Goal: Task Accomplishment & Management: Manage account settings

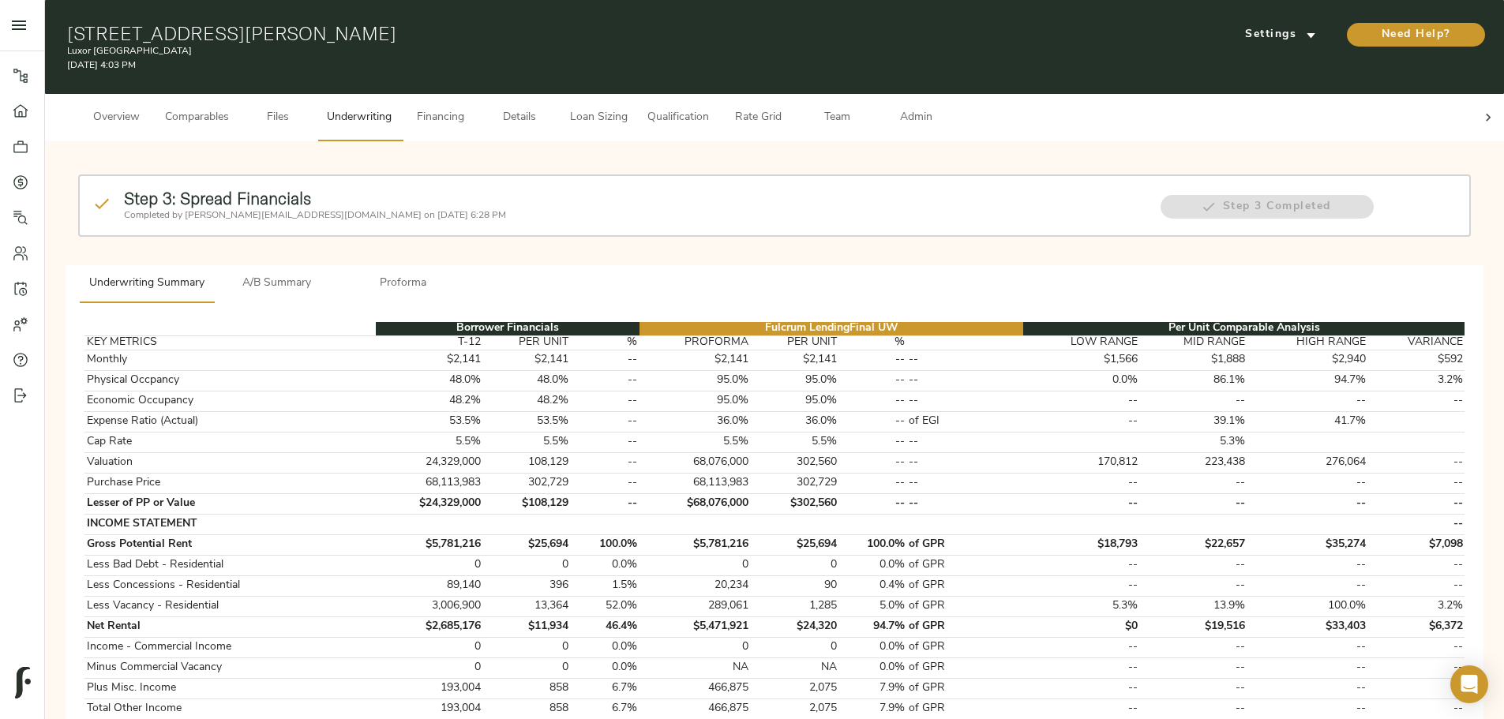
click at [457, 274] on span "Proforma" at bounding box center [403, 284] width 107 height 20
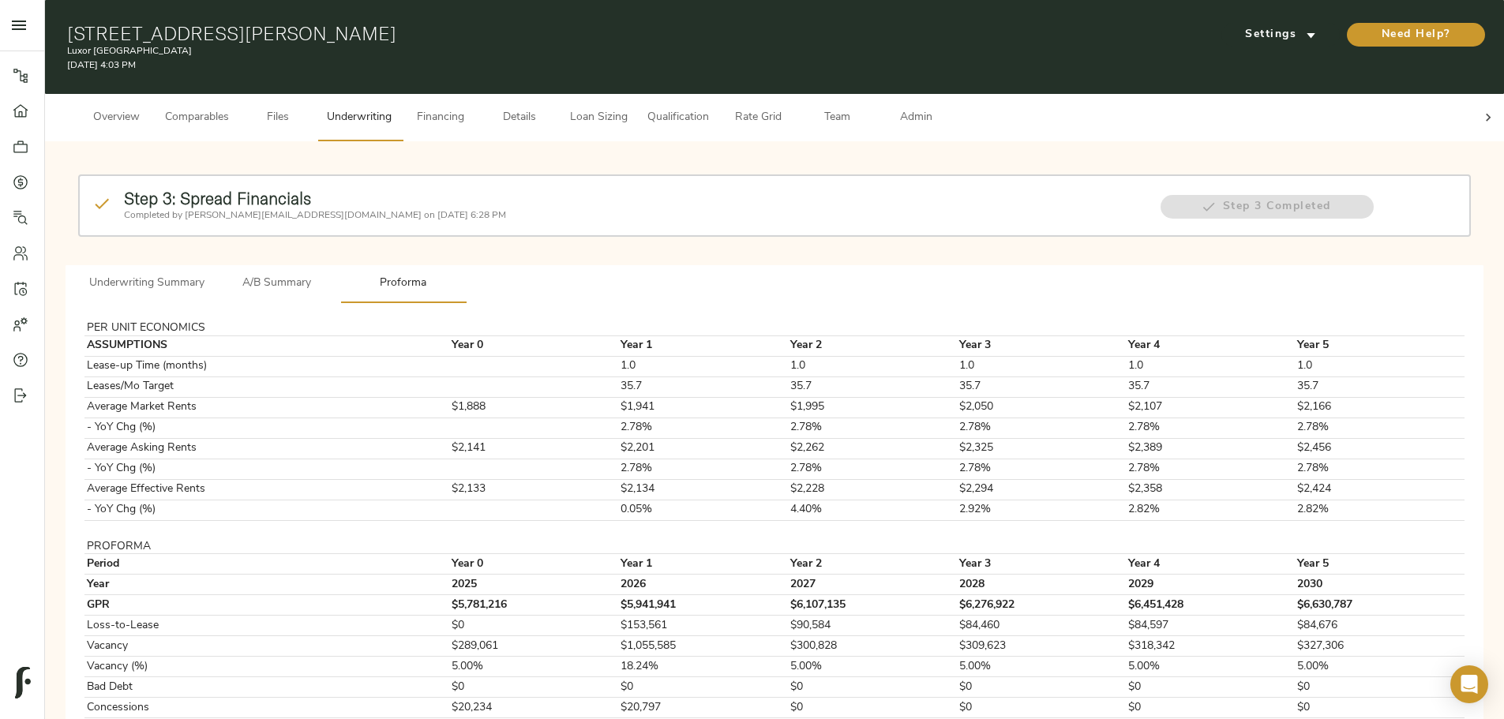
click at [331, 274] on span "A/B Summary" at bounding box center [276, 284] width 107 height 20
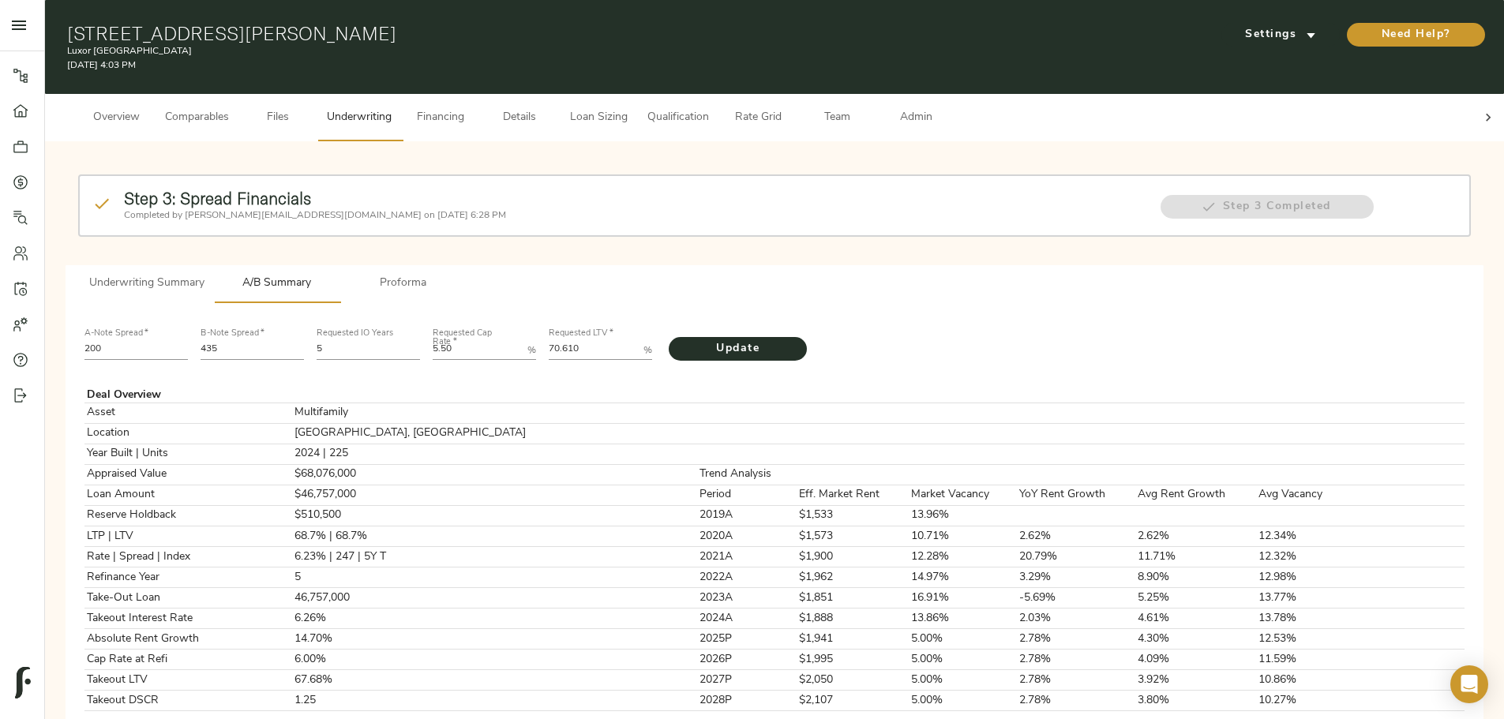
click at [550, 109] on span "Details" at bounding box center [520, 118] width 60 height 20
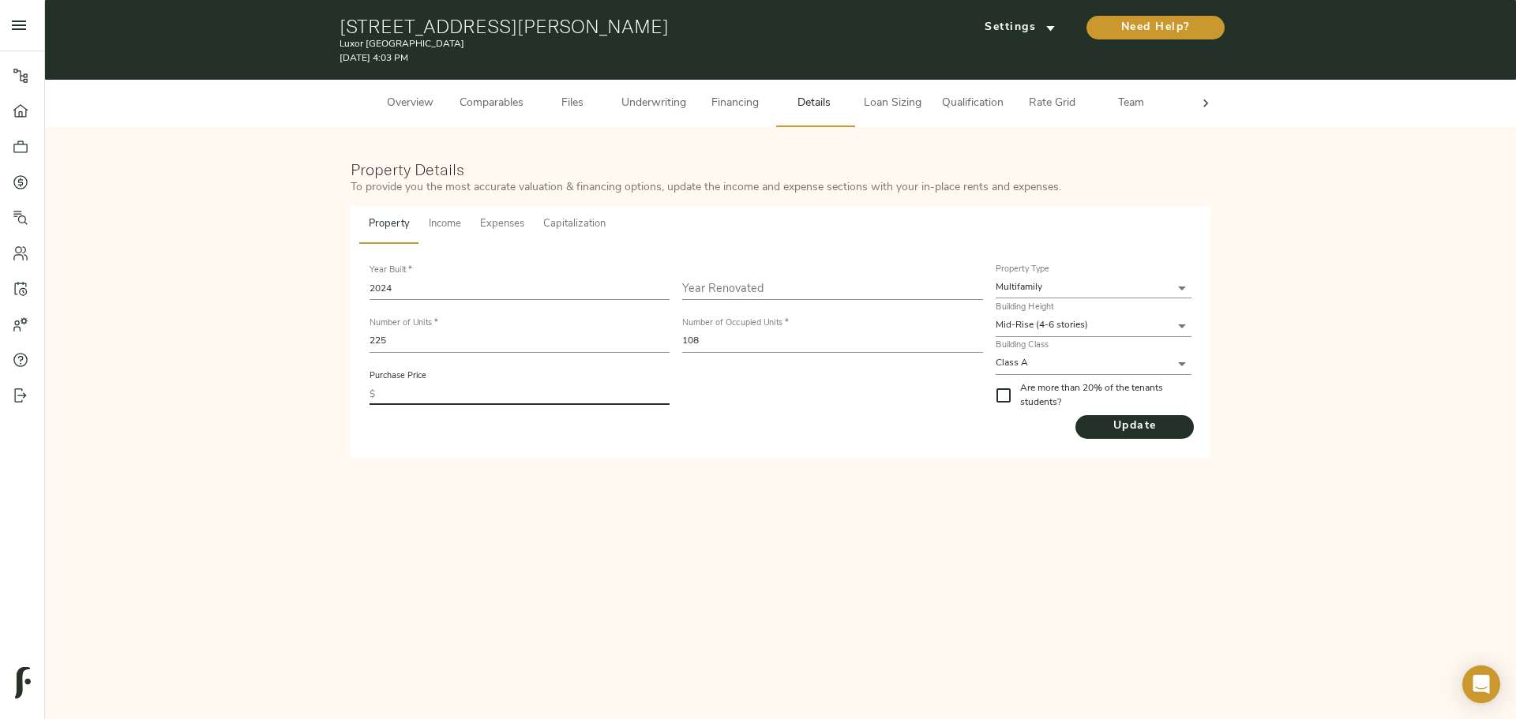
click at [477, 384] on input "text" at bounding box center [525, 394] width 288 height 21
click at [682, 103] on span "Underwriting" at bounding box center [653, 104] width 65 height 20
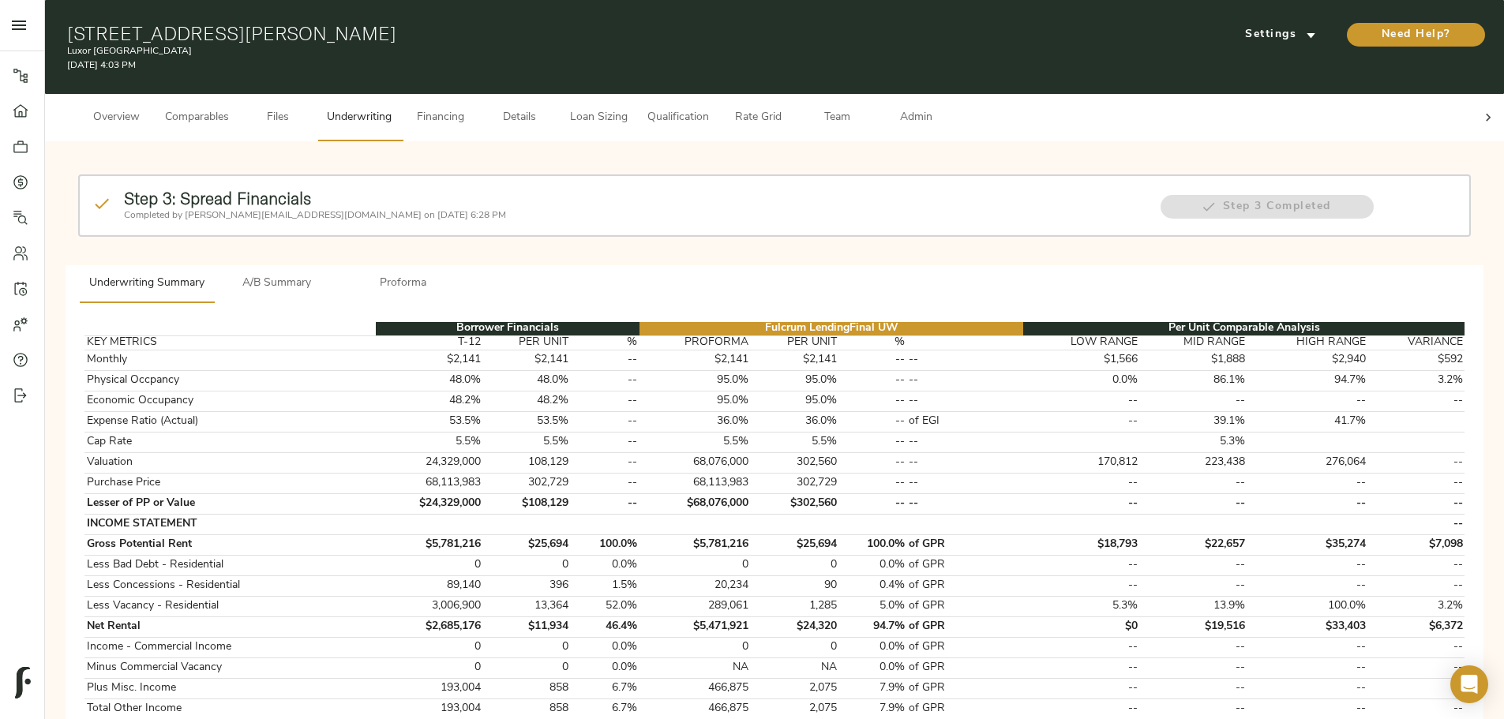
click at [550, 109] on span "Details" at bounding box center [520, 118] width 60 height 20
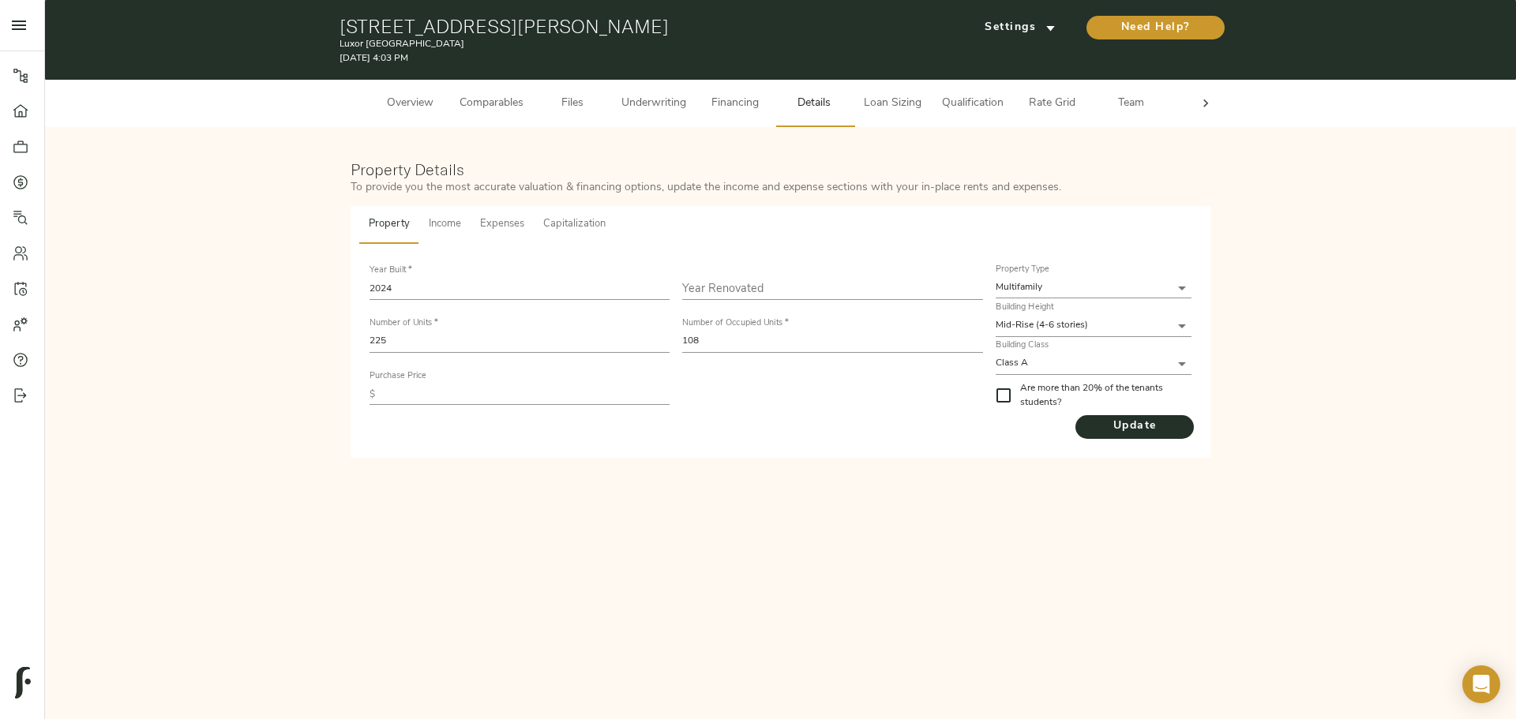
click at [527, 387] on input "text" at bounding box center [525, 394] width 288 height 21
click at [1143, 430] on span "Update" at bounding box center [1135, 427] width 118 height 20
click at [625, 105] on span "Underwriting" at bounding box center [653, 104] width 65 height 20
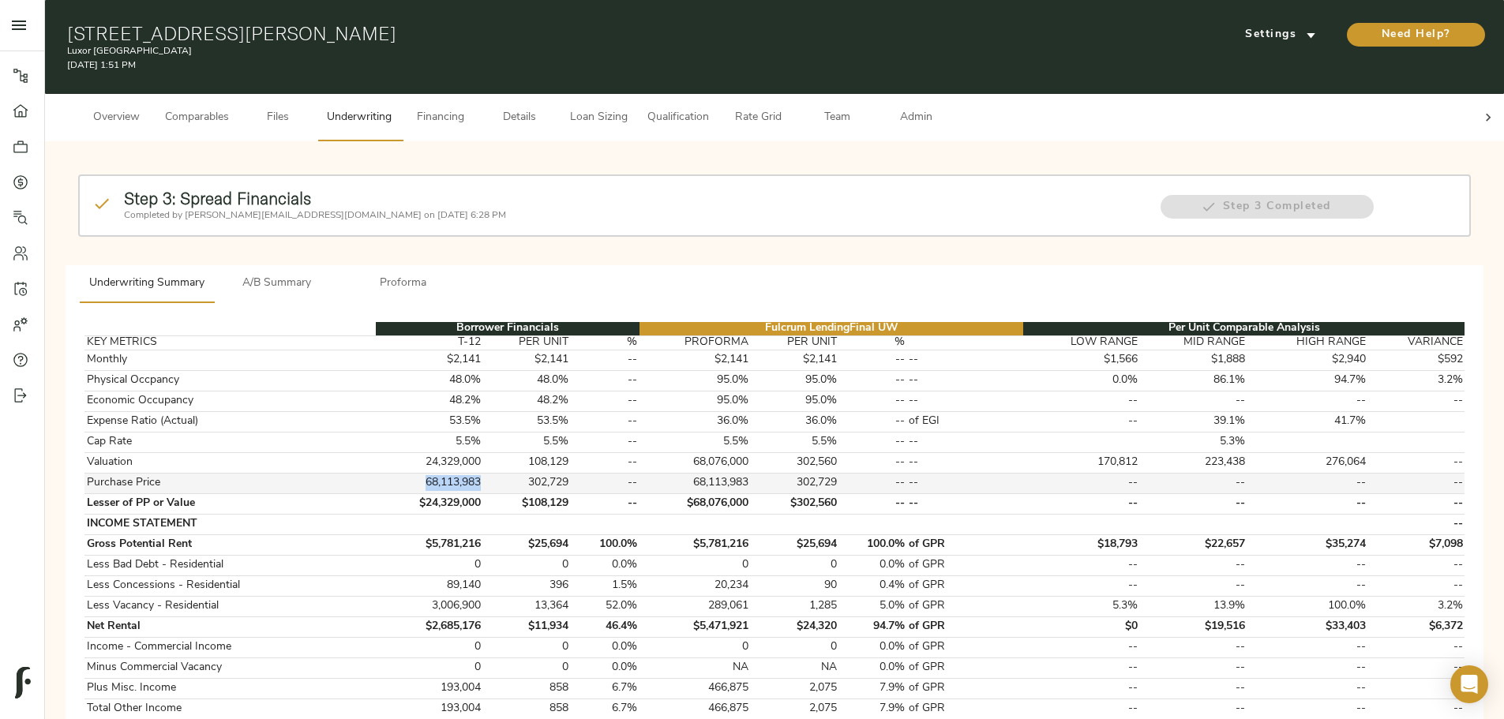
drag, startPoint x: 599, startPoint y: 467, endPoint x: 502, endPoint y: 464, distance: 96.4
click at [502, 473] on tr "Purchase Price 68,113,983 302,729 -- 68,113,983 302,729 -- -- -- -- -- --" at bounding box center [774, 483] width 1380 height 21
click at [640, 473] on td "--" at bounding box center [605, 483] width 69 height 21
click at [550, 109] on span "Details" at bounding box center [520, 118] width 60 height 20
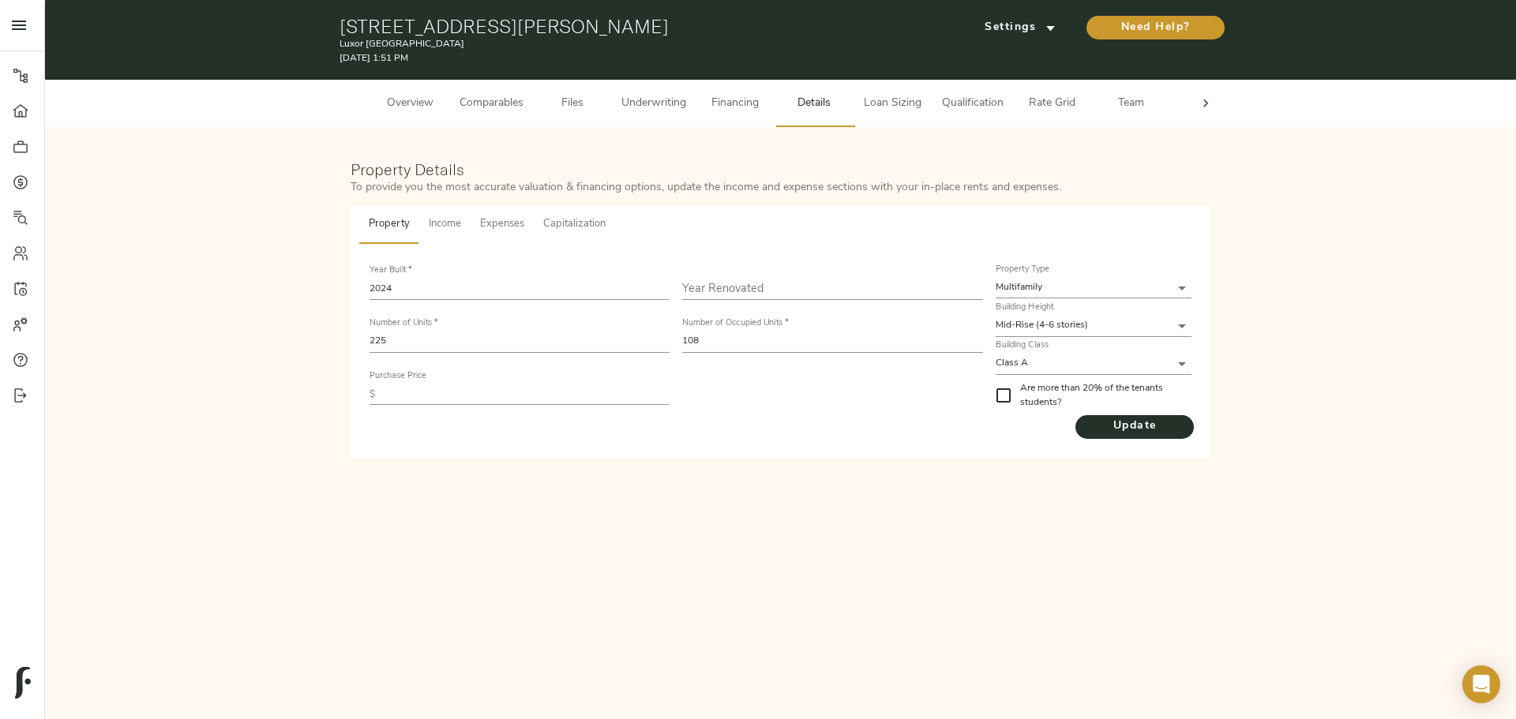
click at [448, 392] on input "text" at bounding box center [525, 394] width 288 height 21
type input "66,000,000"
click at [1110, 426] on span "Update" at bounding box center [1135, 427] width 118 height 20
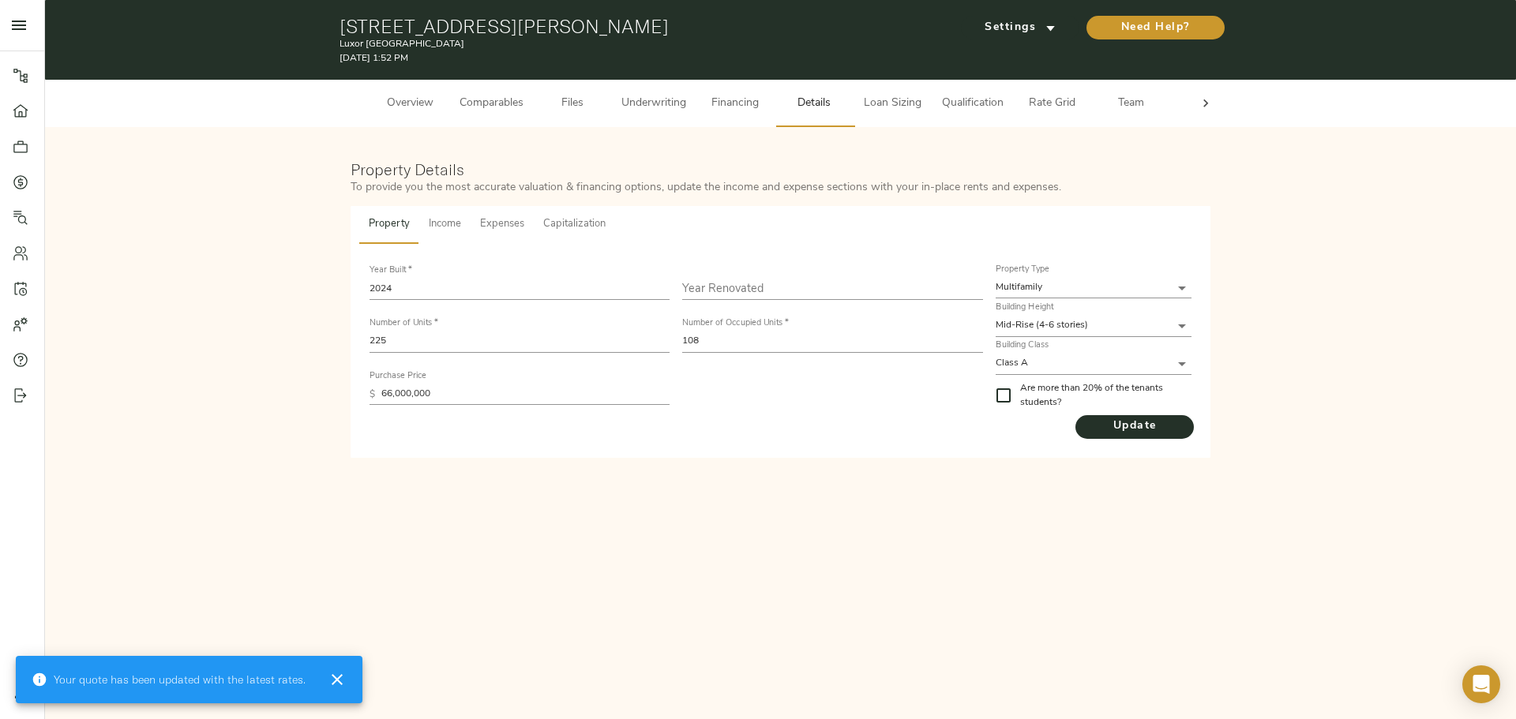
click at [671, 103] on span "Underwriting" at bounding box center [653, 104] width 65 height 20
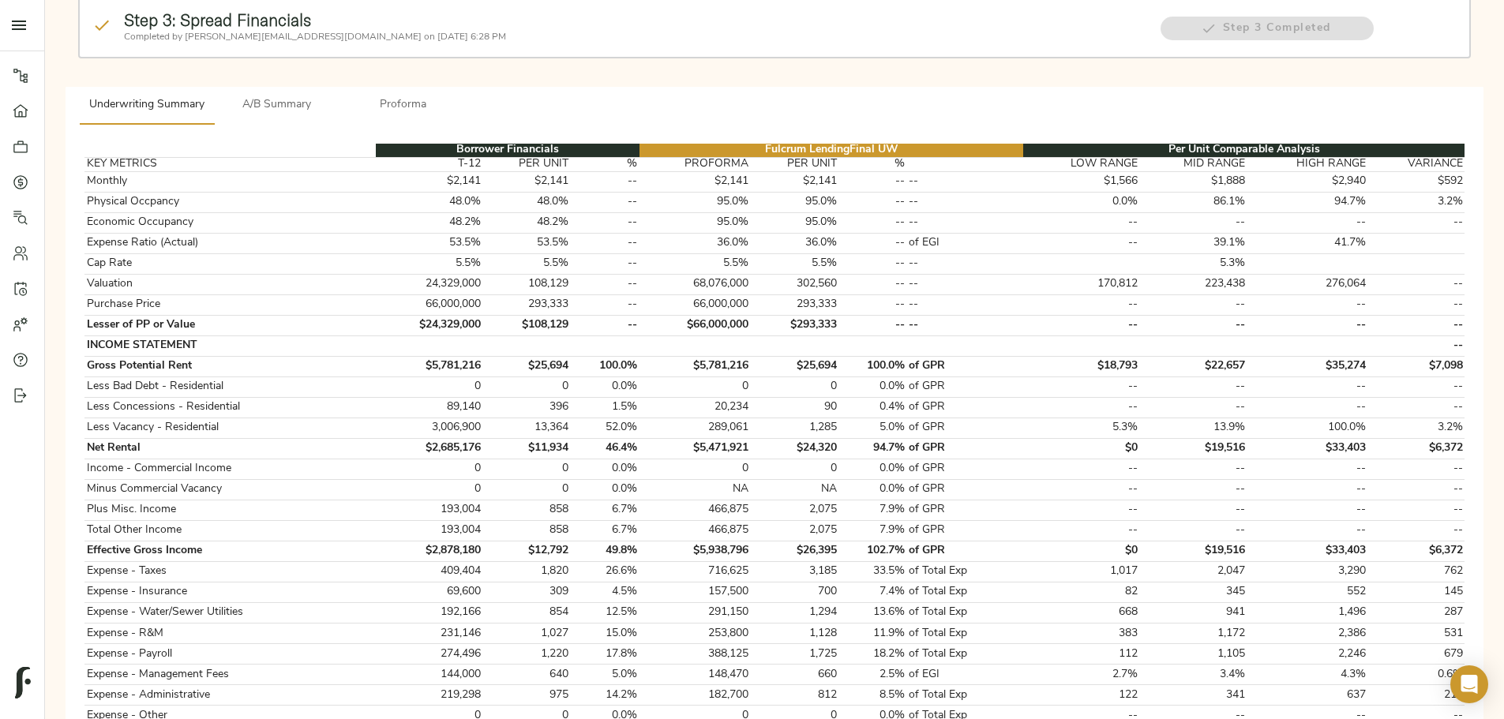
scroll to position [79, 0]
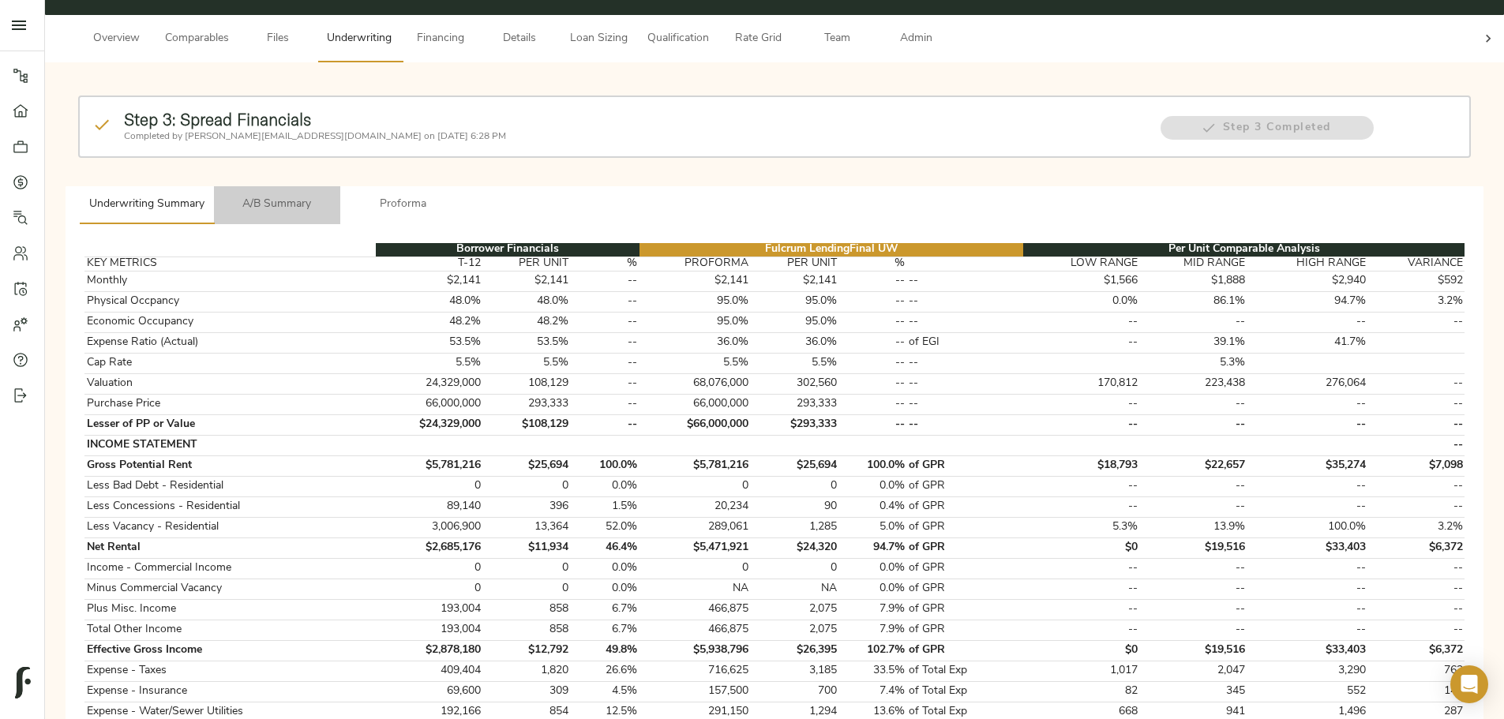
click at [331, 195] on span "A/B Summary" at bounding box center [276, 205] width 107 height 20
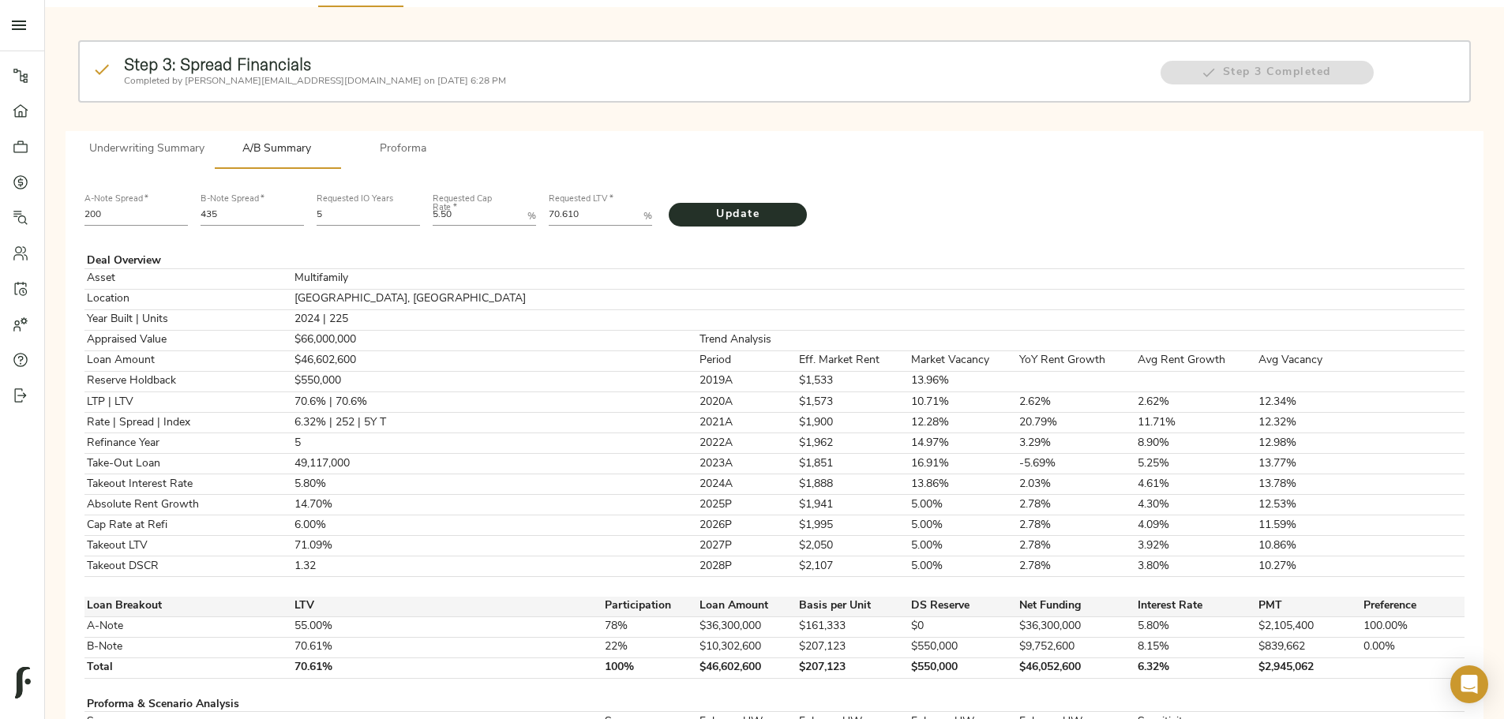
scroll to position [158, 0]
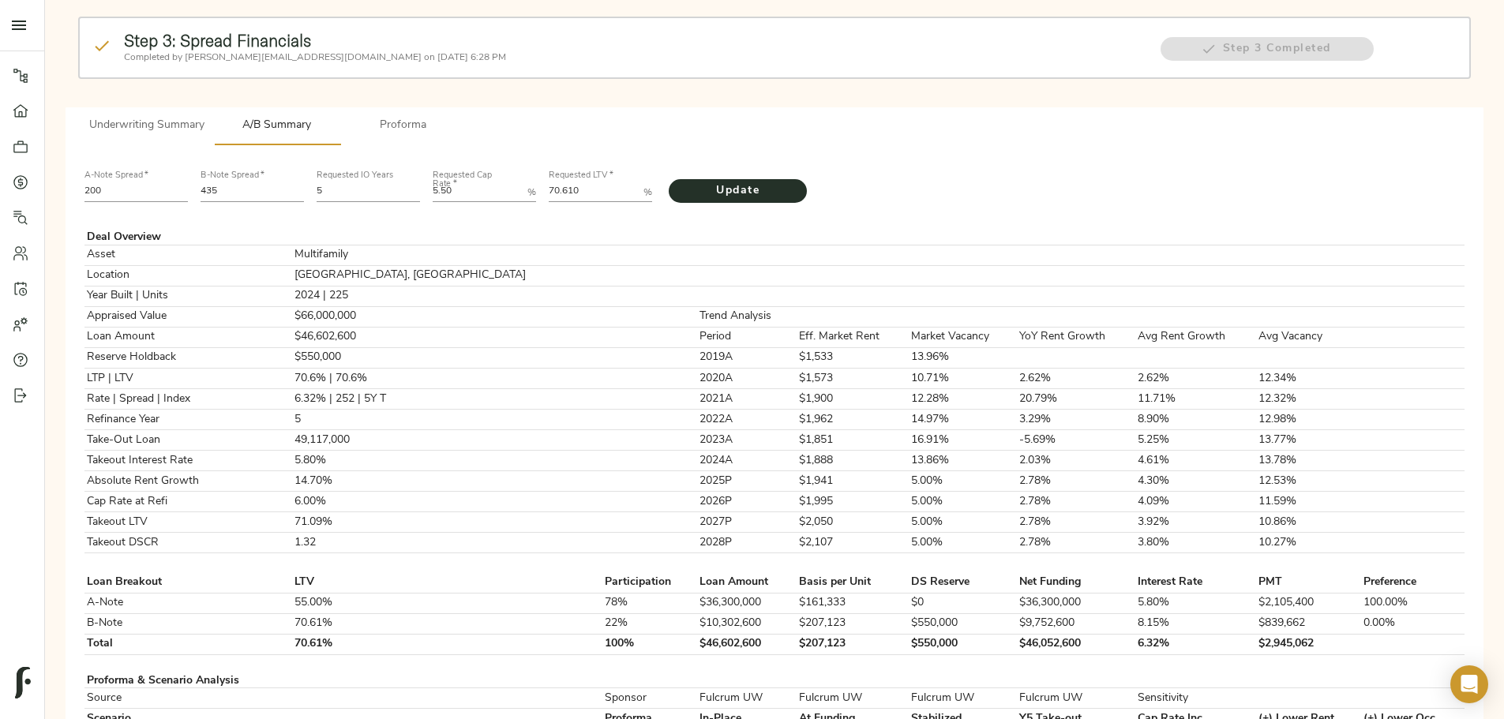
click at [637, 183] on LTV "70.610" at bounding box center [593, 192] width 88 height 19
drag, startPoint x: 654, startPoint y: 167, endPoint x: 674, endPoint y: 173, distance: 21.5
click at [637, 183] on LTV "72.610" at bounding box center [593, 192] width 88 height 19
type LTV "72.863"
click at [521, 183] on Rate "5.50" at bounding box center [477, 192] width 88 height 19
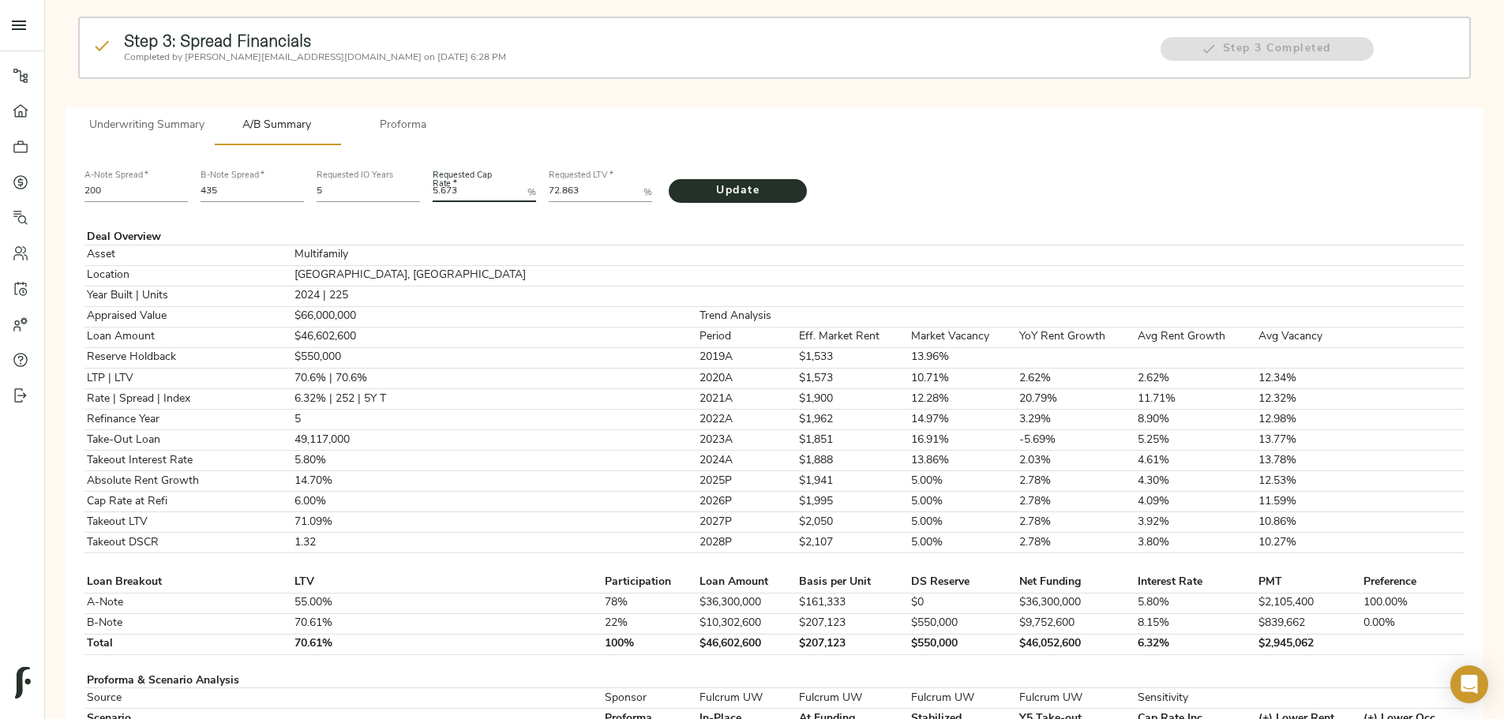
type Rate "5.673"
click at [304, 183] on input "435" at bounding box center [252, 192] width 103 height 19
type input "473"
click at [768, 182] on span "Update" at bounding box center [738, 192] width 107 height 20
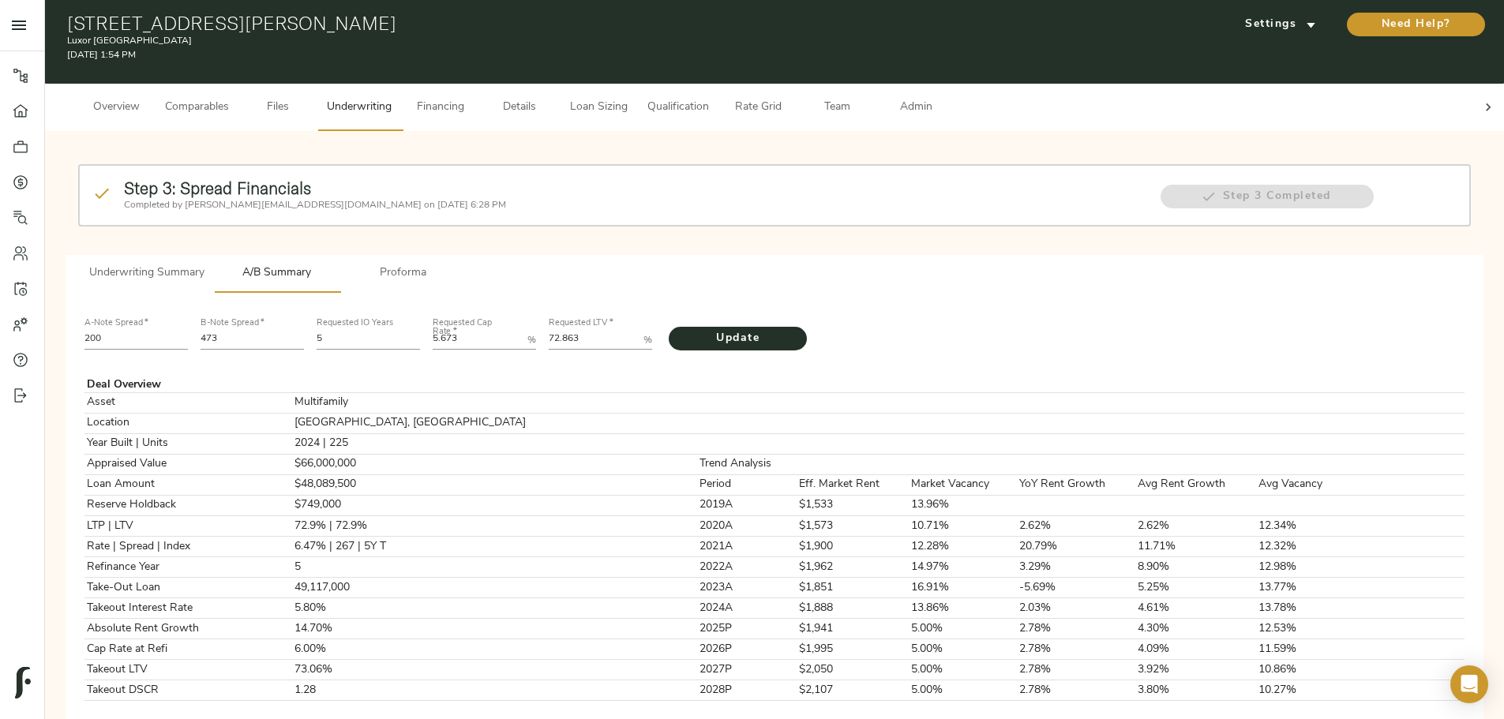
scroll to position [0, 0]
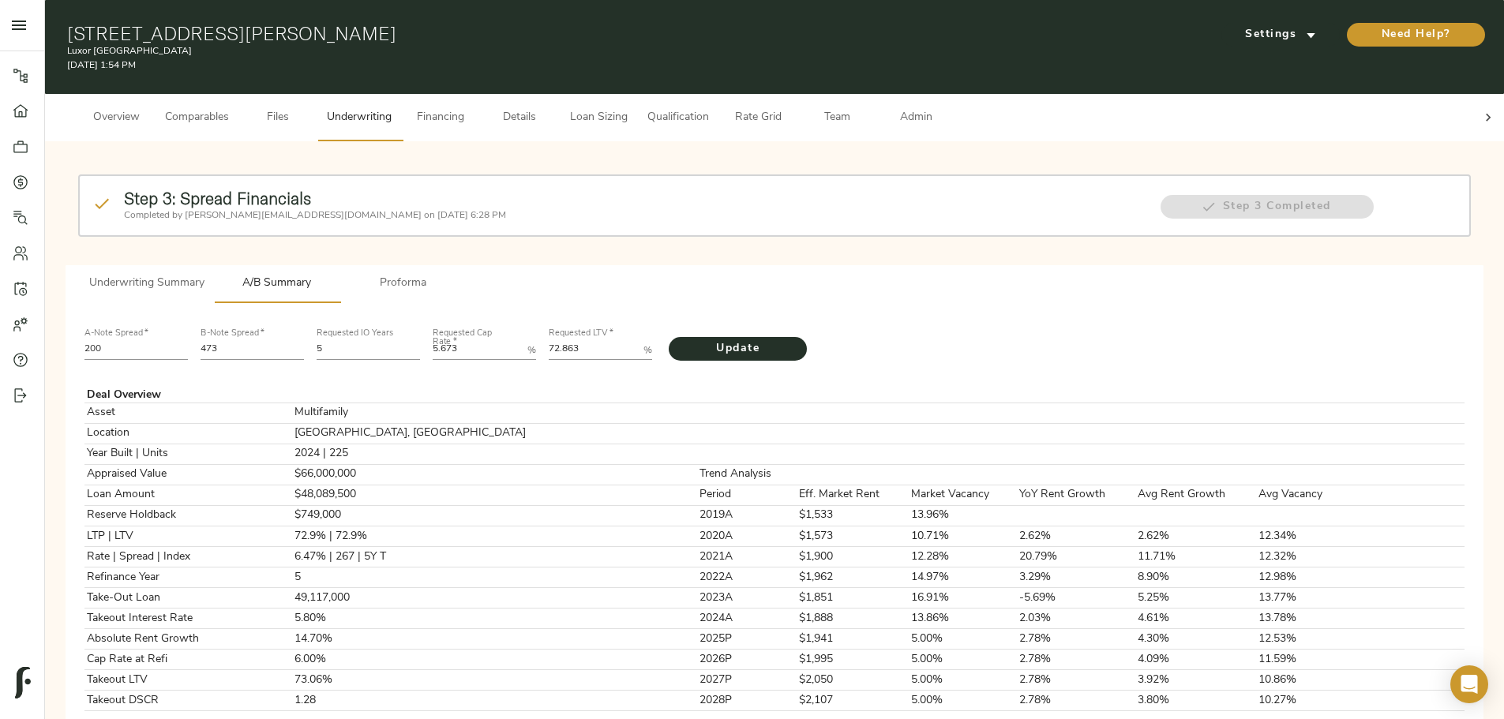
click at [229, 108] on span "Comparables" at bounding box center [197, 118] width 64 height 20
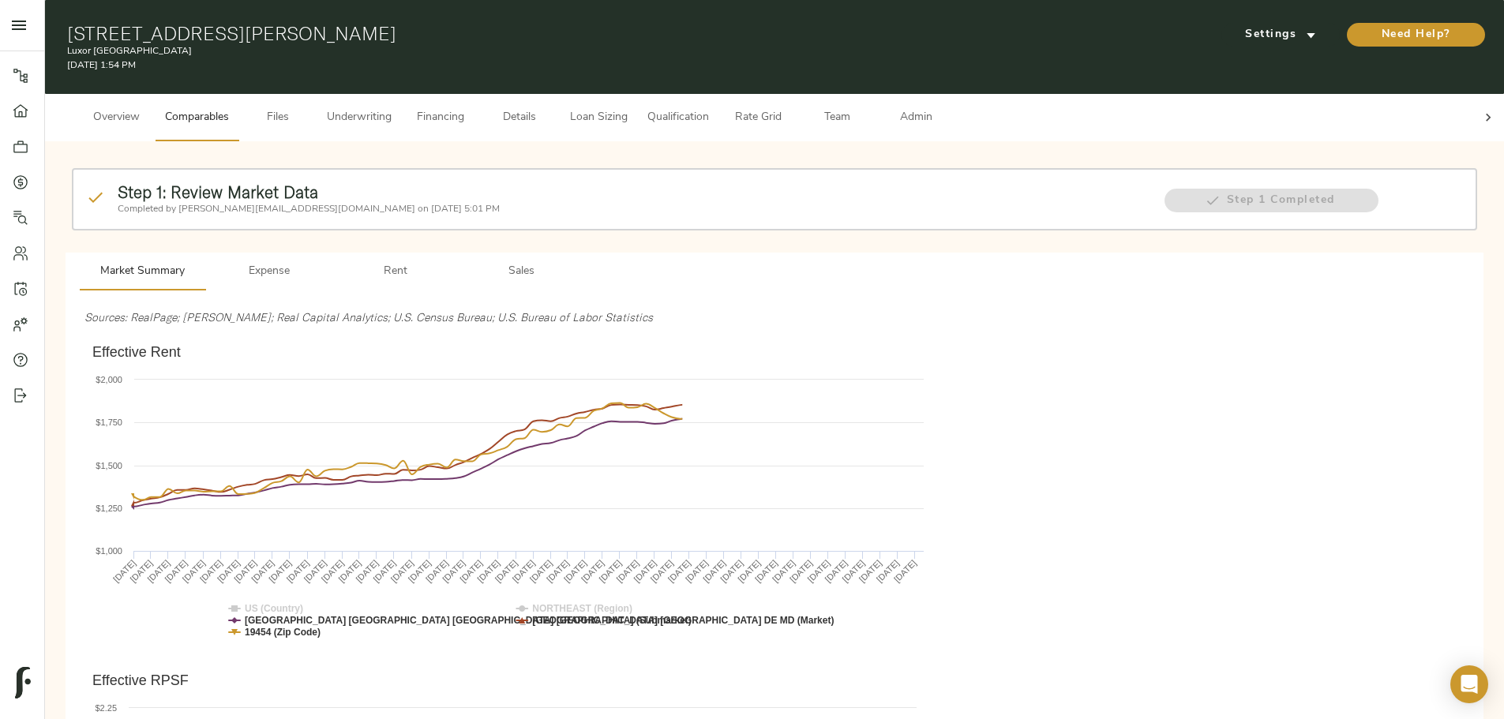
click at [401, 116] on button "Underwriting" at bounding box center [359, 117] width 84 height 47
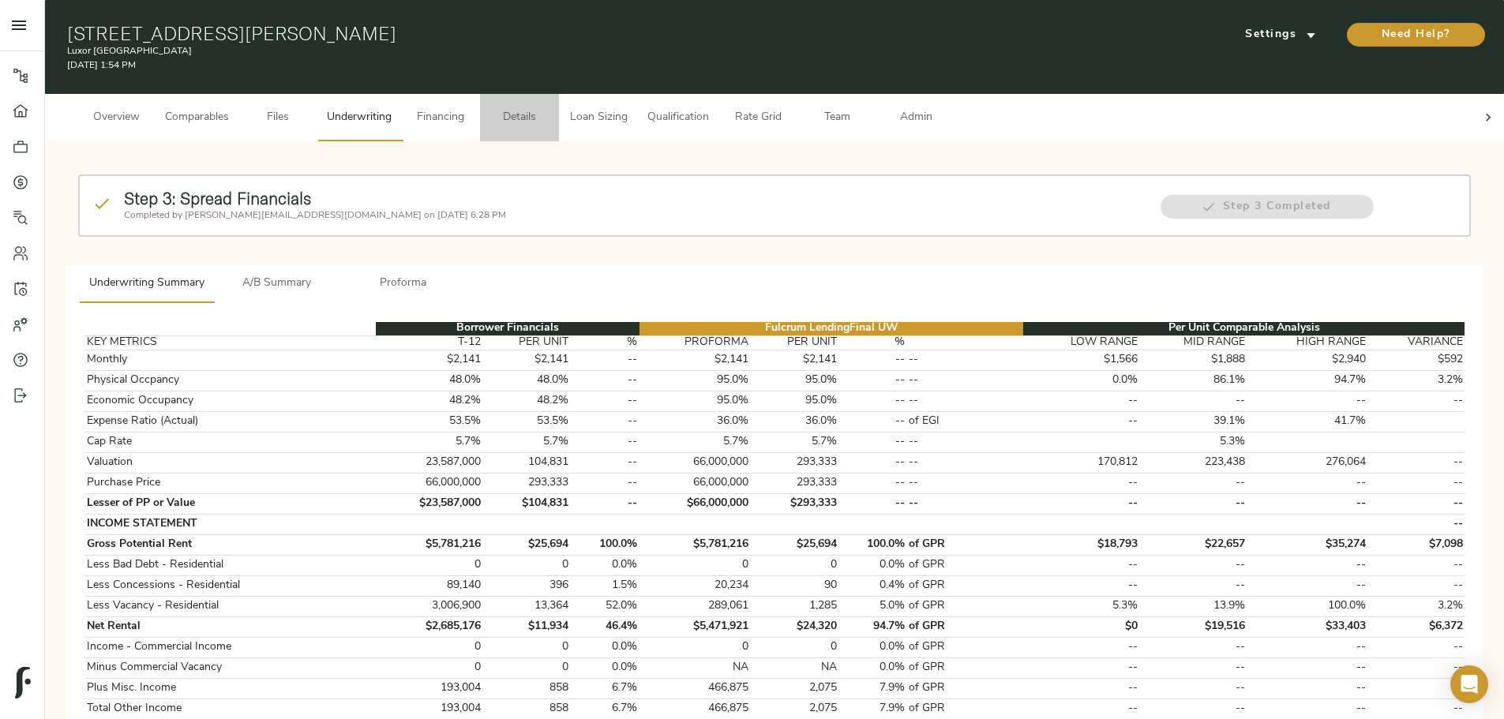
click at [550, 108] on span "Details" at bounding box center [520, 118] width 60 height 20
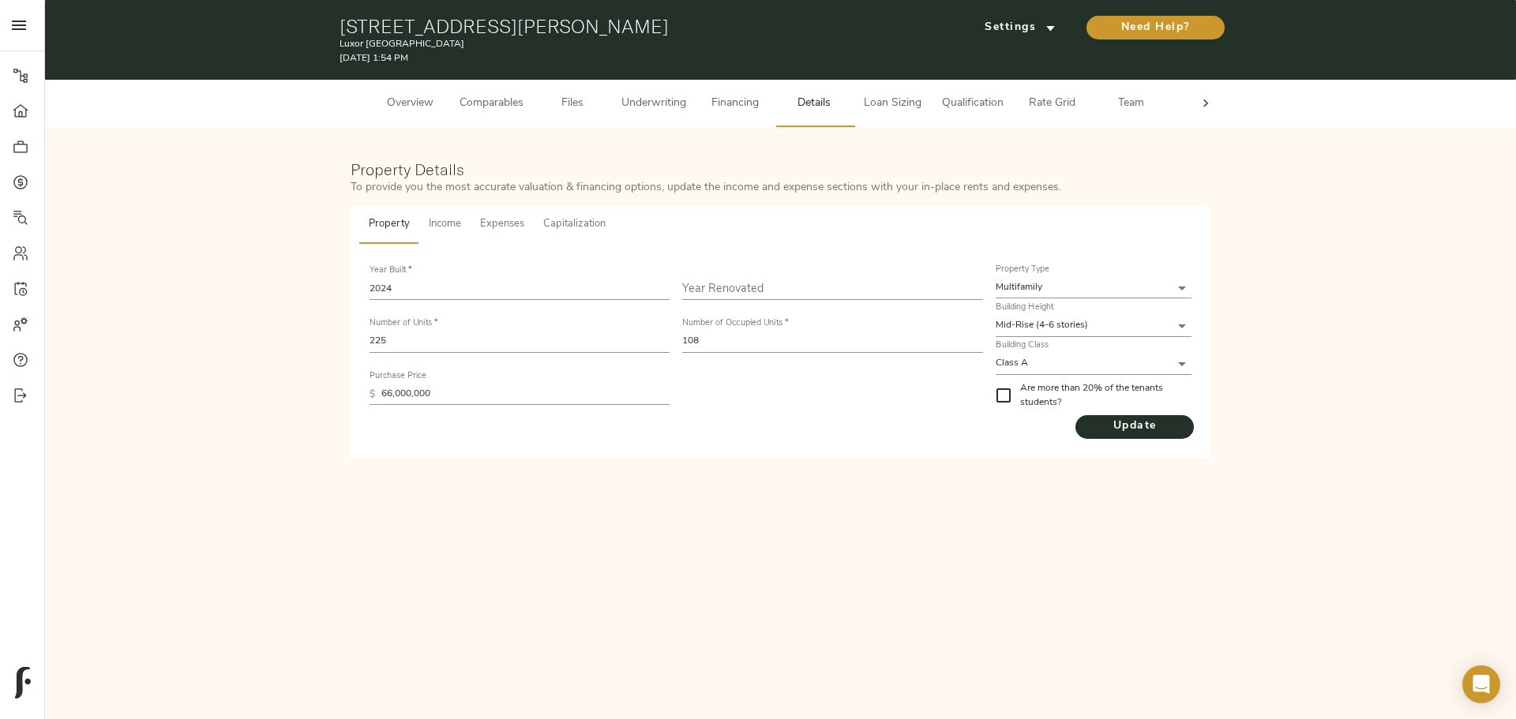
click at [591, 233] on span "Capitalization" at bounding box center [574, 225] width 62 height 18
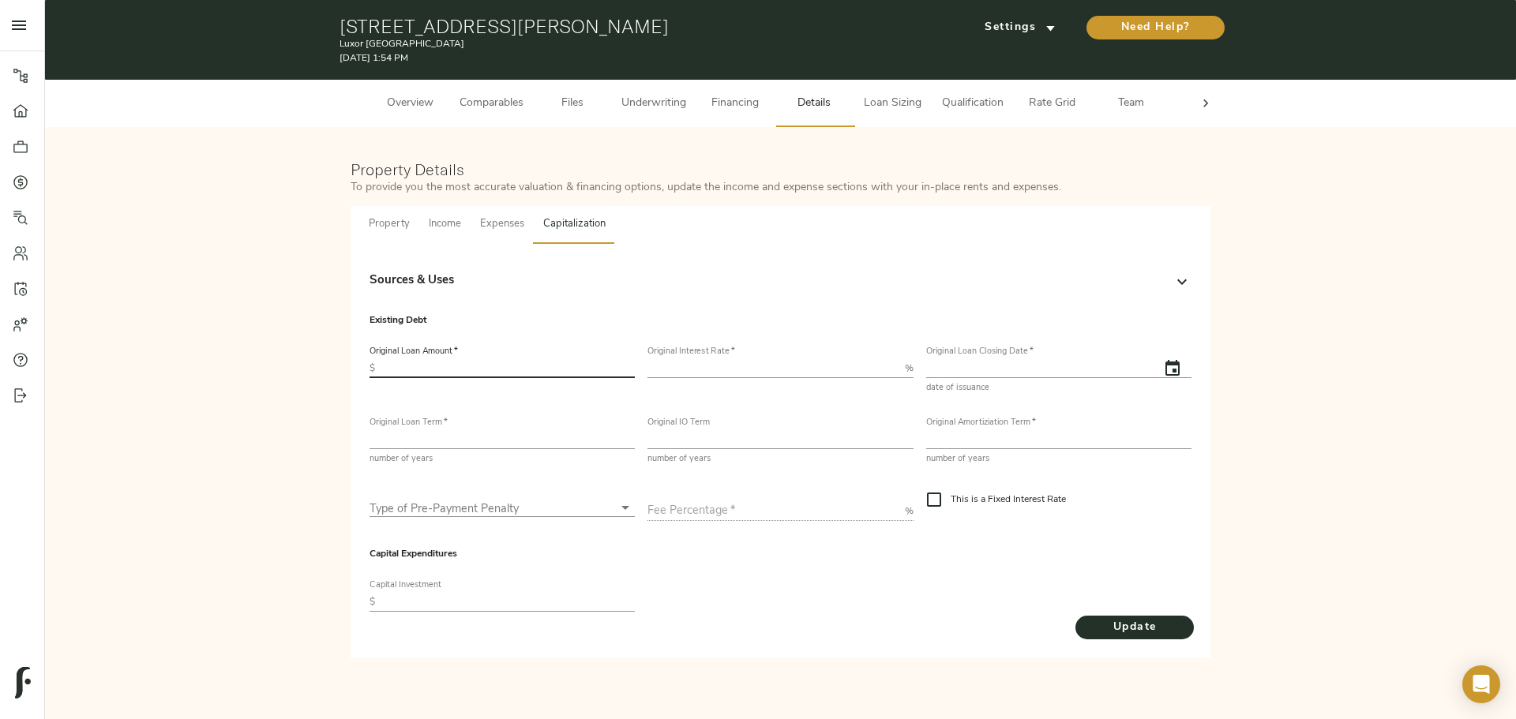
click at [504, 370] on input "text" at bounding box center [507, 368] width 253 height 19
click at [862, 657] on div "Sources & Uses Sources Basis Proceeds $48,089,500 Purchase Price 66,000,000 Ref…" at bounding box center [781, 451] width 860 height 415
click at [692, 280] on div "Sources & Uses" at bounding box center [767, 281] width 794 height 18
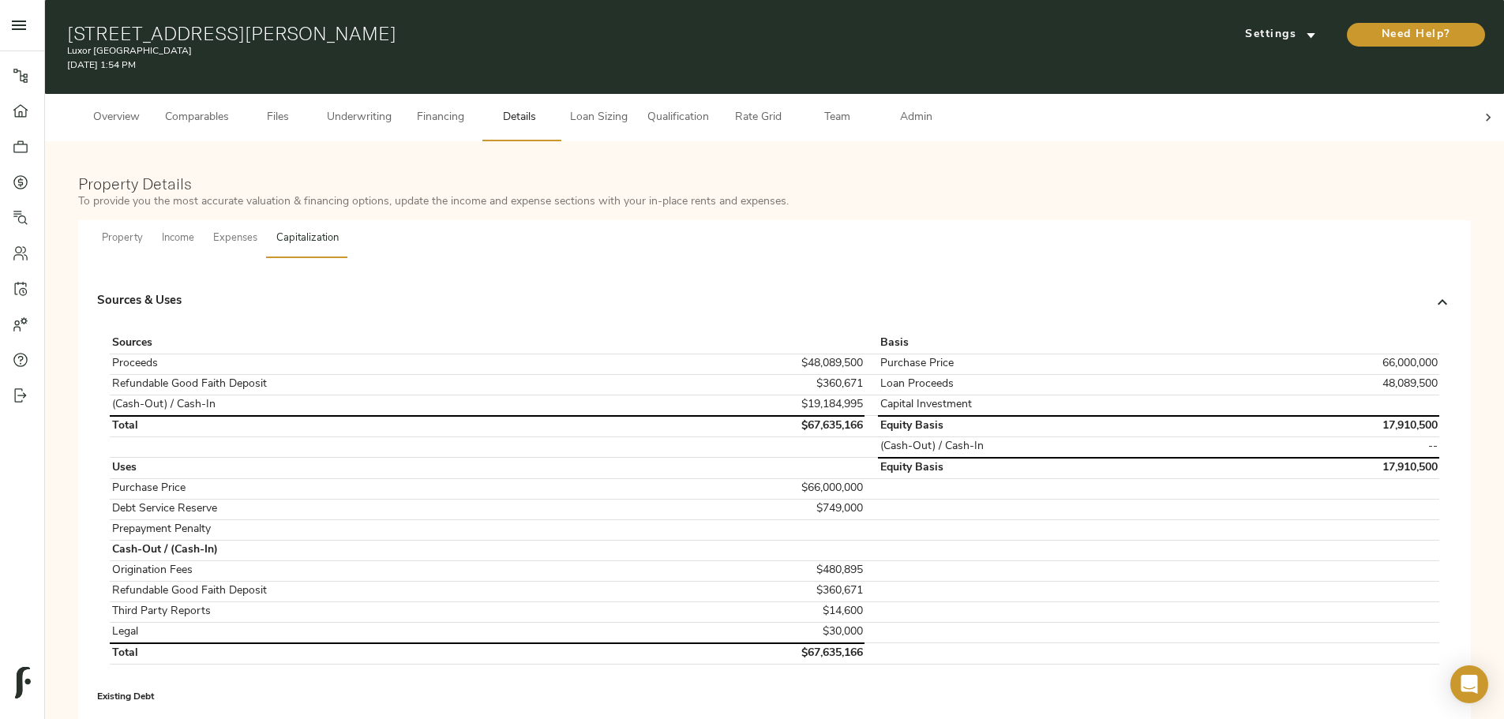
click at [1481, 110] on icon at bounding box center [1489, 118] width 16 height 16
click at [946, 108] on span "Admin" at bounding box center [916, 118] width 60 height 20
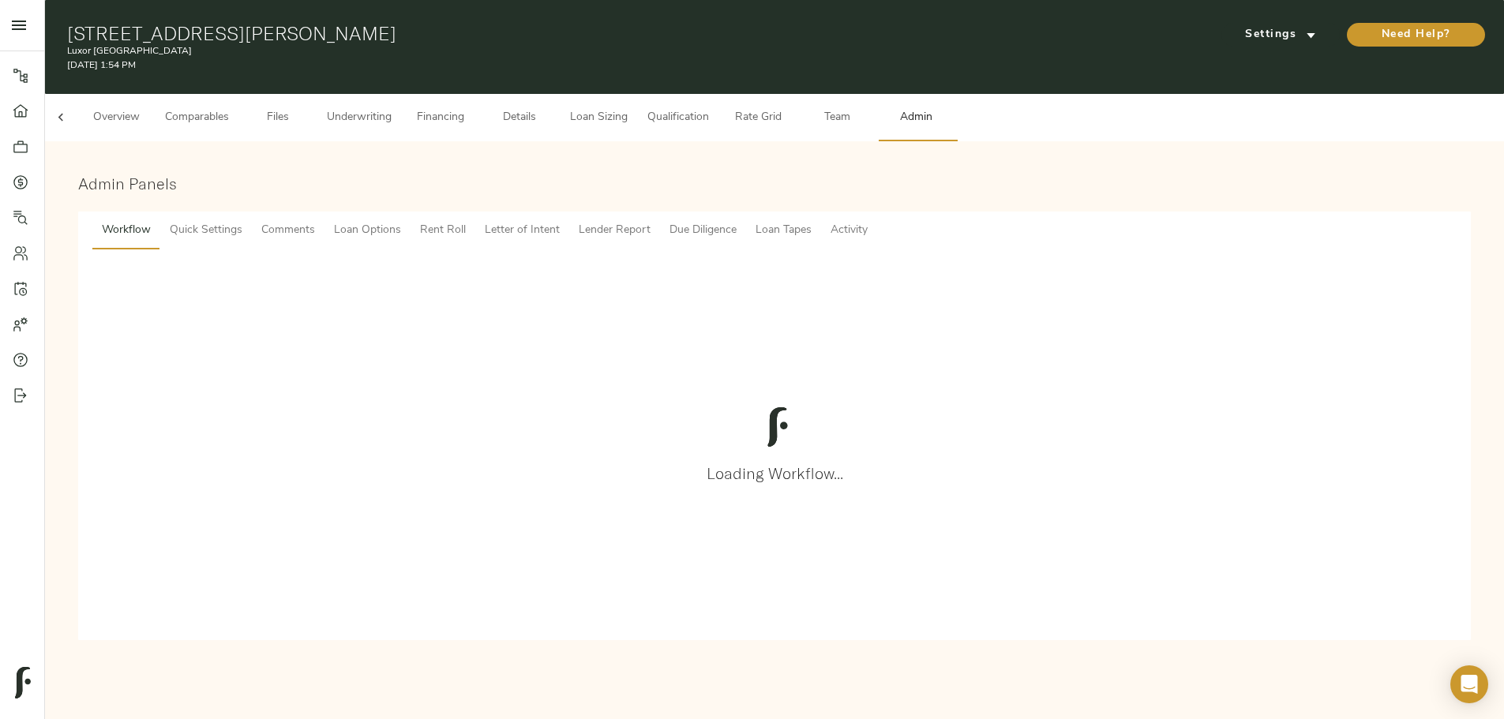
scroll to position [0, 62]
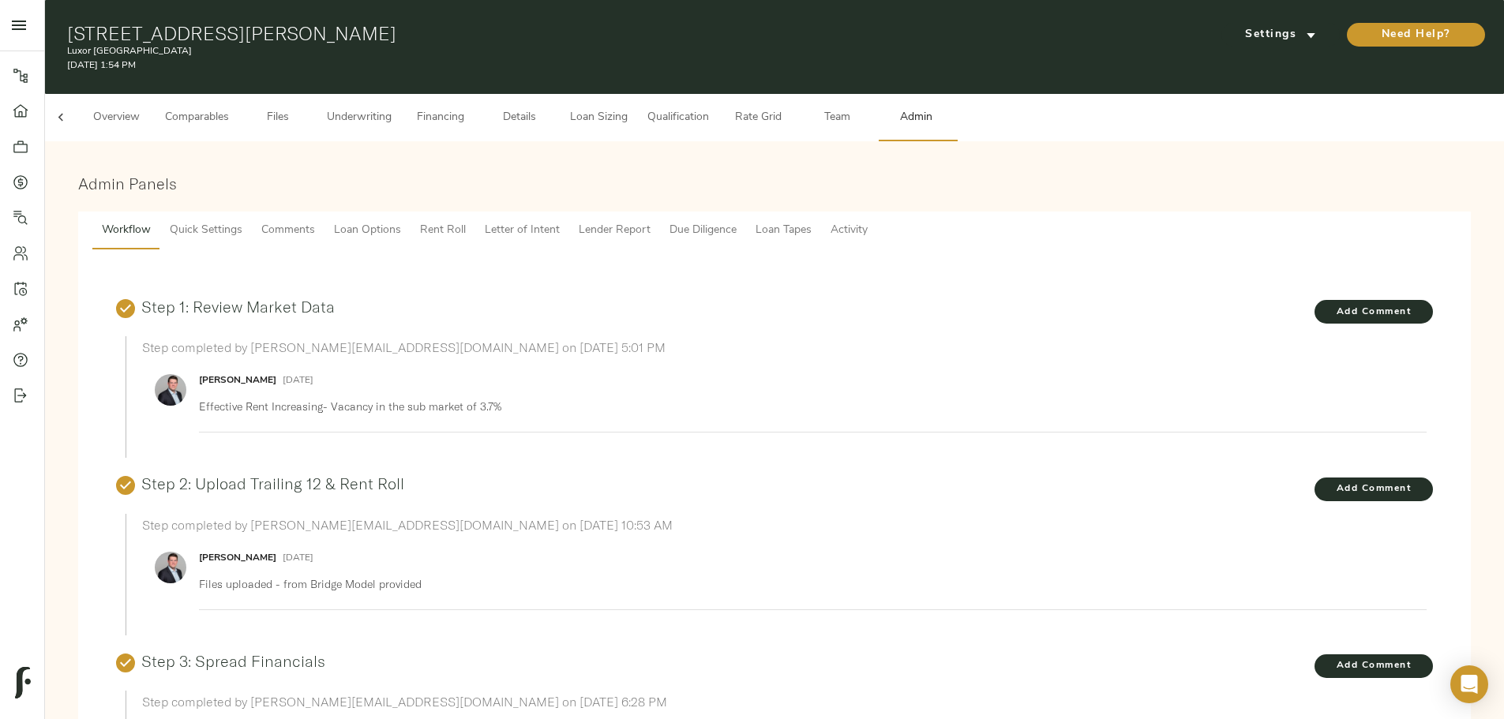
click at [651, 221] on span "Lender Report" at bounding box center [615, 231] width 72 height 20
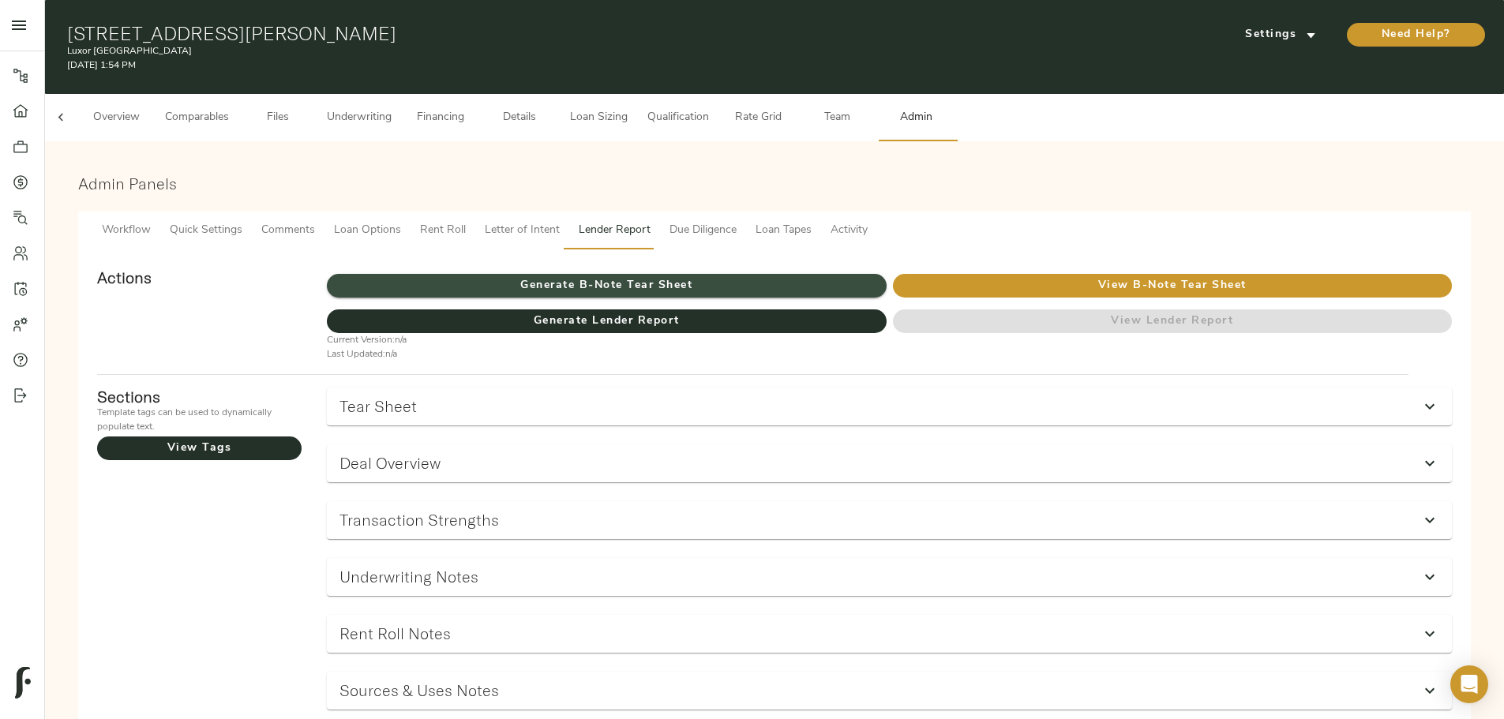
click at [709, 276] on span "Generate B-Note Tear Sheet" at bounding box center [606, 286] width 559 height 20
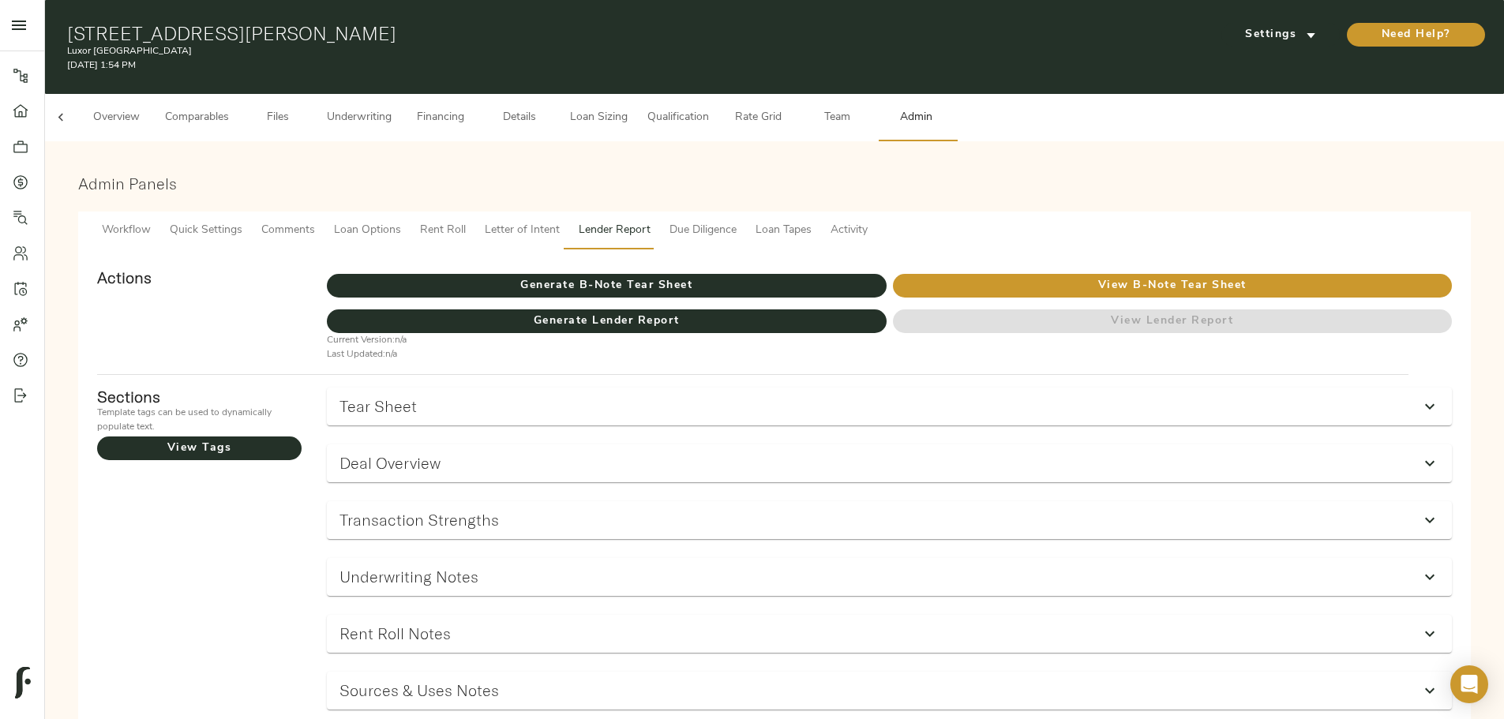
click at [550, 108] on span "Details" at bounding box center [520, 118] width 60 height 20
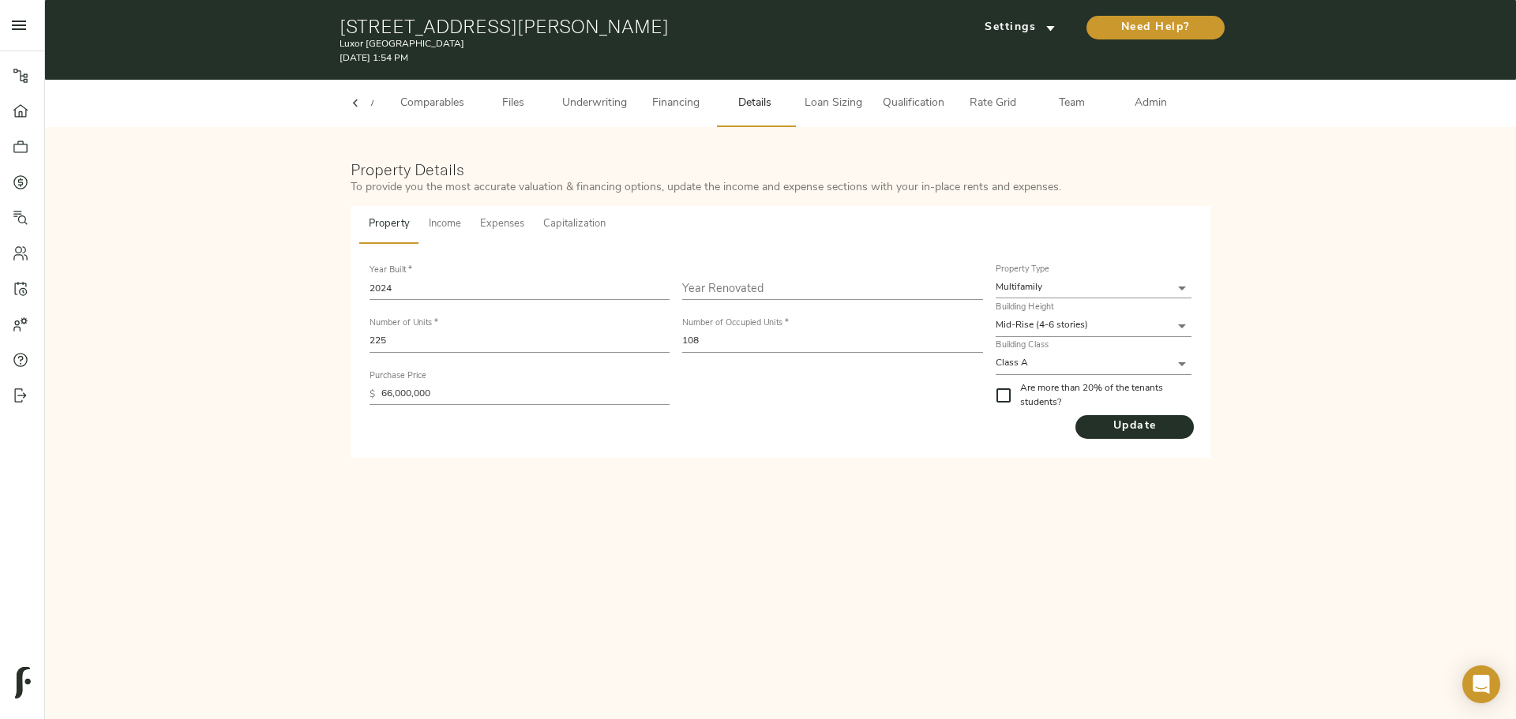
click at [592, 222] on span "Capitalization" at bounding box center [574, 225] width 62 height 18
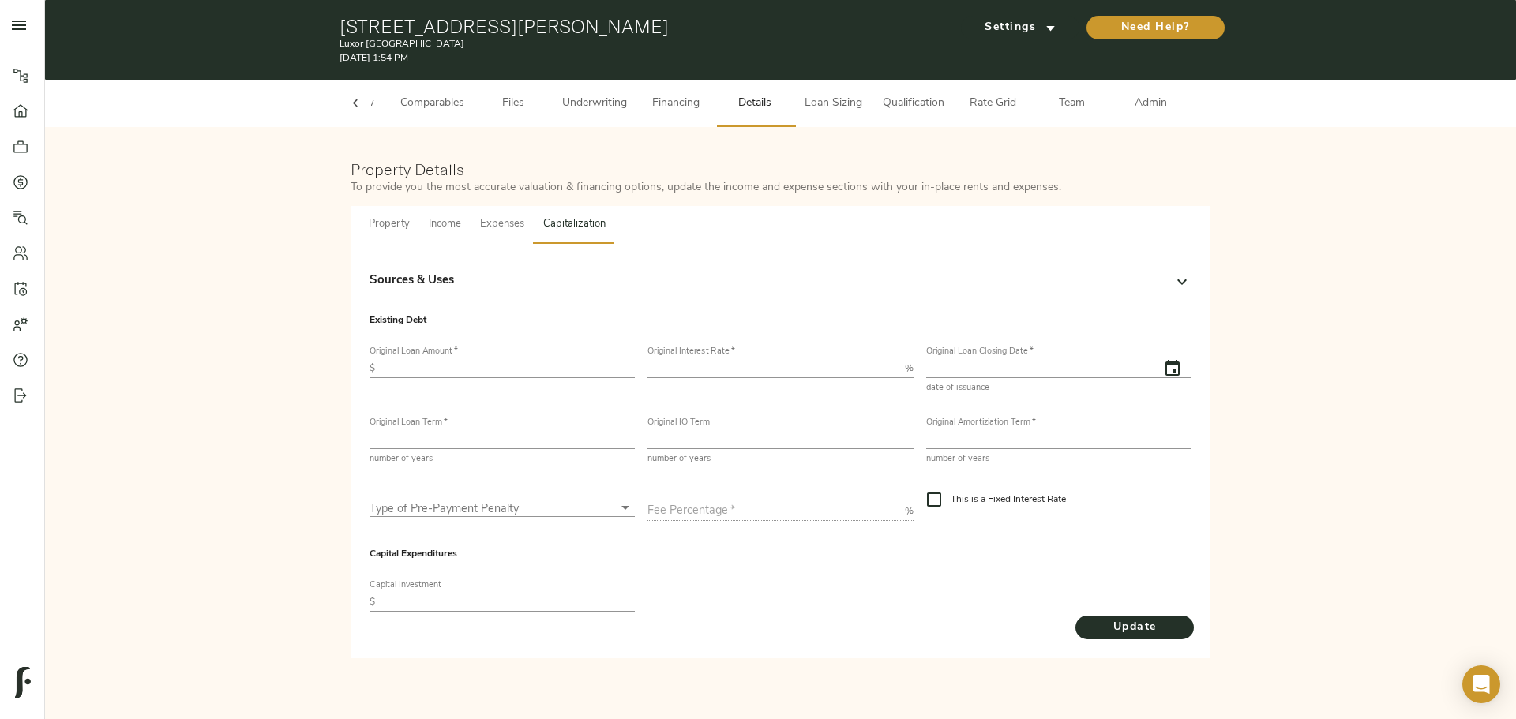
click at [459, 283] on div "Sources & Uses" at bounding box center [767, 281] width 794 height 18
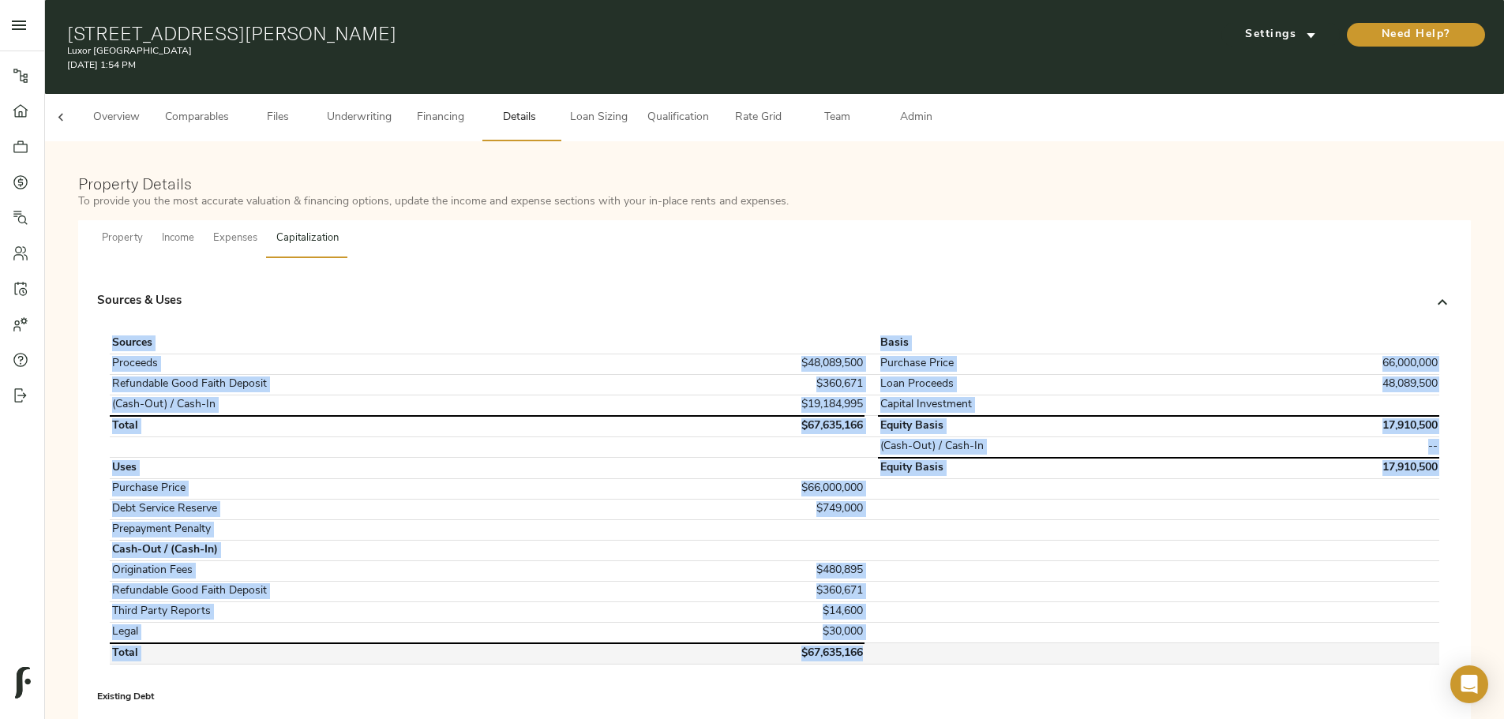
drag, startPoint x: 377, startPoint y: 344, endPoint x: 861, endPoint y: 640, distance: 566.8
click at [861, 640] on div "Sources Basis Proceeds $48,089,500 Purchase Price 66,000,000 Refundable Good Fa…" at bounding box center [774, 500] width 1342 height 344
drag, startPoint x: 820, startPoint y: 355, endPoint x: 796, endPoint y: 353, distance: 24.5
click at [820, 355] on td "$48,089,500" at bounding box center [754, 364] width 221 height 21
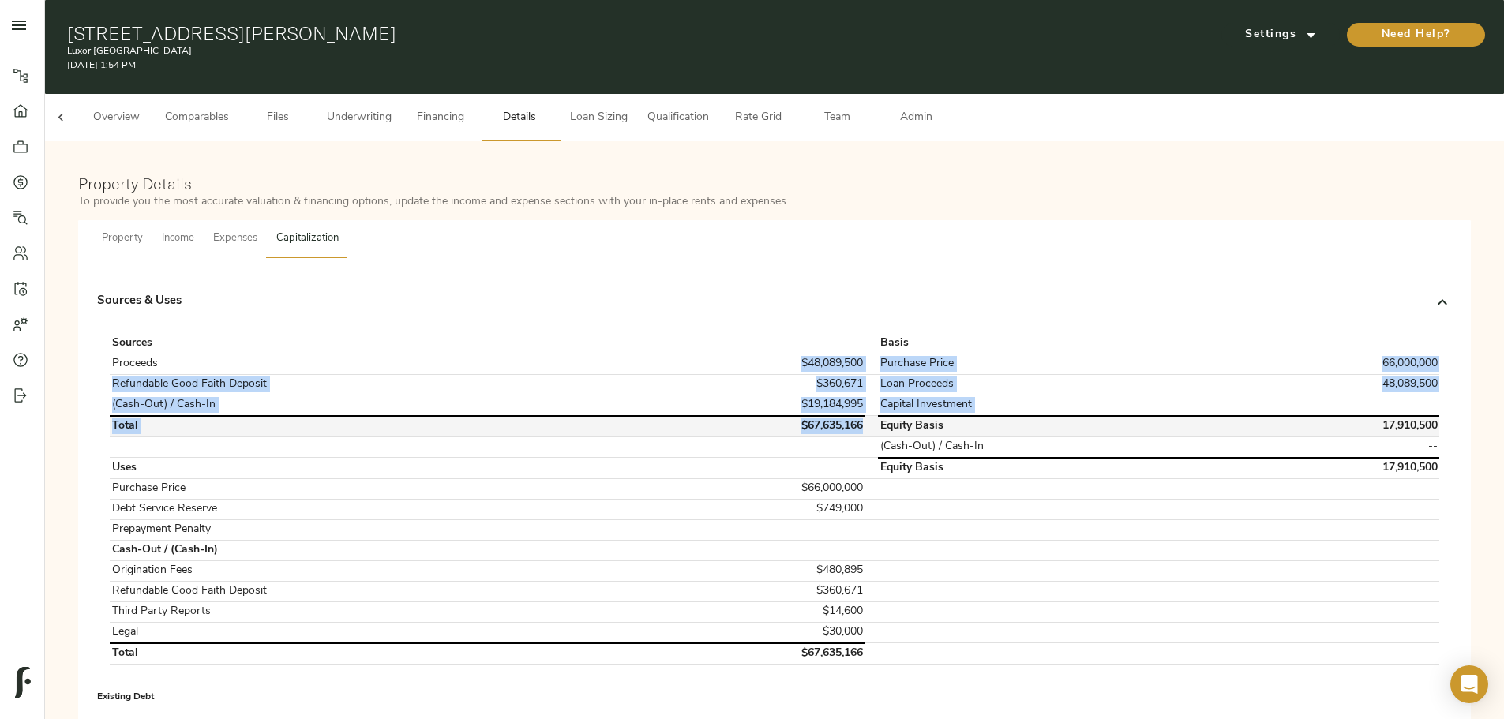
drag, startPoint x: 763, startPoint y: 347, endPoint x: 829, endPoint y: 411, distance: 92.2
click at [829, 411] on tbody "Sources Basis Proceeds $48,089,500 Purchase Price 66,000,000 Refundable Good Fa…" at bounding box center [775, 499] width 1330 height 331
click at [826, 416] on td "$67,635,166" at bounding box center [754, 426] width 221 height 21
click at [760, 354] on td "$48,089,500" at bounding box center [754, 364] width 221 height 21
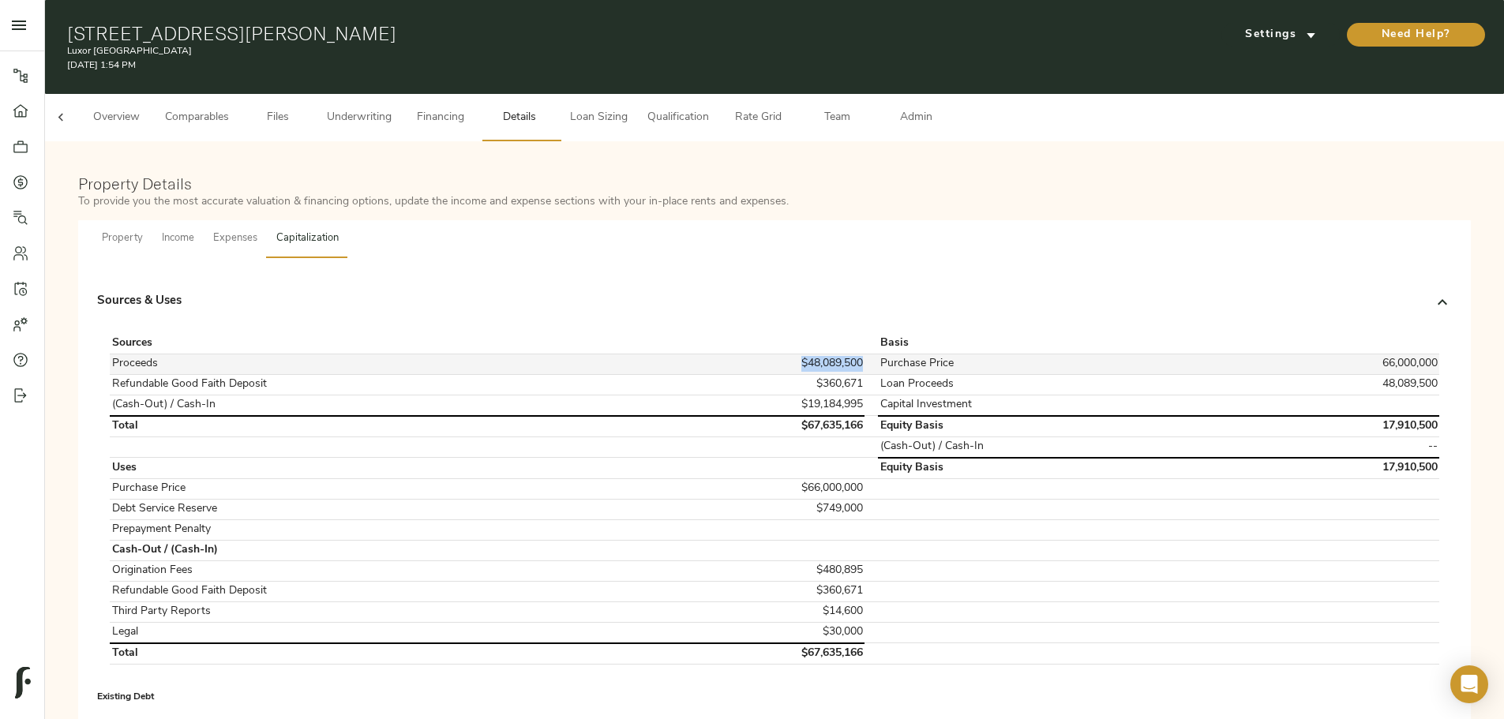
drag, startPoint x: 761, startPoint y: 351, endPoint x: 825, endPoint y: 351, distance: 64.0
click at [825, 354] on td "$48,089,500" at bounding box center [754, 364] width 221 height 21
copy td "$48,089,500"
drag, startPoint x: 775, startPoint y: 371, endPoint x: 834, endPoint y: 373, distance: 58.5
click at [834, 374] on tr "Refundable Good Faith Deposit $360,671 Loan Proceeds 48,089,500" at bounding box center [775, 384] width 1330 height 21
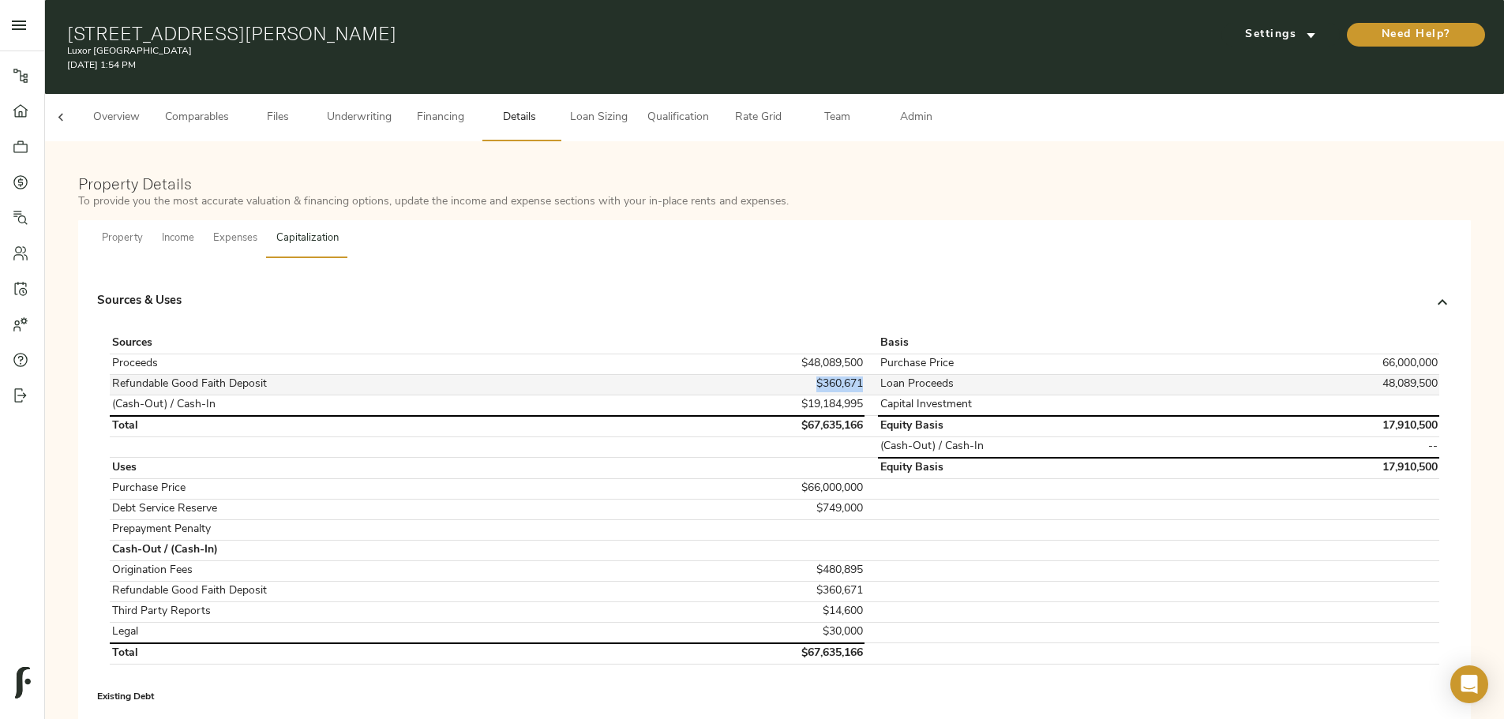
copy td "$360,671"
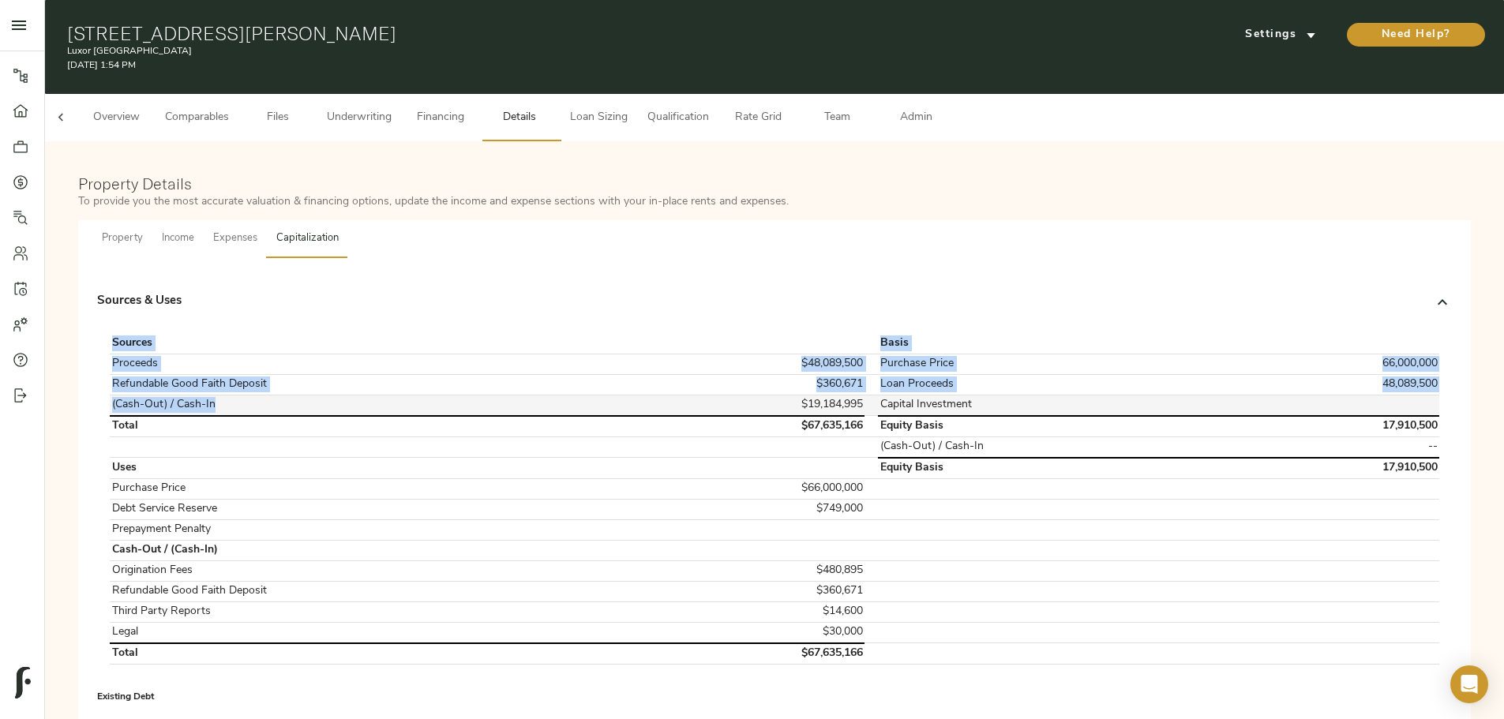
drag, startPoint x: 375, startPoint y: 381, endPoint x: 490, endPoint y: 393, distance: 115.1
click at [490, 393] on div "Sources Basis Proceeds $48,089,500 Purchase Price 66,000,000 Refundable Good Fa…" at bounding box center [774, 500] width 1342 height 344
click at [490, 395] on td "(Cash-Out) / Cash-In" at bounding box center [377, 405] width 535 height 21
drag, startPoint x: 487, startPoint y: 393, endPoint x: 372, endPoint y: 392, distance: 115.3
click at [372, 392] on div "Sources Basis Proceeds $48,089,500 Purchase Price 66,000,000 Refundable Good Fa…" at bounding box center [774, 503] width 1355 height 350
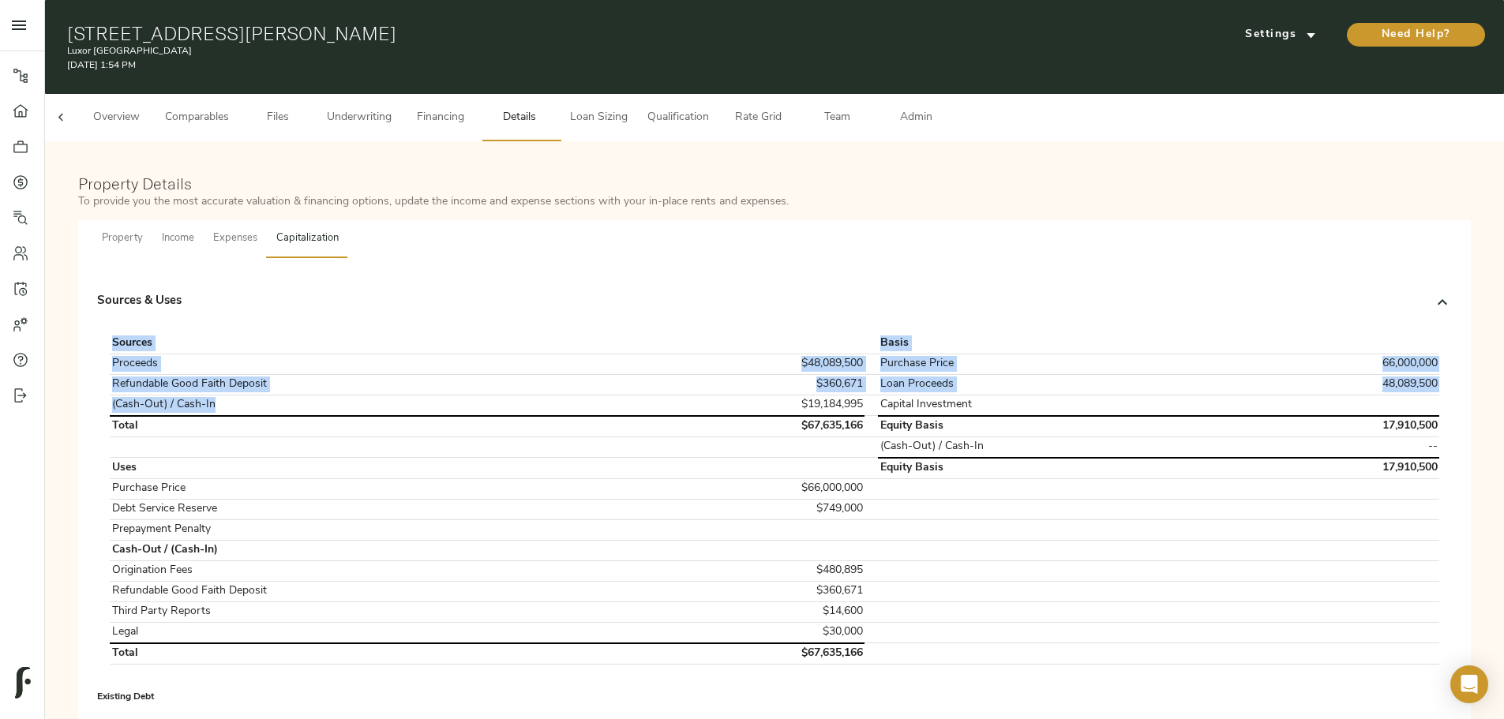
click at [372, 394] on div "Sources Basis Proceeds $48,089,500 Purchase Price 66,000,000 Refundable Good Fa…" at bounding box center [774, 503] width 1355 height 350
click at [382, 395] on td "(Cash-Out) / Cash-In" at bounding box center [377, 405] width 535 height 21
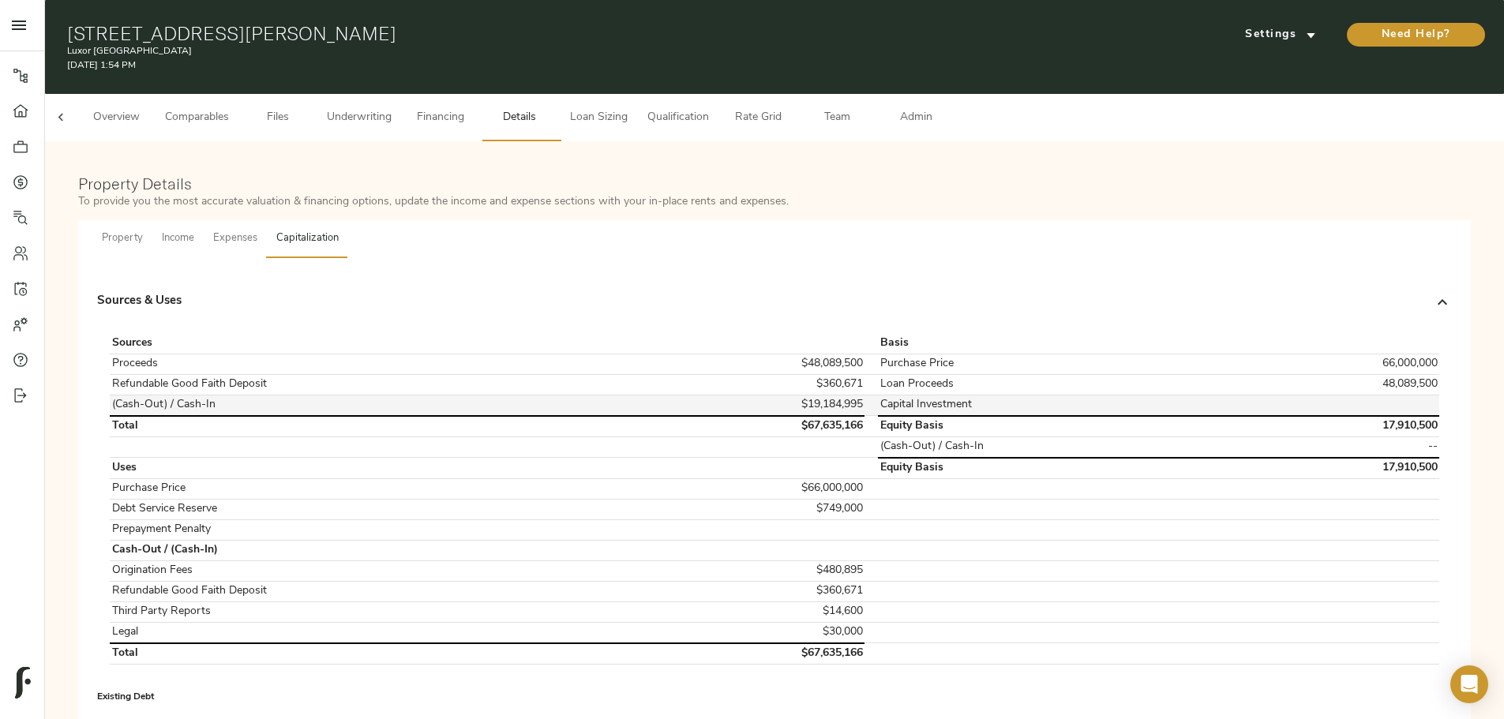
click at [382, 395] on td "(Cash-Out) / Cash-In" at bounding box center [377, 405] width 535 height 21
drag, startPoint x: 382, startPoint y: 389, endPoint x: 429, endPoint y: 390, distance: 46.6
click at [429, 395] on td "(Cash-Out) / Cash-In" at bounding box center [377, 405] width 535 height 21
click at [437, 395] on td "(Cash-Out) / Cash-In" at bounding box center [377, 405] width 535 height 21
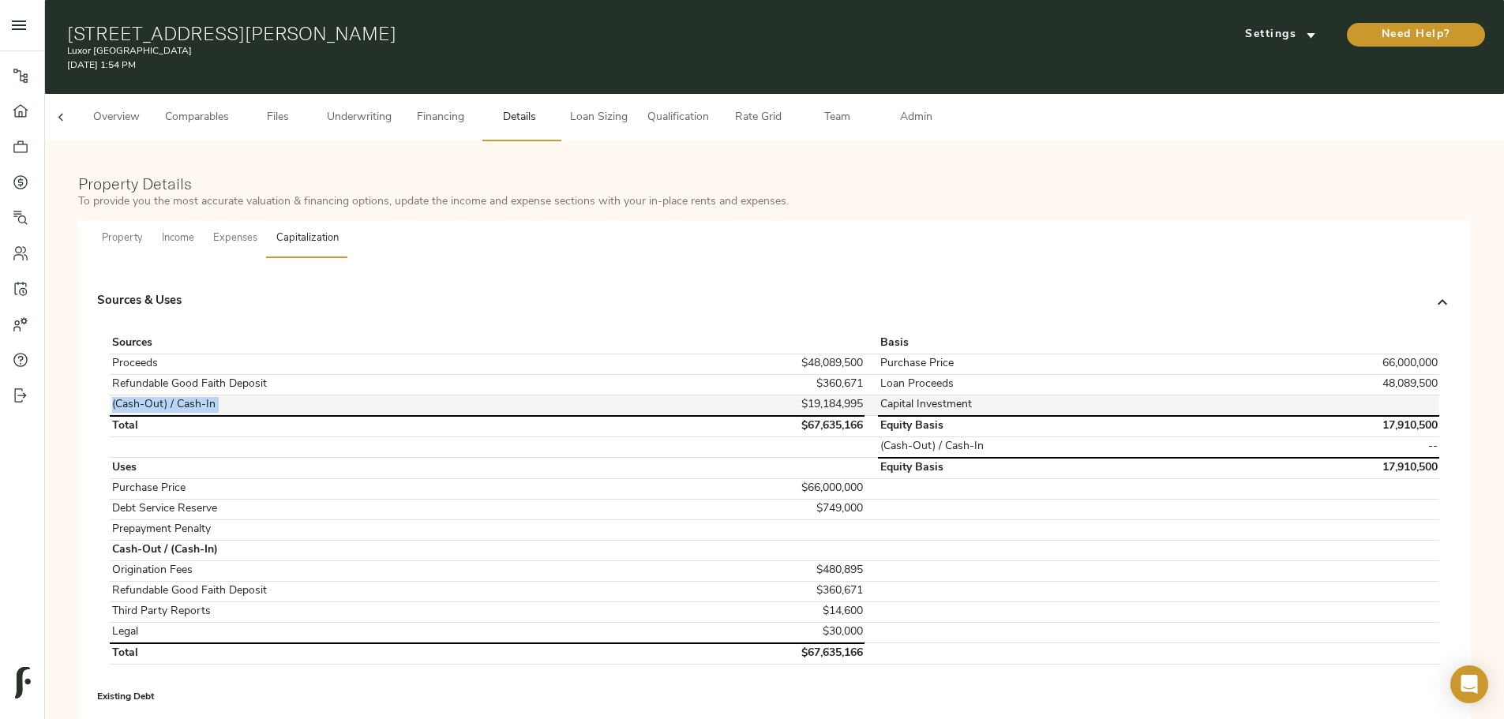
click at [437, 395] on td "(Cash-Out) / Cash-In" at bounding box center [377, 405] width 535 height 21
click at [809, 395] on td "$19,184,995" at bounding box center [754, 405] width 221 height 21
click at [792, 395] on td "$19,184,995" at bounding box center [754, 405] width 221 height 21
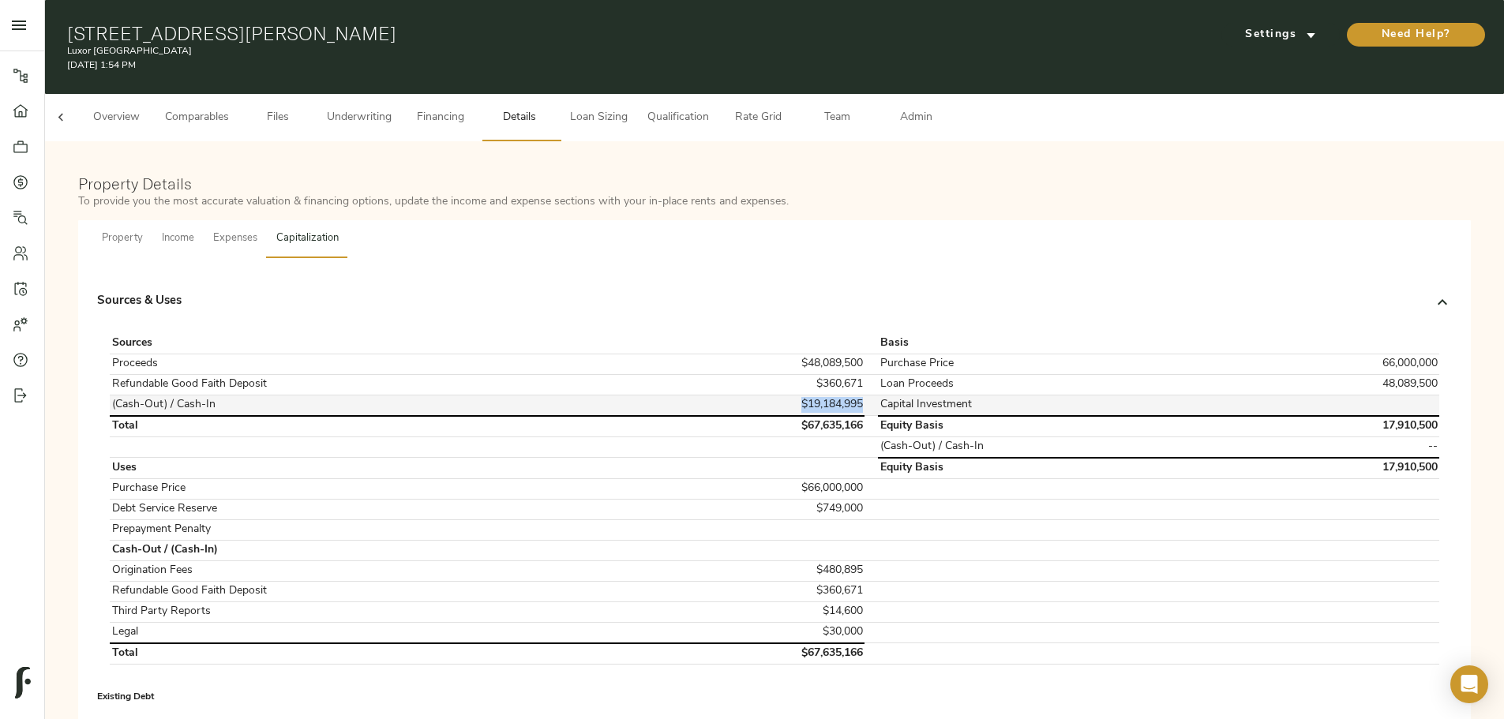
click at [791, 395] on td "$19,184,995" at bounding box center [754, 405] width 221 height 21
drag, startPoint x: 761, startPoint y: 469, endPoint x: 846, endPoint y: 472, distance: 84.6
click at [846, 479] on tr "Purchase Price $66,000,000" at bounding box center [775, 489] width 1330 height 21
click at [794, 479] on td "$66,000,000" at bounding box center [754, 489] width 221 height 21
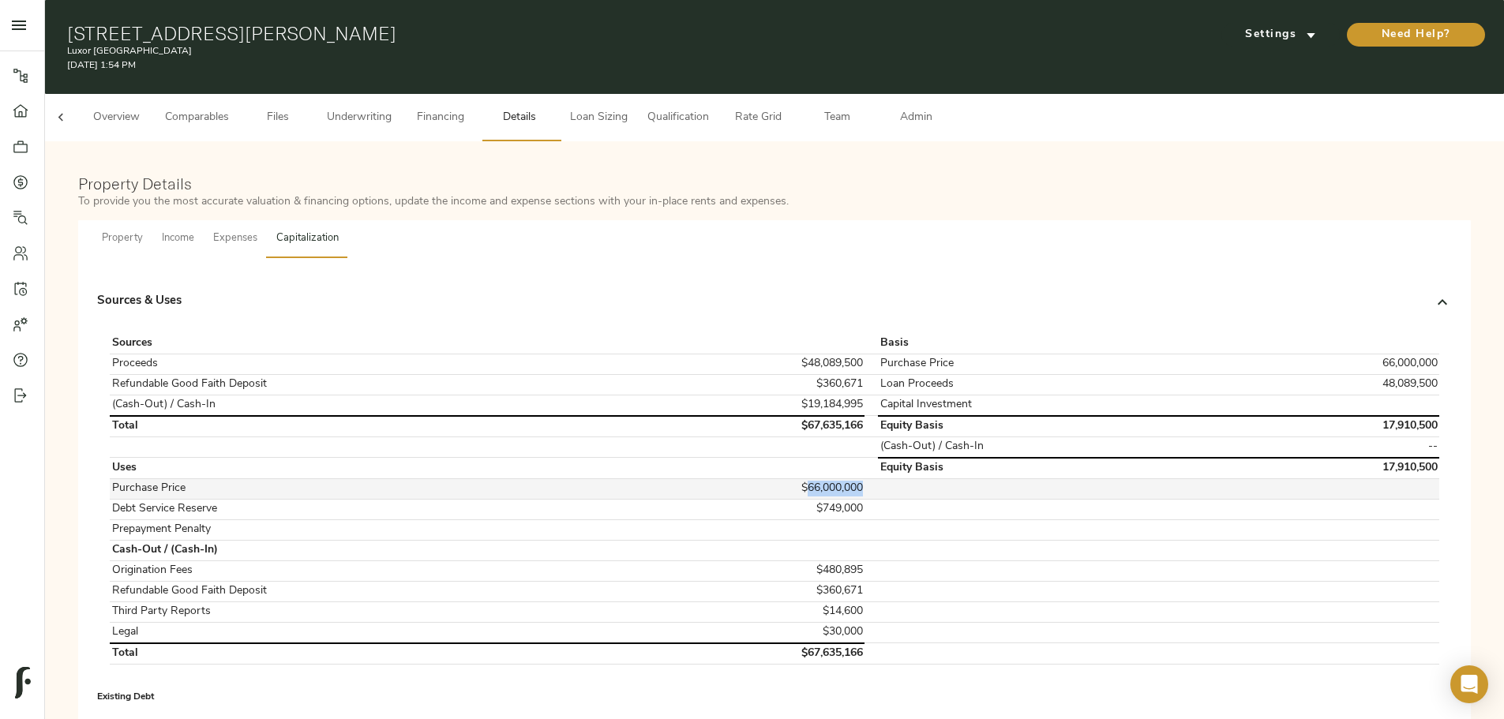
click at [794, 479] on td "$66,000,000" at bounding box center [754, 489] width 221 height 21
drag, startPoint x: 772, startPoint y: 554, endPoint x: 824, endPoint y: 614, distance: 80.1
click at [824, 614] on tbody "Sources Basis Proceeds $48,089,500 Purchase Price 66,000,000 Refundable Good Fa…" at bounding box center [775, 499] width 1330 height 331
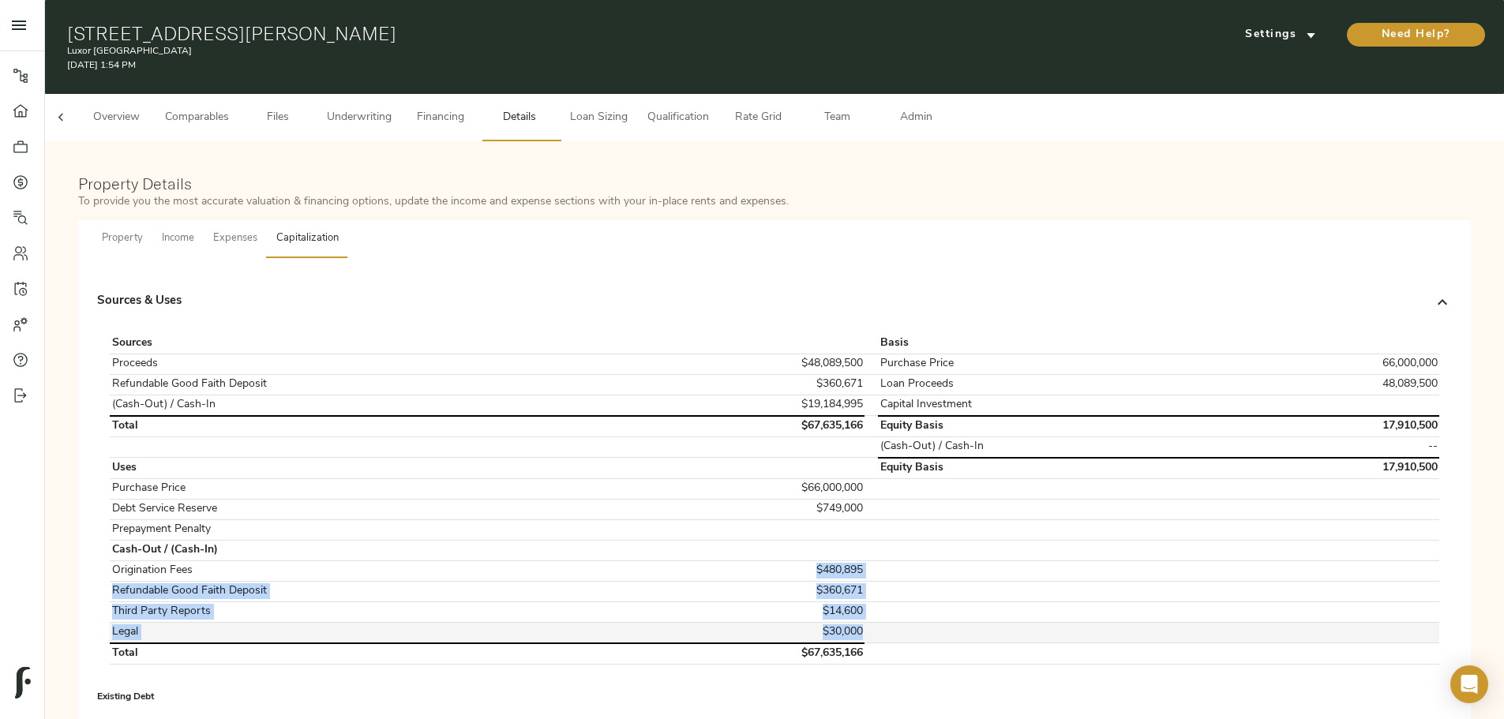
click at [824, 622] on td "$30,000" at bounding box center [754, 632] width 221 height 21
drag, startPoint x: 777, startPoint y: 557, endPoint x: 821, endPoint y: 611, distance: 70.2
click at [821, 611] on tbody "Sources Basis Proceeds $48,089,500 Purchase Price 66,000,000 Refundable Good Fa…" at bounding box center [775, 499] width 1330 height 331
click at [865, 622] on td at bounding box center [871, 632] width 13 height 21
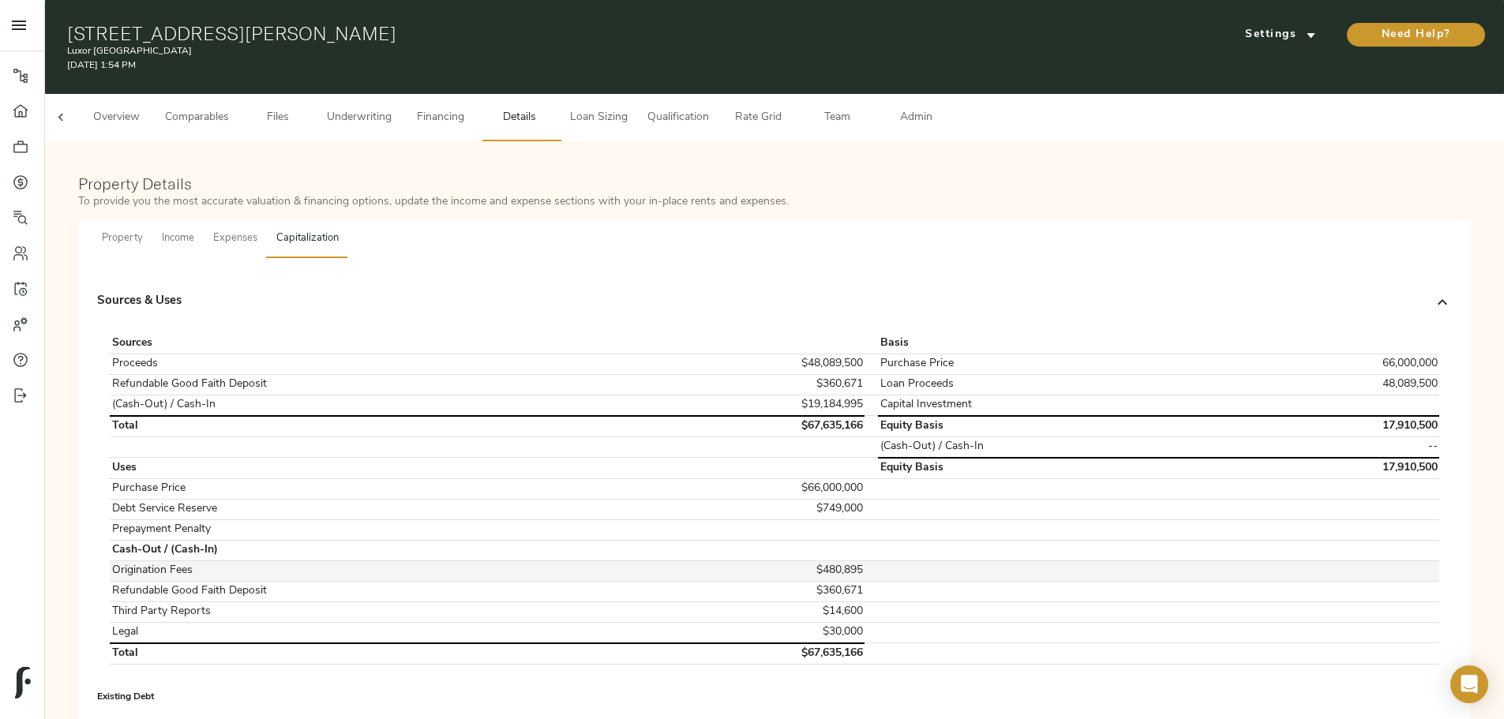
click at [794, 561] on td "$480,895" at bounding box center [754, 571] width 221 height 21
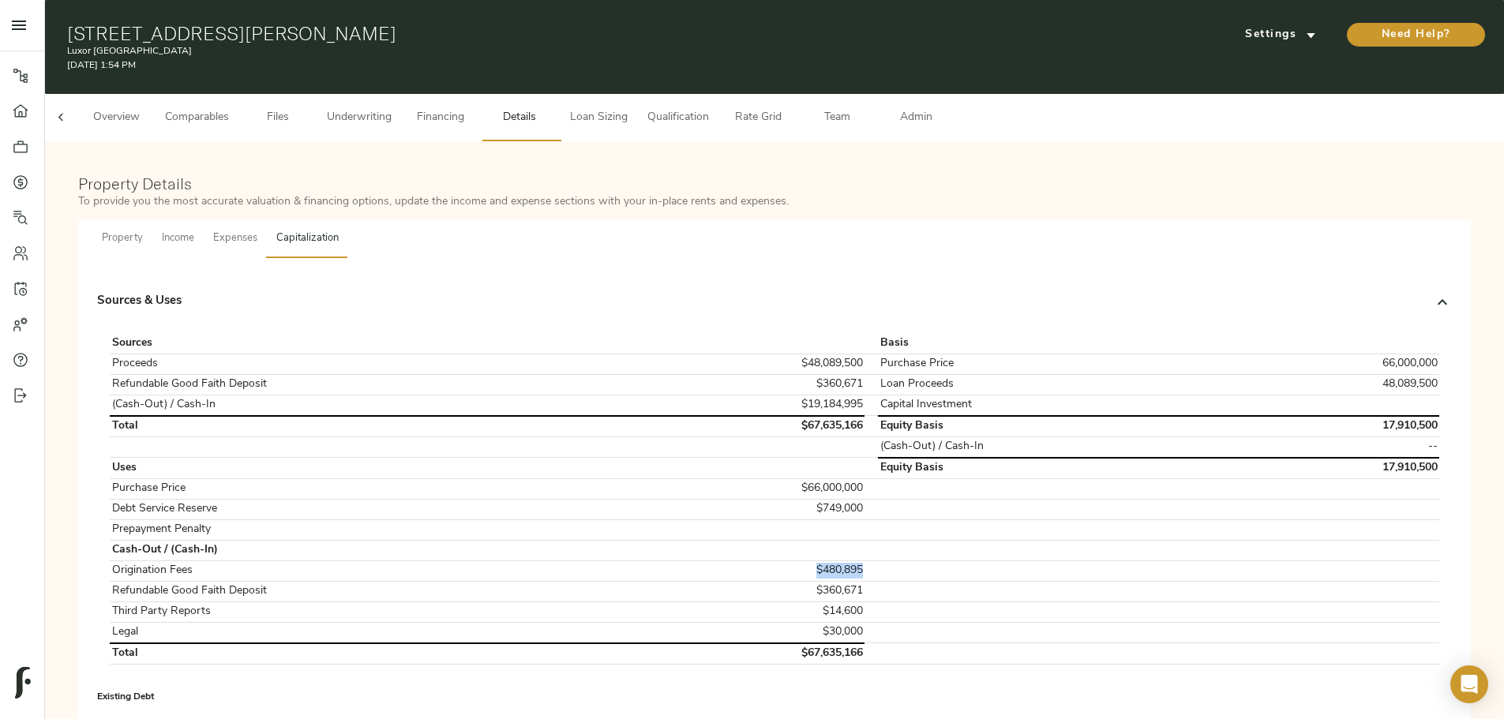
copy td "$480,895"
click at [787, 581] on td "$360,671" at bounding box center [754, 591] width 221 height 21
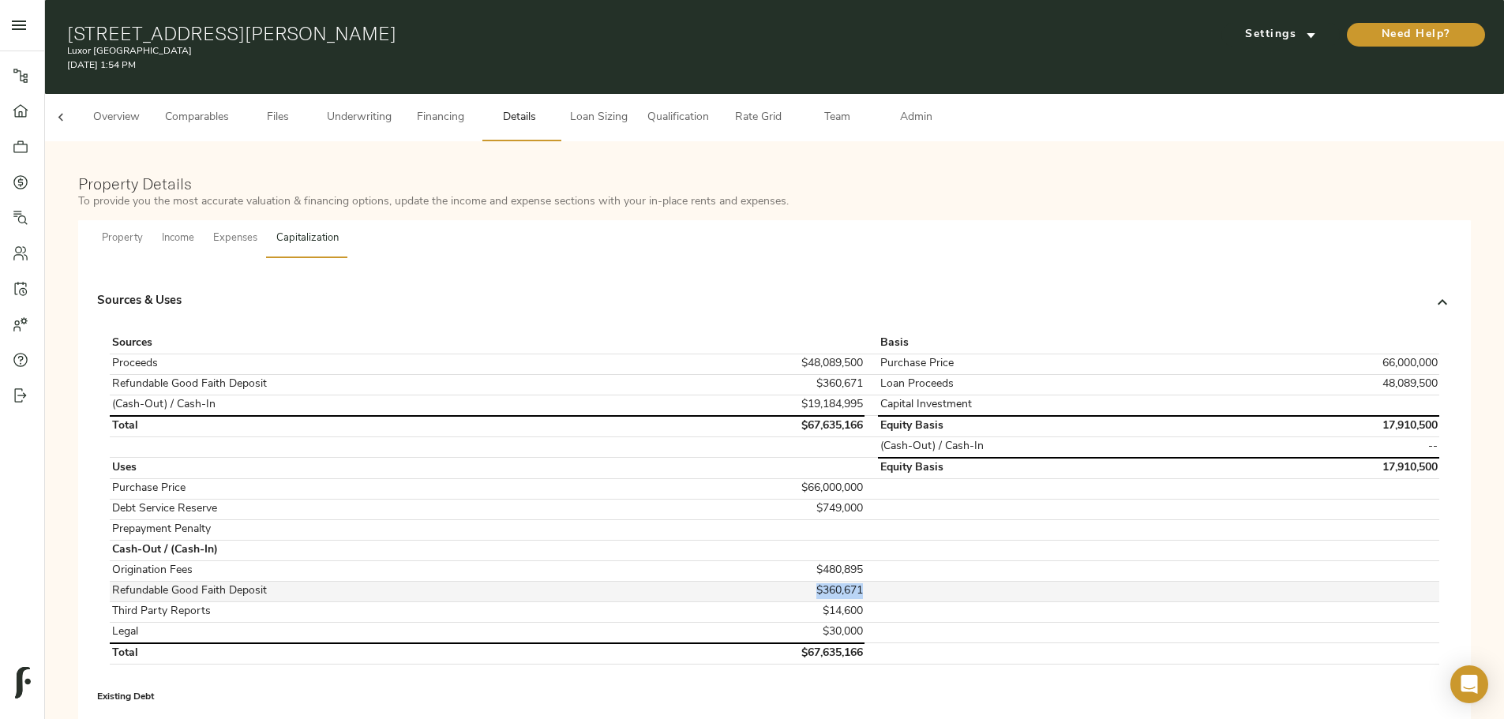
click at [787, 581] on td "$360,671" at bounding box center [754, 591] width 221 height 21
click at [804, 581] on td "$360,671" at bounding box center [754, 591] width 221 height 21
click at [1240, 354] on td "66,000,000" at bounding box center [1340, 364] width 200 height 21
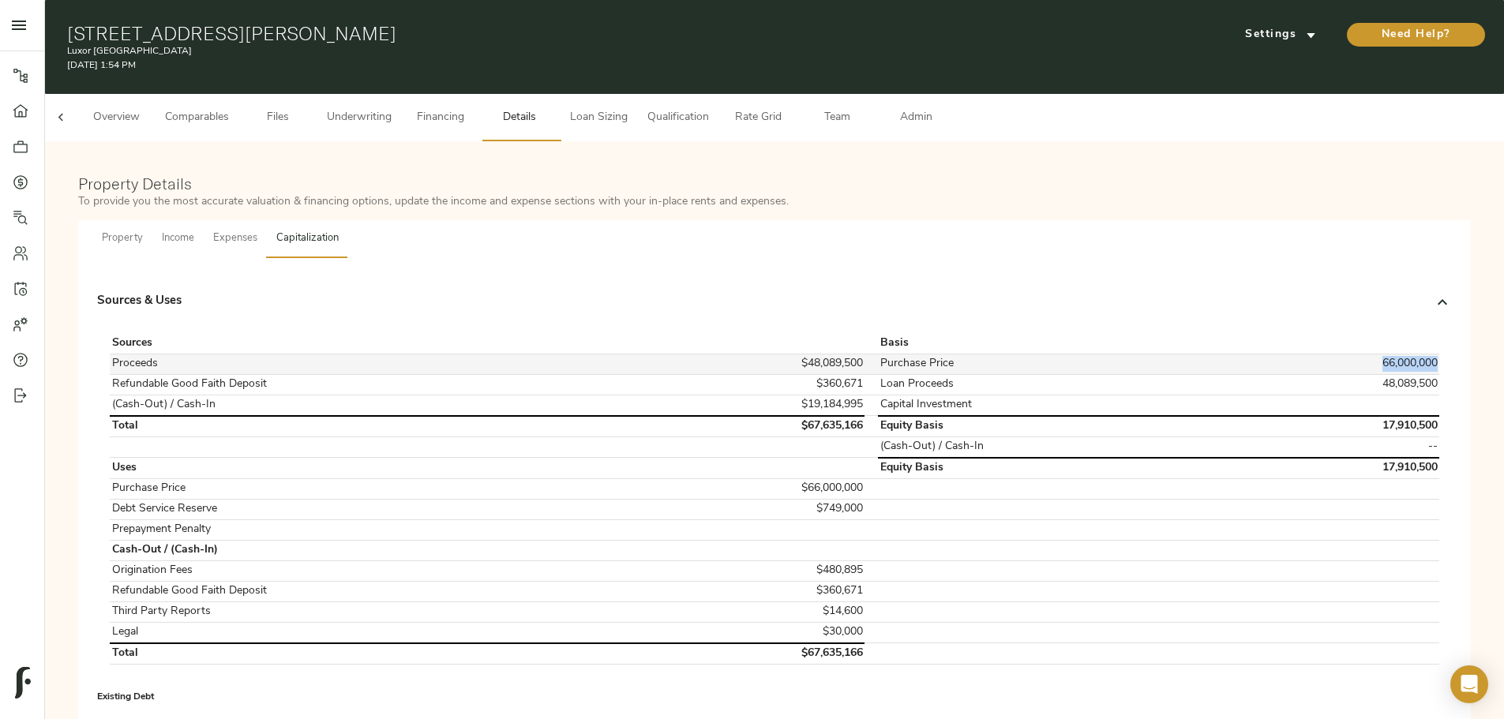
click at [1240, 354] on td "66,000,000" at bounding box center [1340, 364] width 200 height 21
copy td "66,000,000"
click at [1240, 374] on td "48,089,500" at bounding box center [1340, 384] width 200 height 21
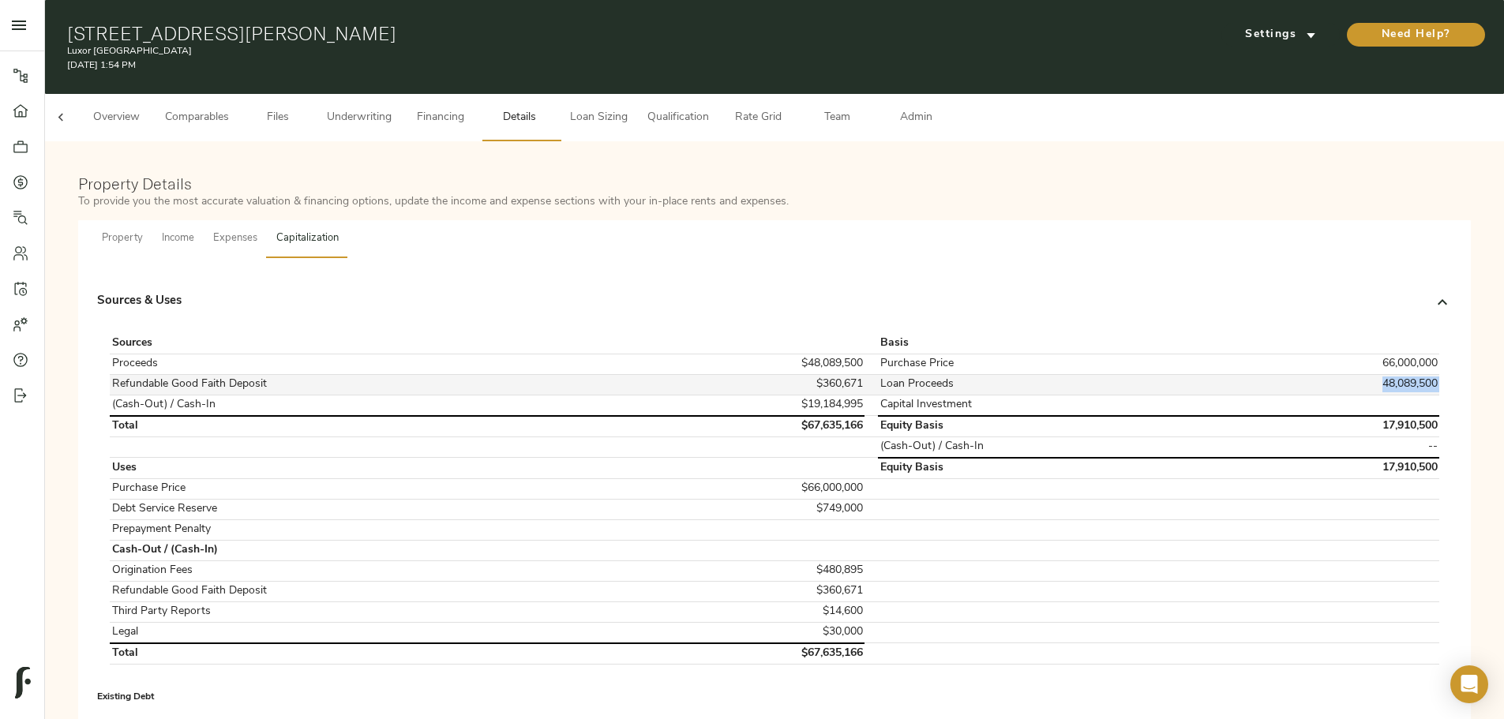
click at [1240, 374] on td "48,089,500" at bounding box center [1340, 384] width 200 height 21
copy td "48,089,500"
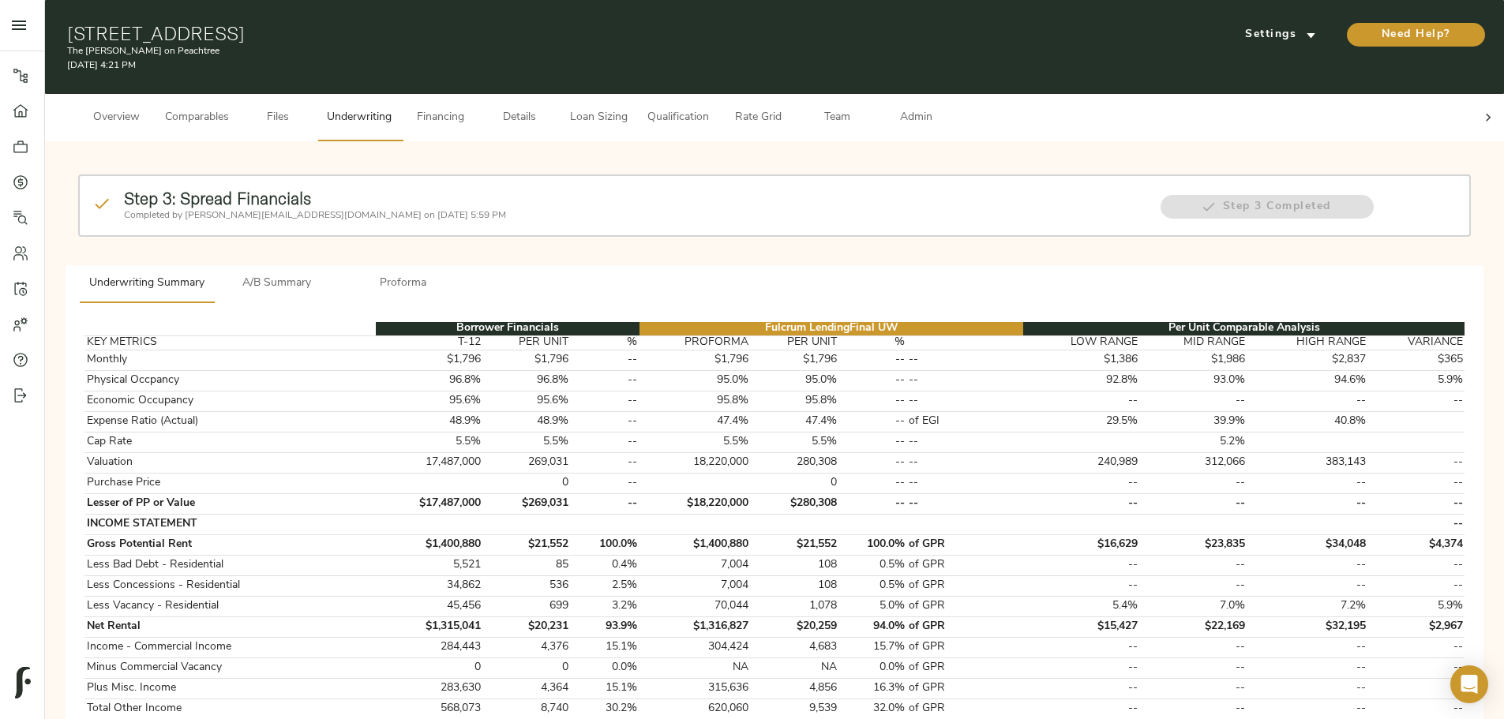
click at [331, 274] on span "A/B Summary" at bounding box center [276, 284] width 107 height 20
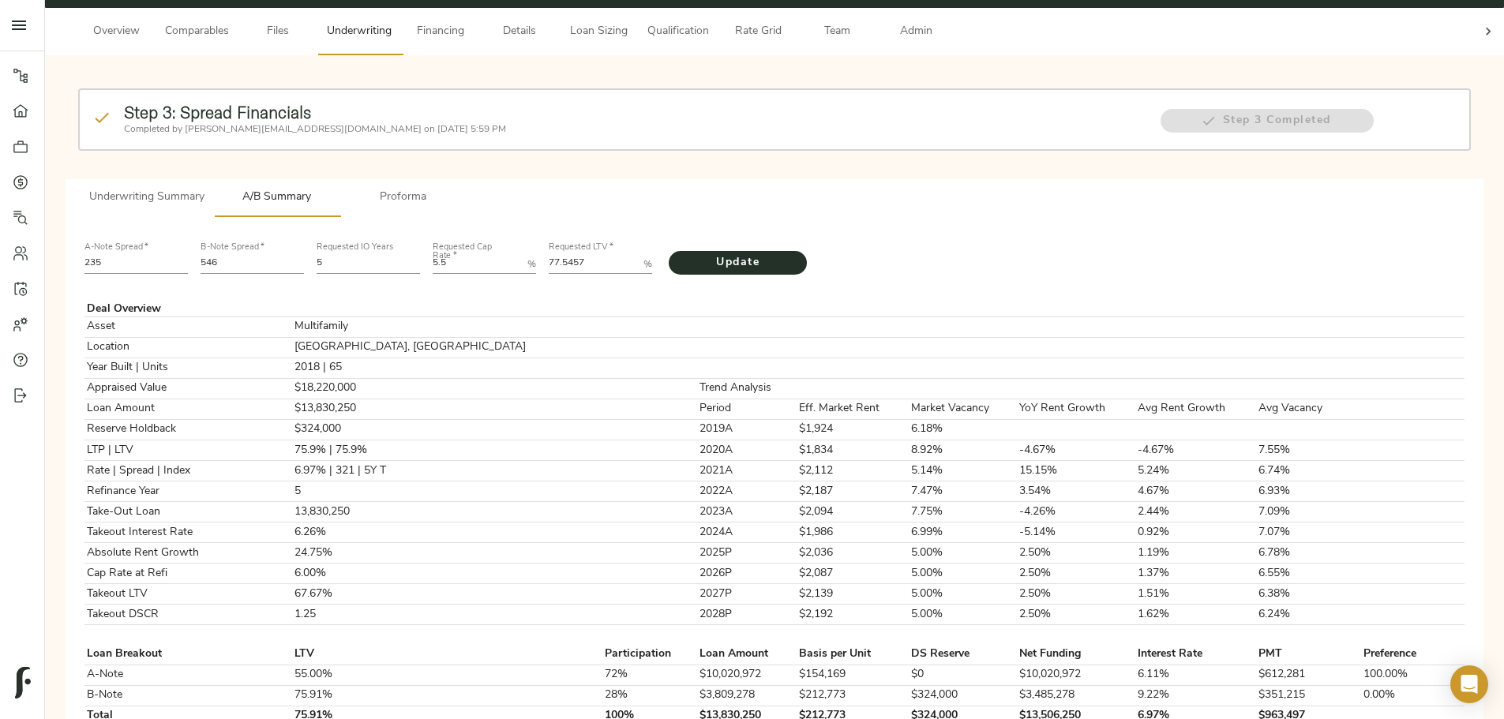
scroll to position [79, 0]
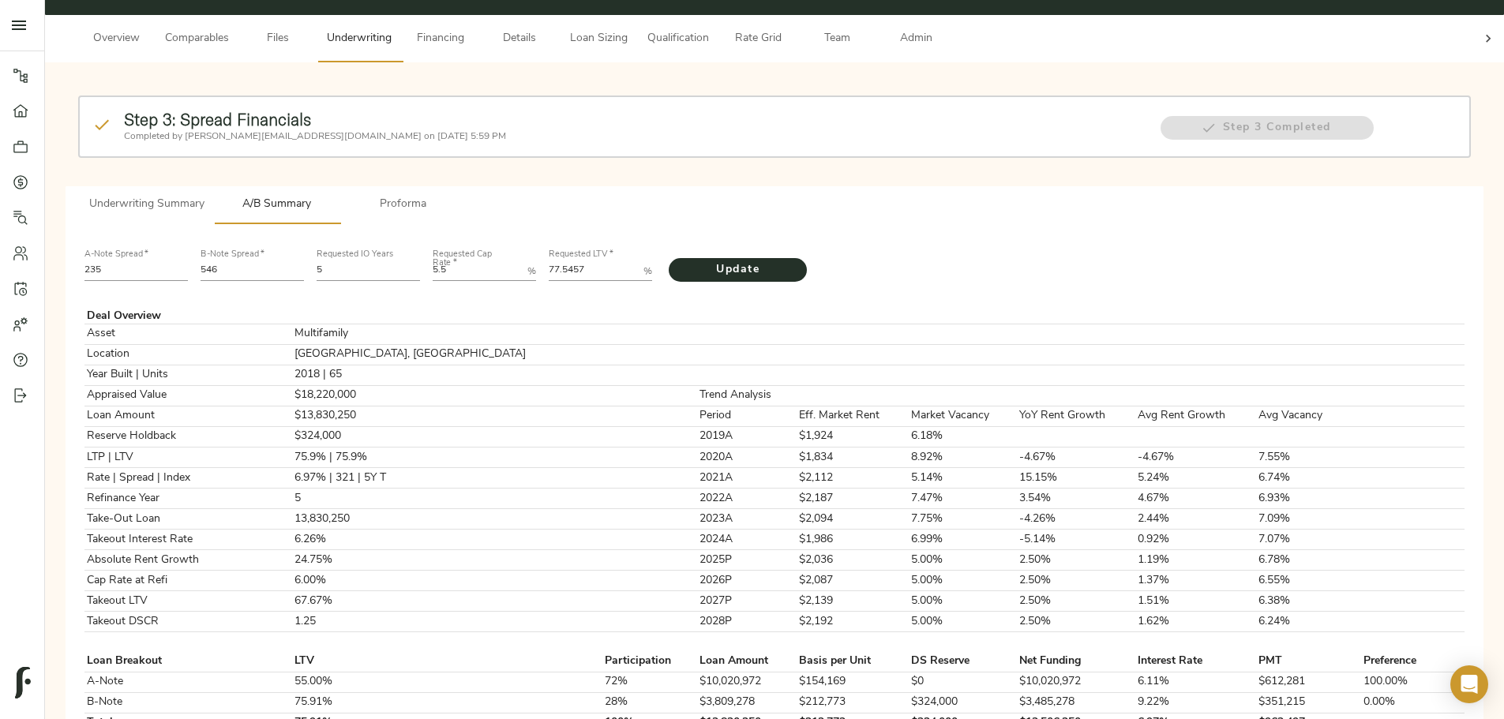
click at [457, 195] on span "Proforma" at bounding box center [403, 205] width 107 height 20
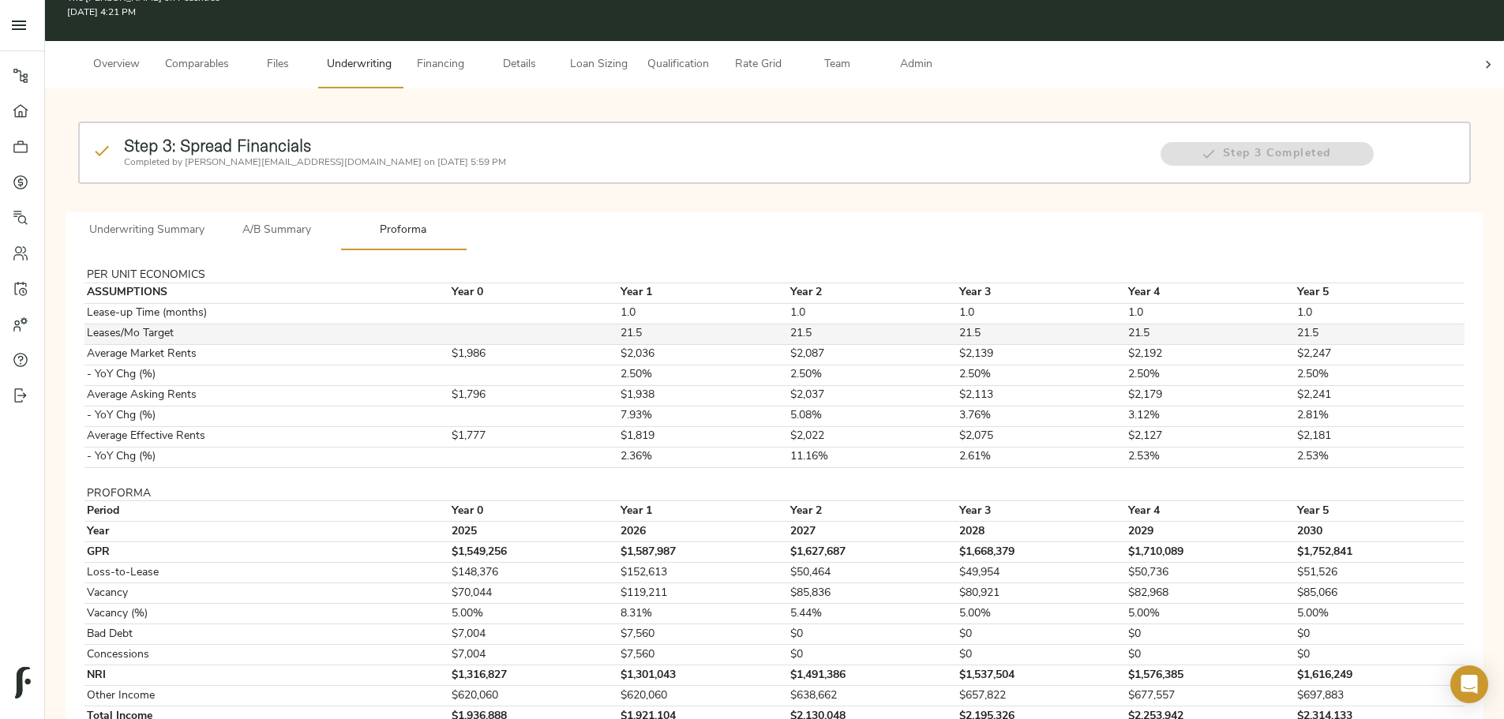
scroll to position [0, 0]
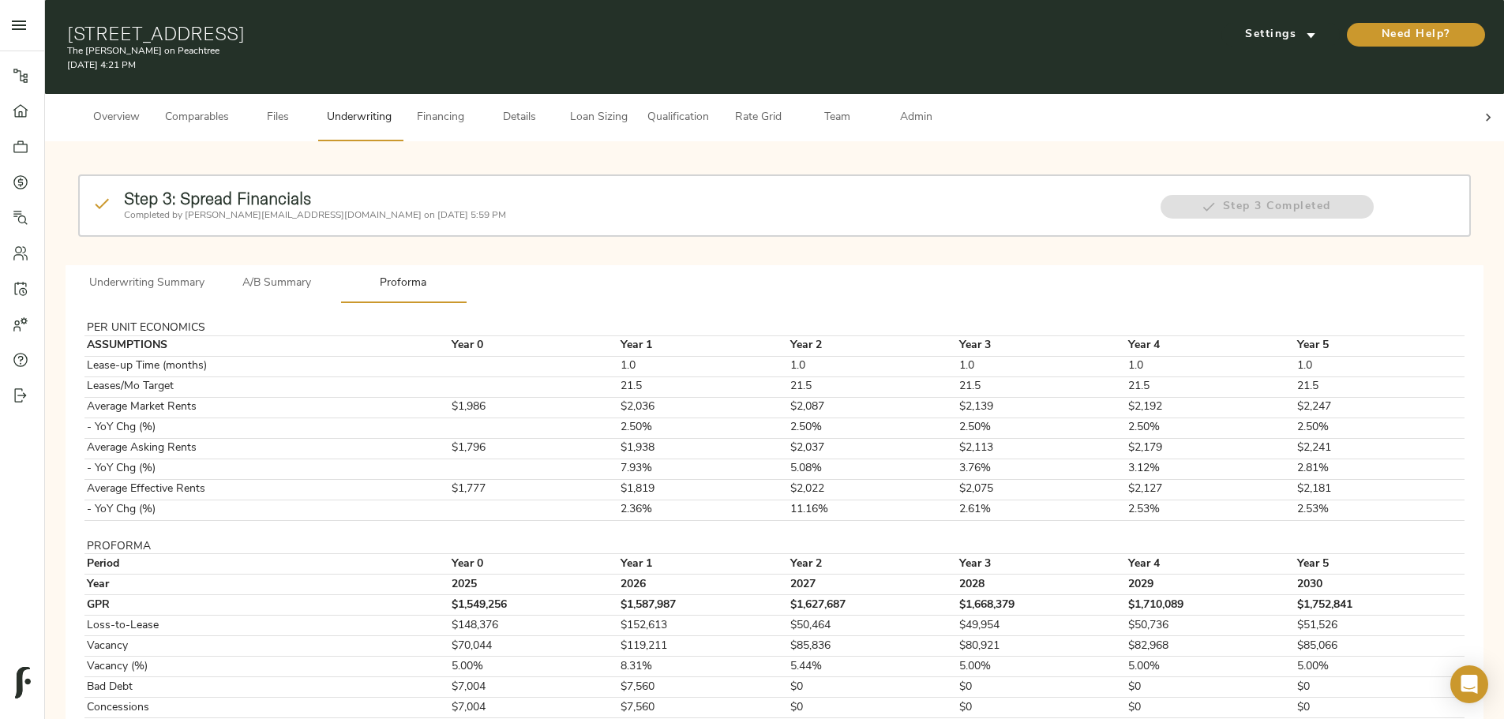
click at [331, 274] on span "A/B Summary" at bounding box center [276, 284] width 107 height 20
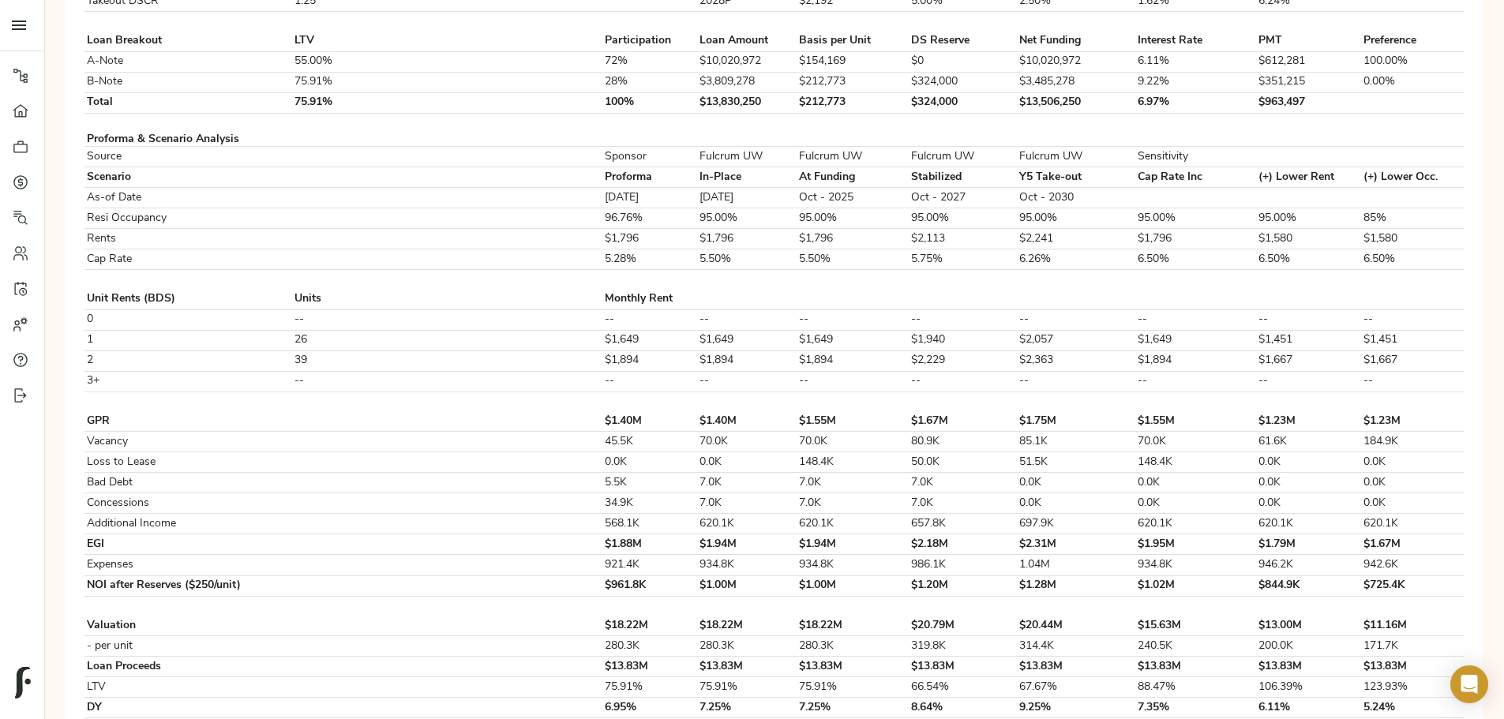
scroll to position [609, 0]
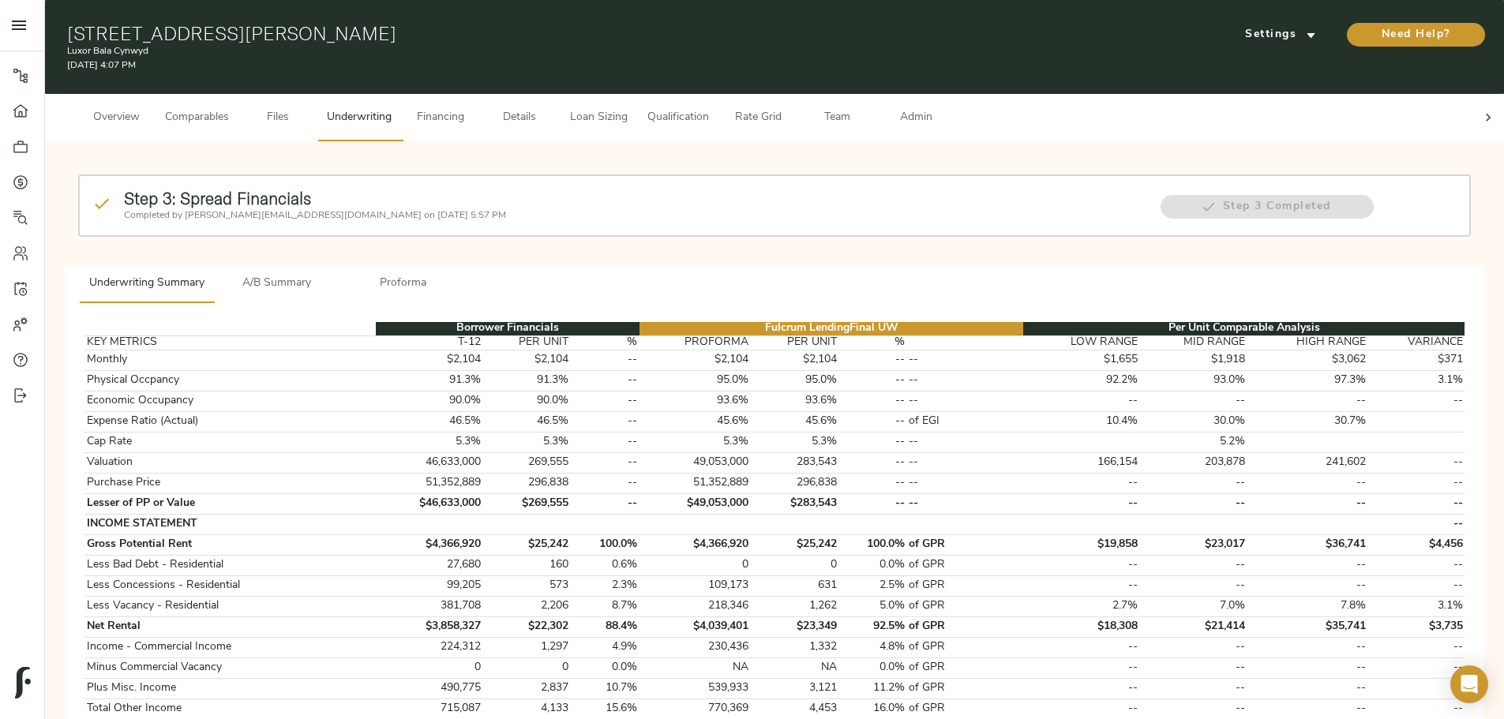
click at [550, 108] on span "Details" at bounding box center [520, 118] width 60 height 20
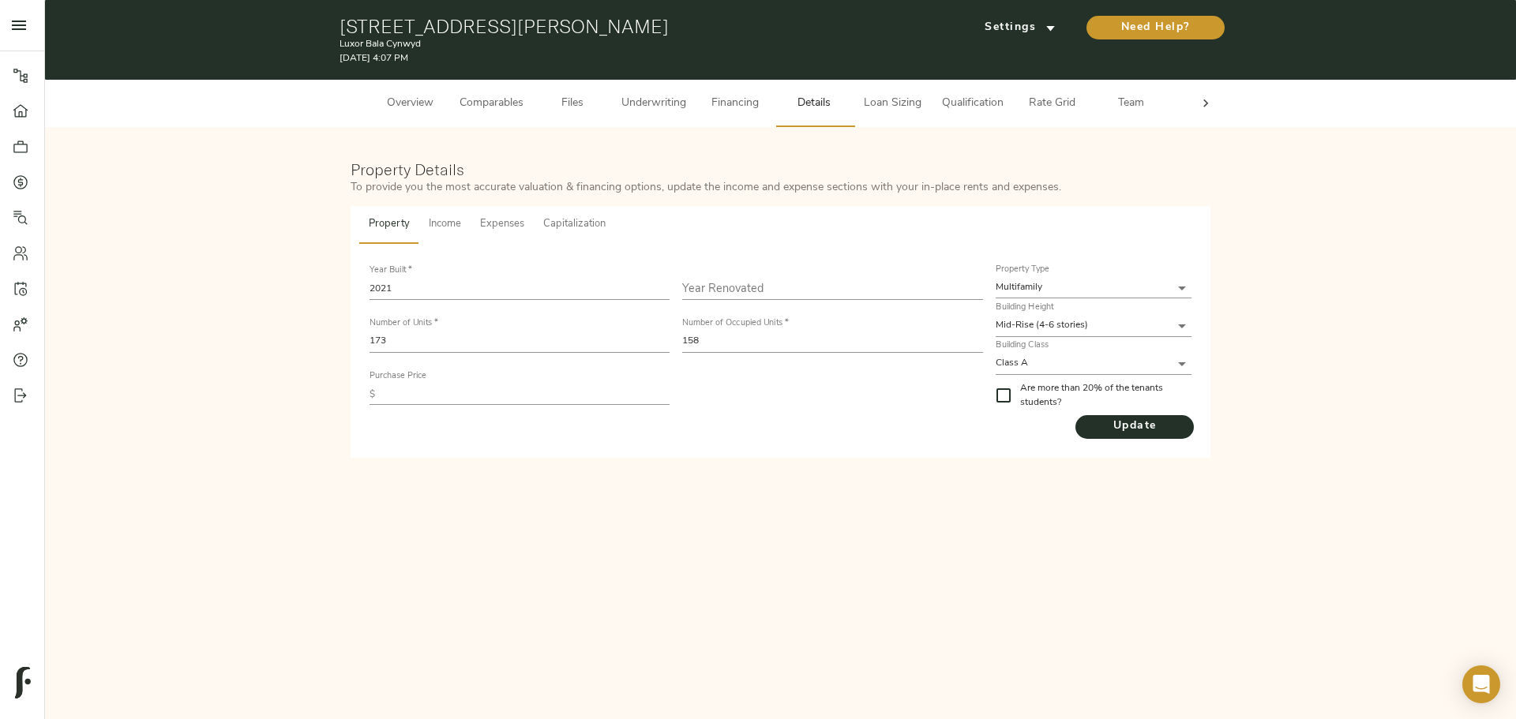
click at [459, 392] on input "text" at bounding box center [525, 394] width 288 height 21
type input "48,000,000"
click at [1116, 421] on span "Update" at bounding box center [1135, 427] width 118 height 20
click at [674, 107] on span "Underwriting" at bounding box center [653, 104] width 65 height 20
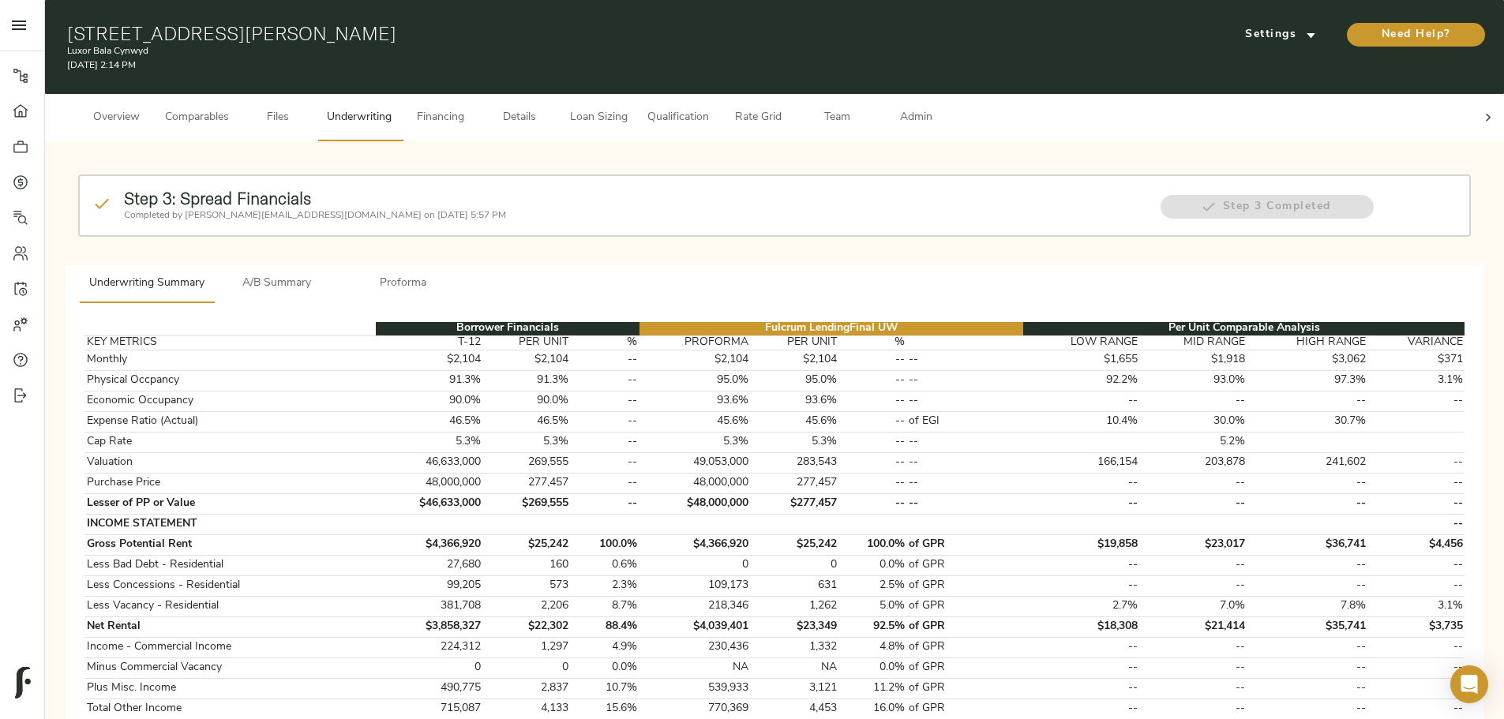
click at [528, 208] on p "Completed by justin@fulcrumlendingcorp.com on August 25, 2025 5:57 PM" at bounding box center [634, 215] width 1020 height 14
click at [340, 273] on button "A/B Summary" at bounding box center [277, 284] width 126 height 38
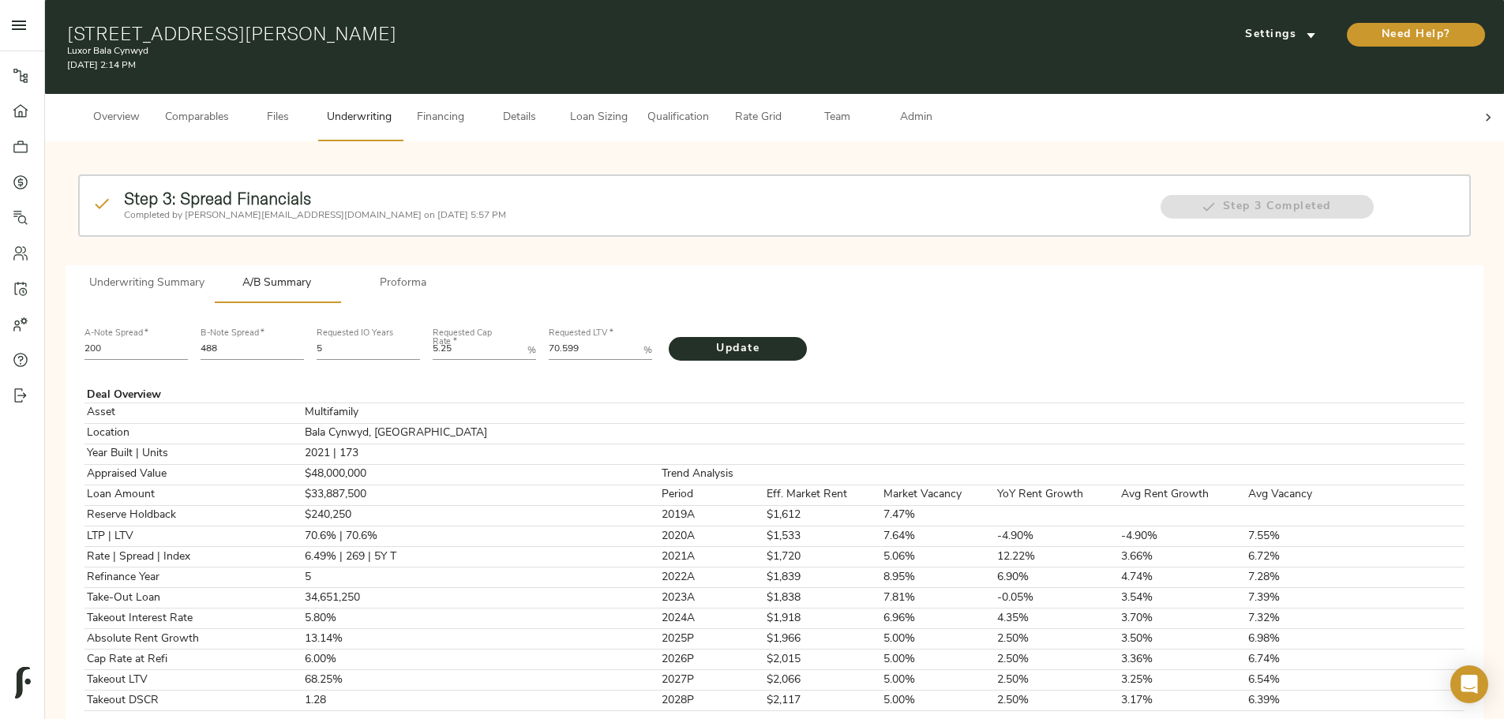
click at [637, 341] on LTV "70.599" at bounding box center [593, 350] width 88 height 19
type LTV "72.148"
click at [521, 341] on Rate "5.25" at bounding box center [477, 350] width 88 height 19
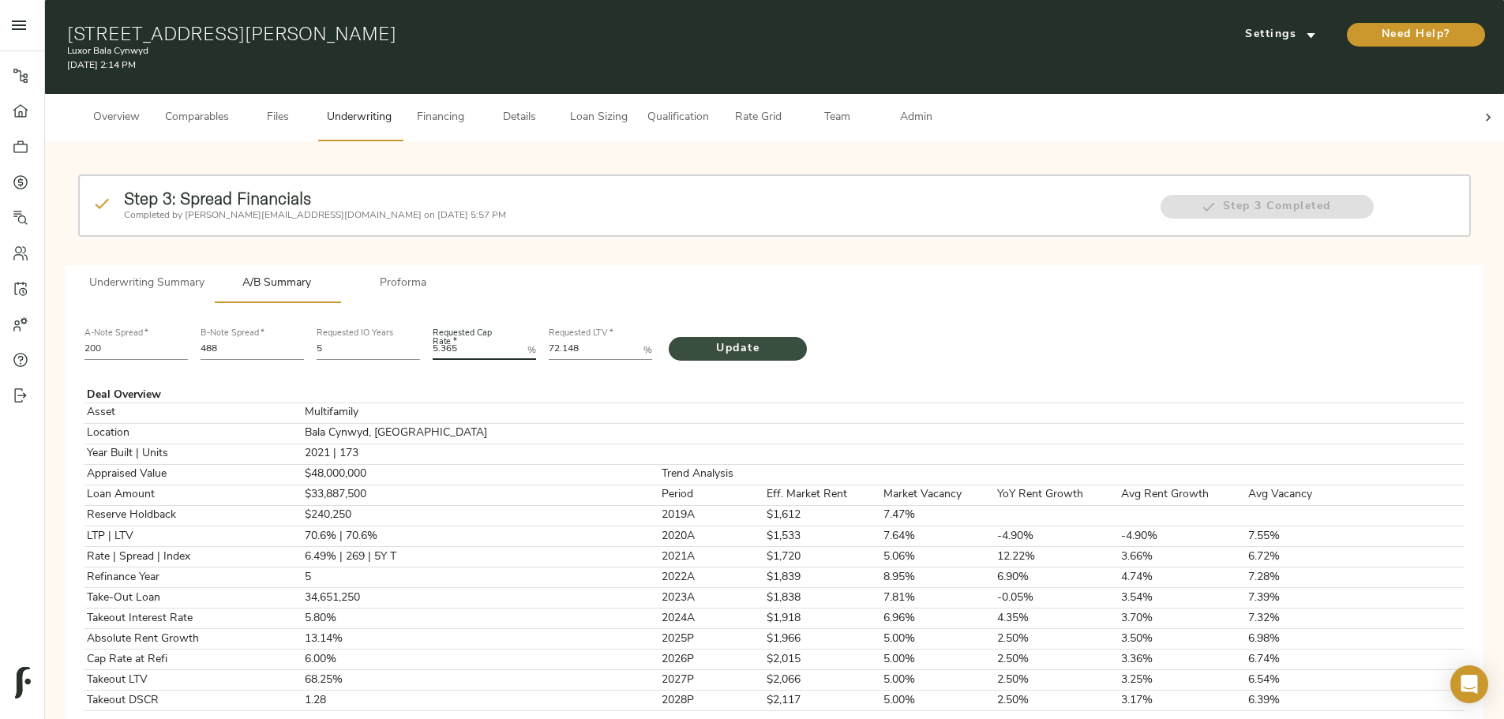
type Rate "5.365"
click at [791, 340] on span "Update" at bounding box center [738, 350] width 107 height 20
click at [867, 108] on span "Team" at bounding box center [837, 118] width 60 height 20
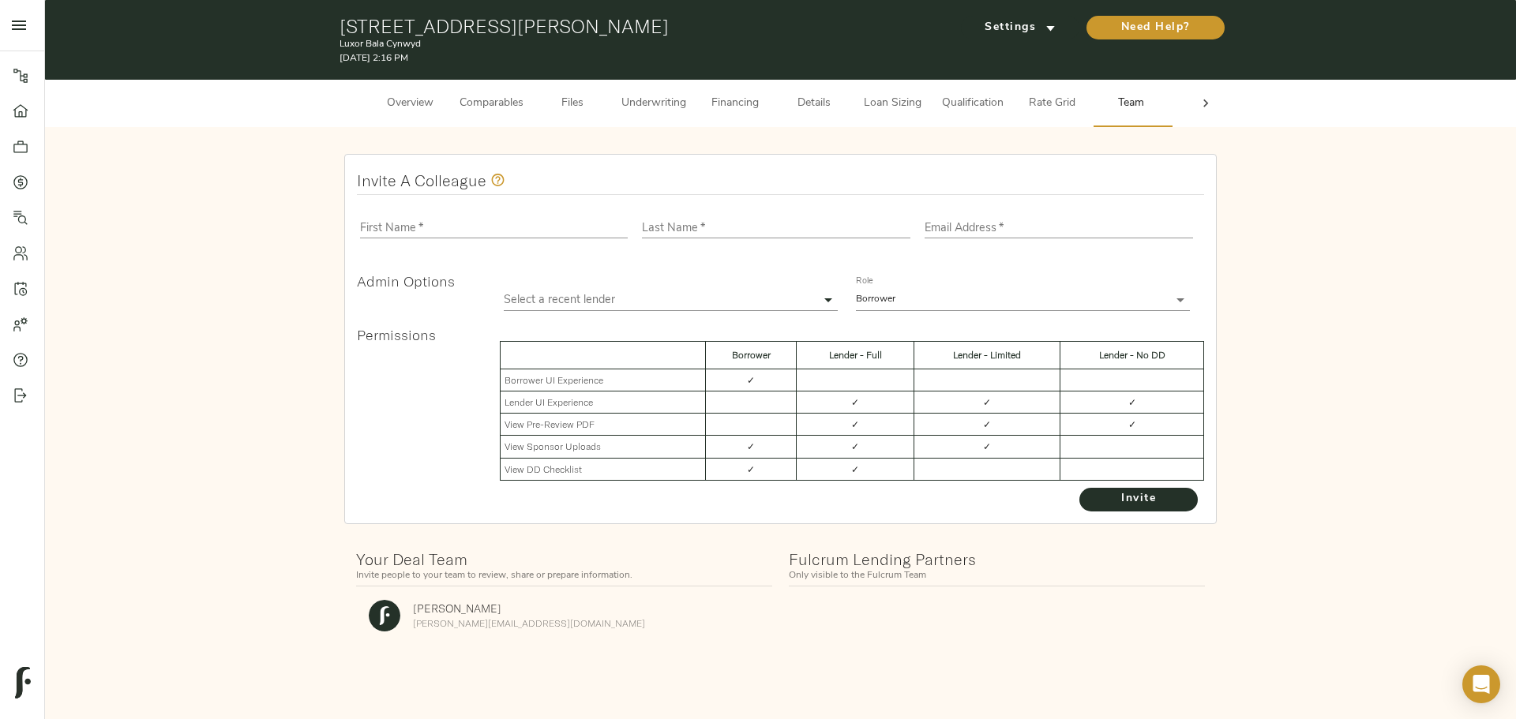
click at [1178, 107] on button "Admin" at bounding box center [1210, 103] width 79 height 47
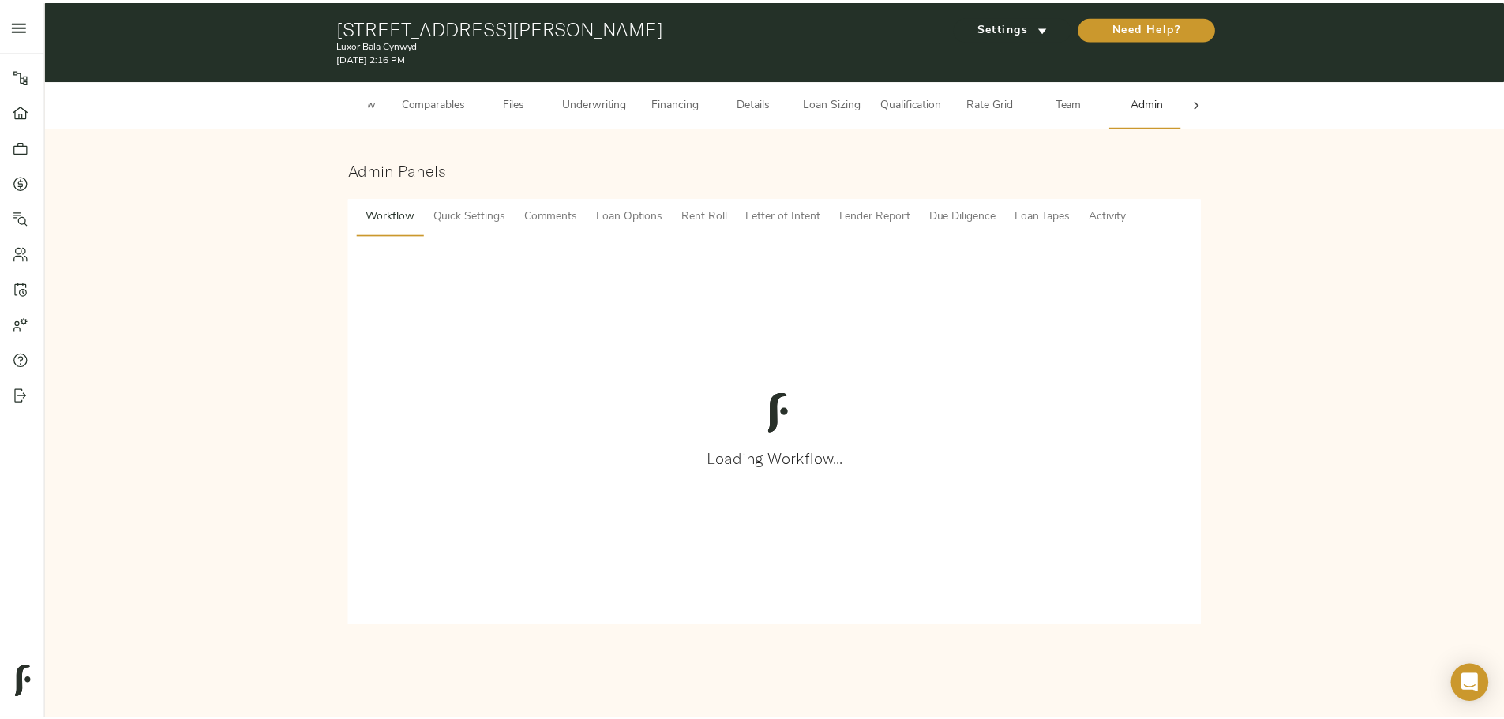
scroll to position [0, 62]
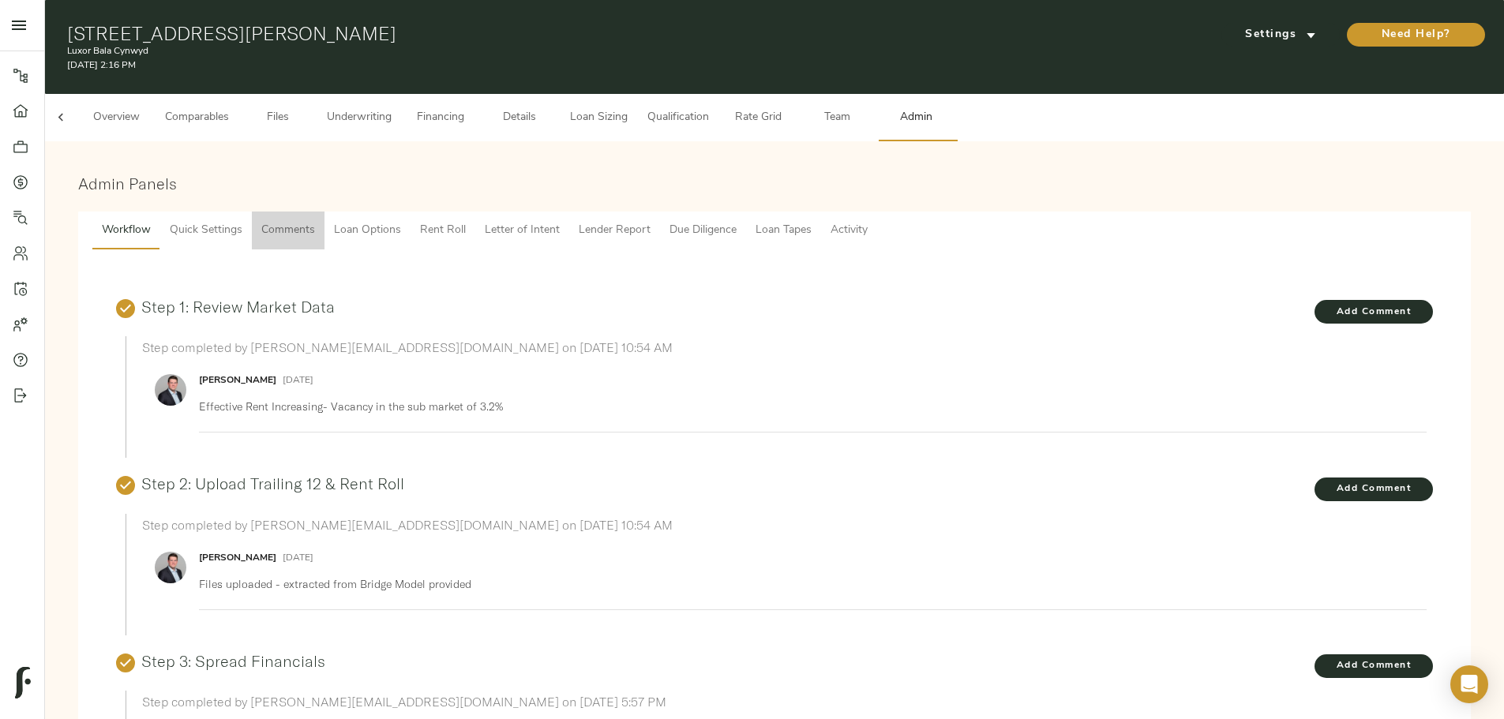
click at [315, 221] on span "Comments" at bounding box center [288, 231] width 54 height 20
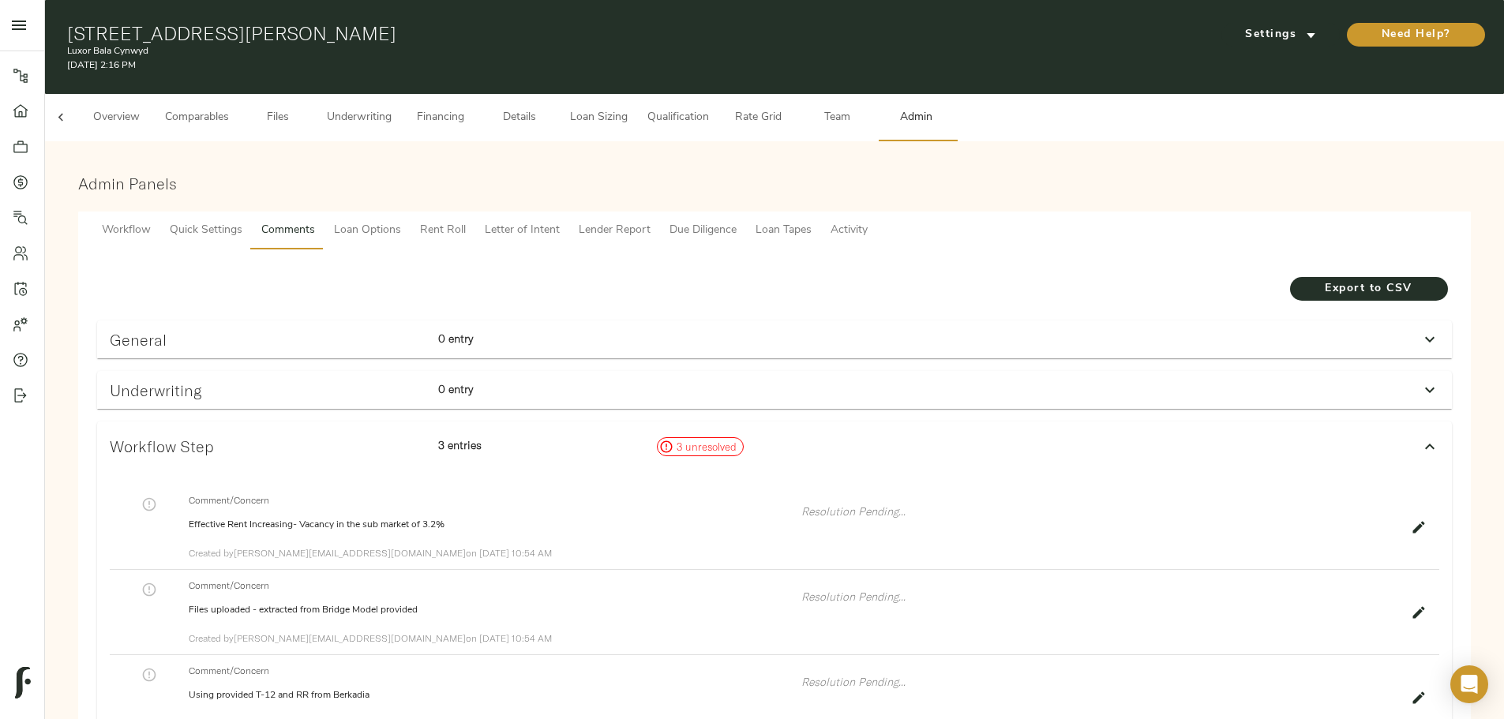
click at [651, 221] on span "Lender Report" at bounding box center [615, 231] width 72 height 20
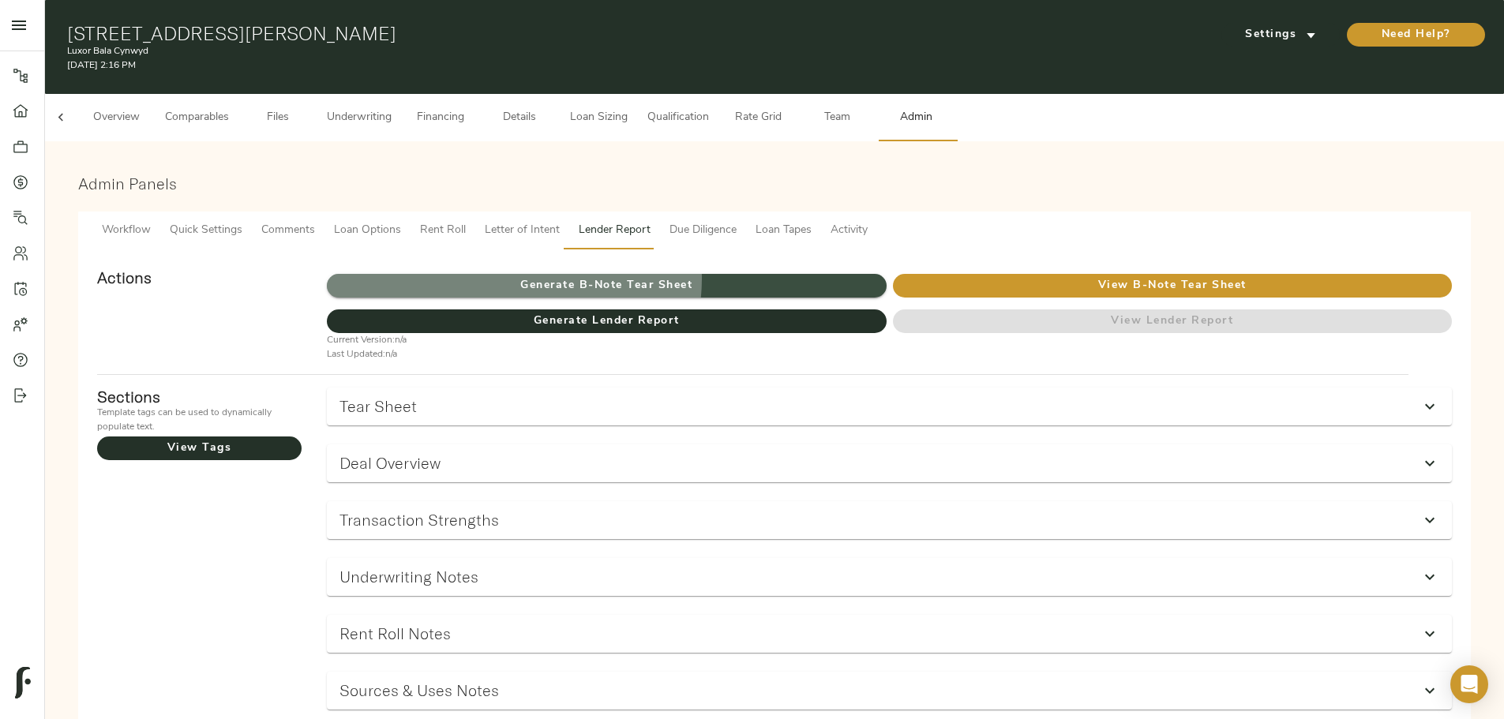
click at [693, 276] on span "Generate B-Note Tear Sheet" at bounding box center [606, 286] width 559 height 20
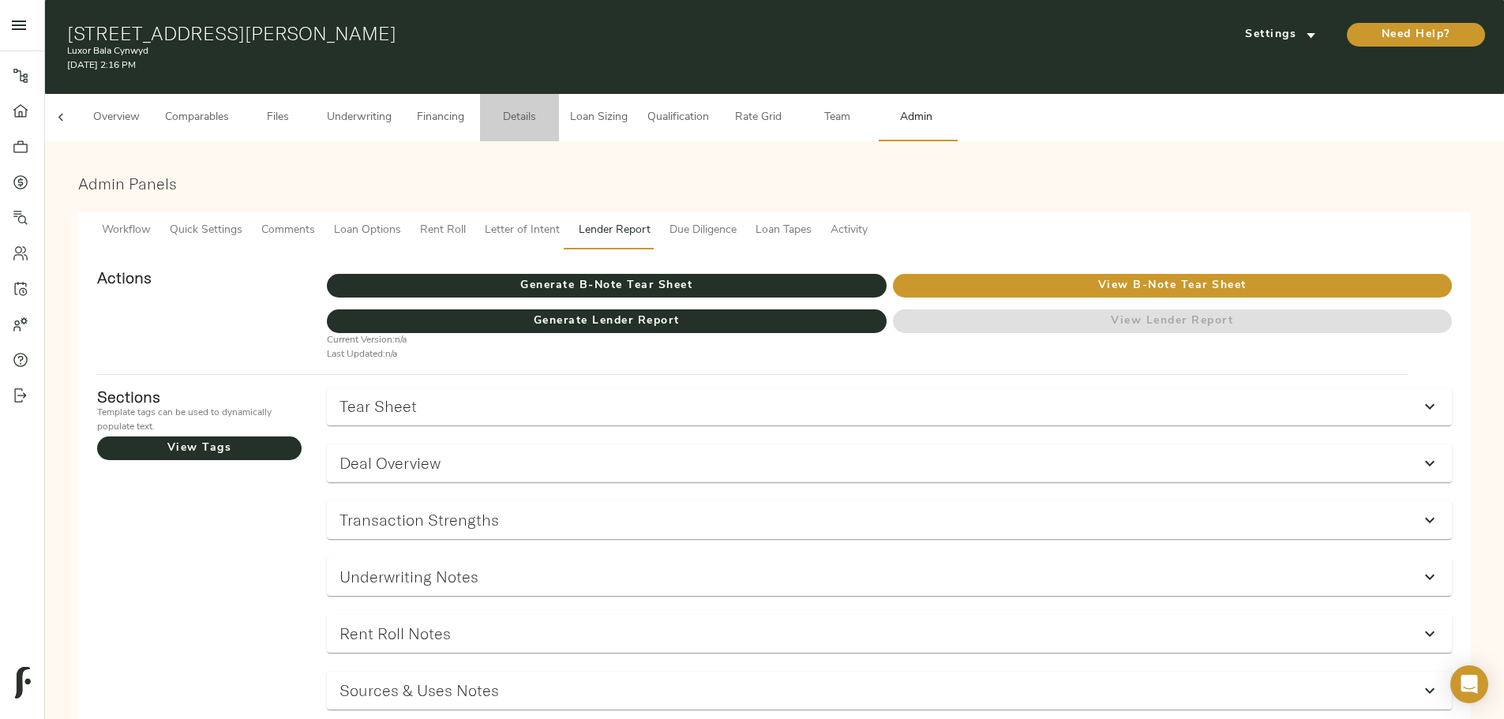
click at [550, 108] on span "Details" at bounding box center [520, 118] width 60 height 20
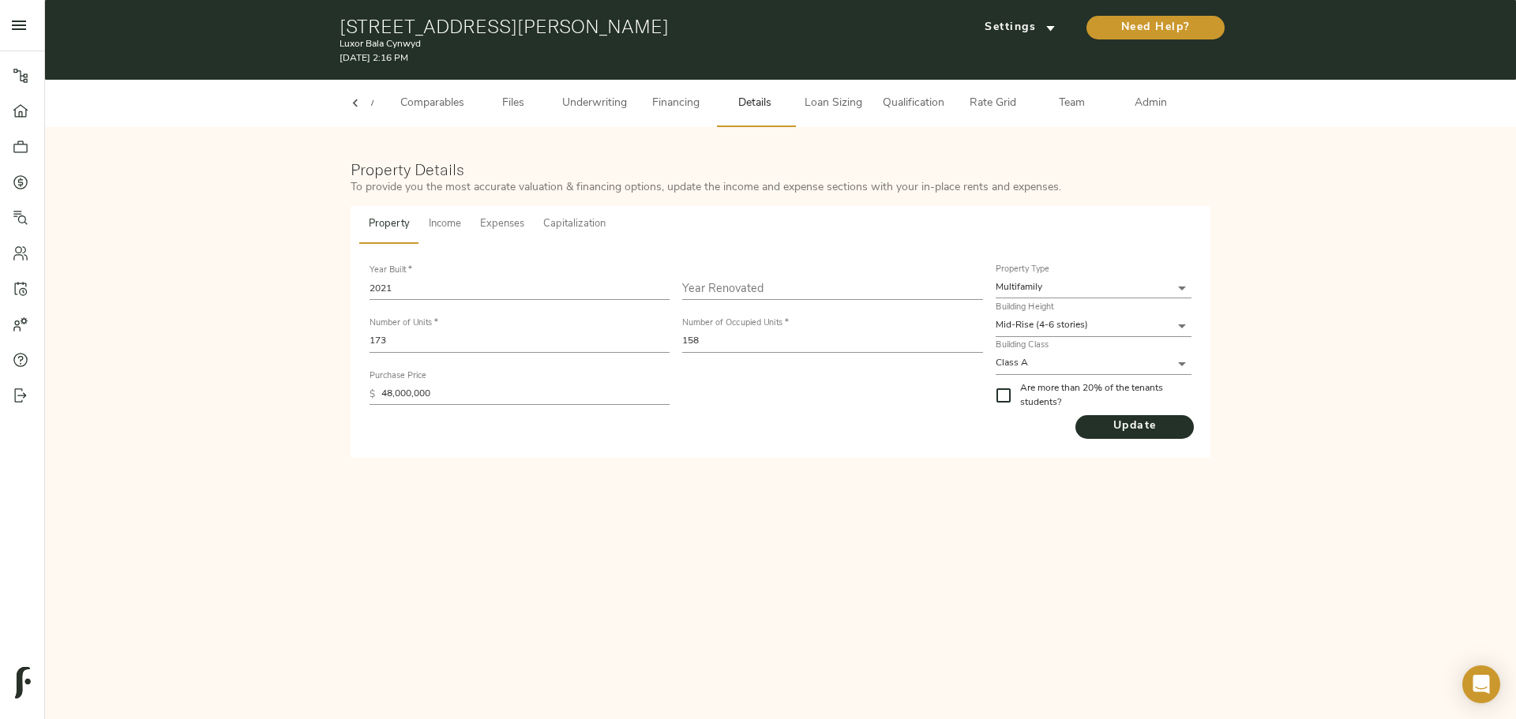
click at [580, 223] on span "Capitalization" at bounding box center [574, 225] width 62 height 18
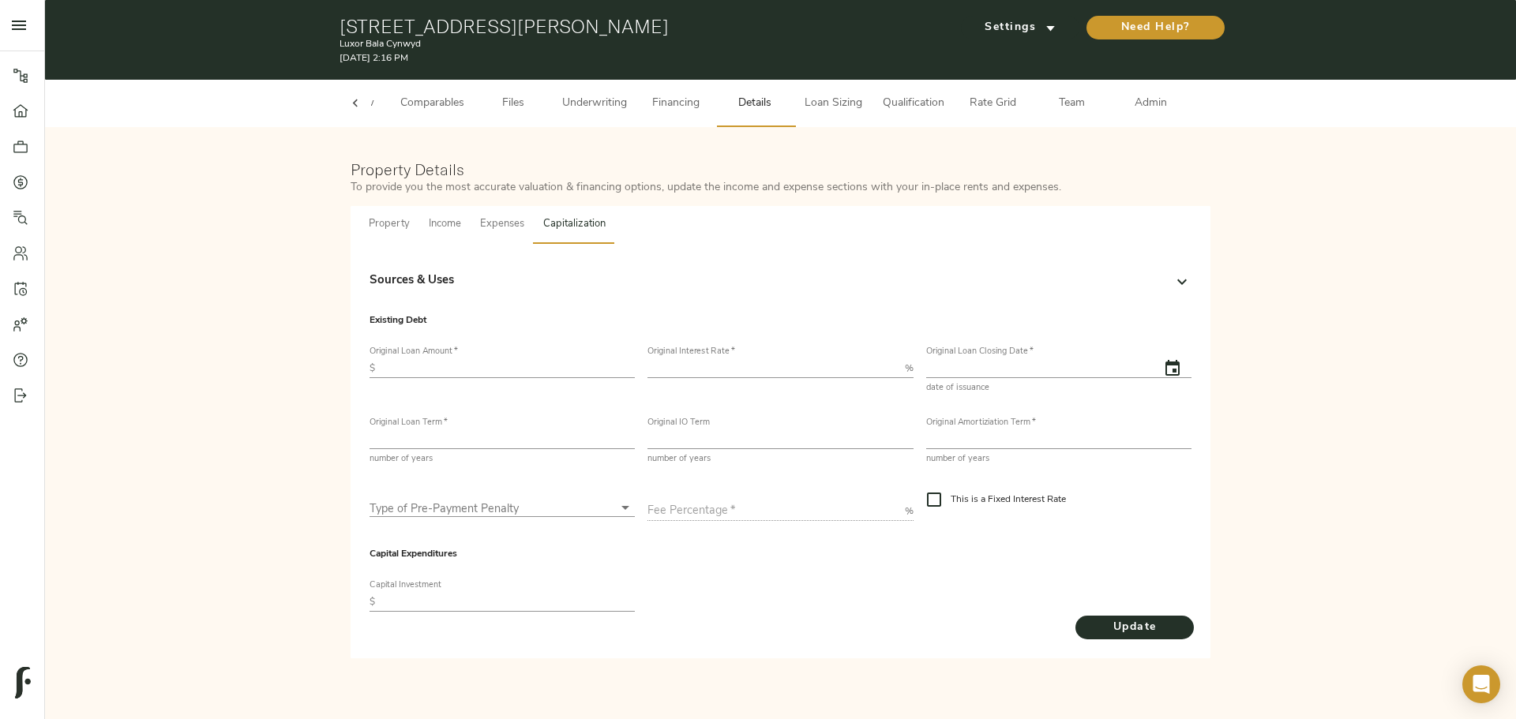
click at [424, 368] on input "text" at bounding box center [507, 368] width 253 height 19
click at [500, 276] on div "Sources & Uses" at bounding box center [767, 281] width 794 height 18
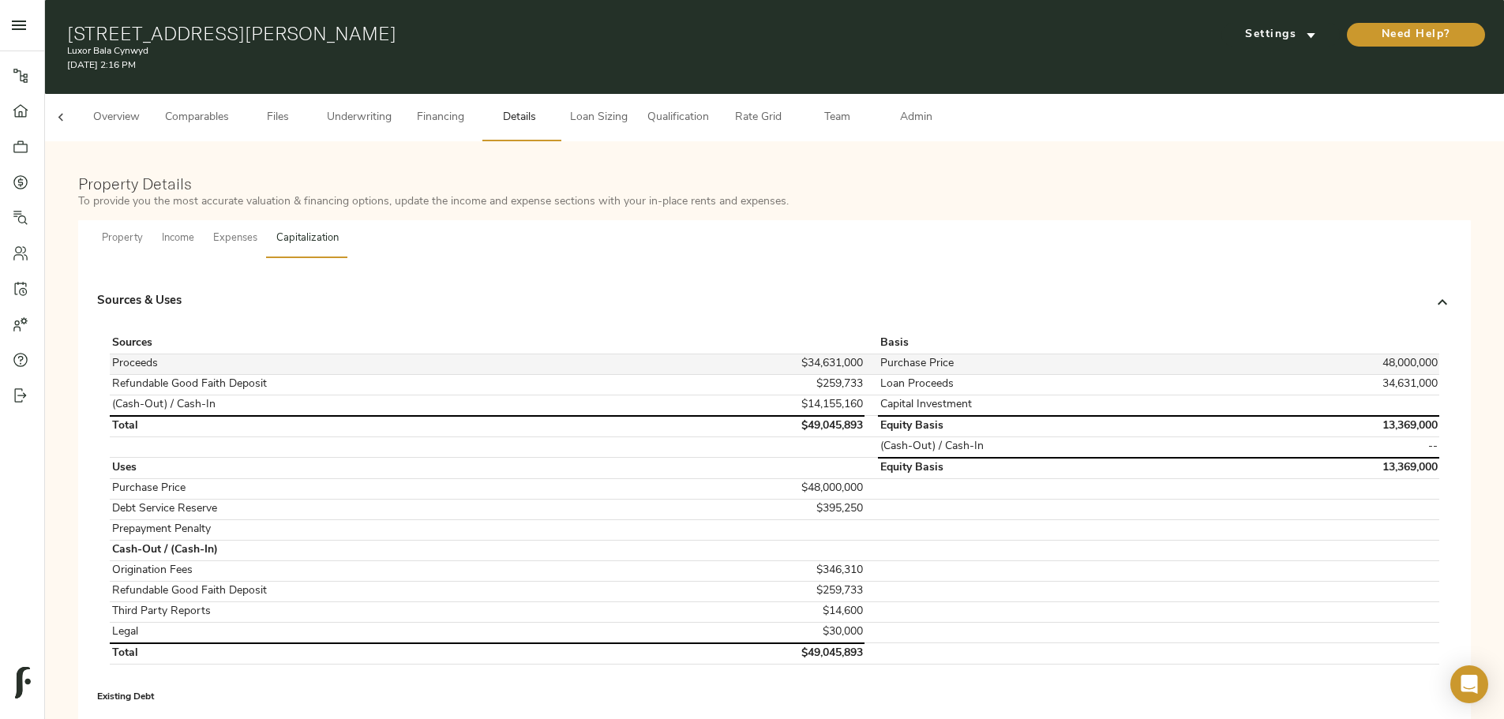
click at [779, 354] on td "$34,631,000" at bounding box center [754, 364] width 221 height 21
copy td "$34,631,000"
click at [778, 479] on td "$48,000,000" at bounding box center [754, 489] width 221 height 21
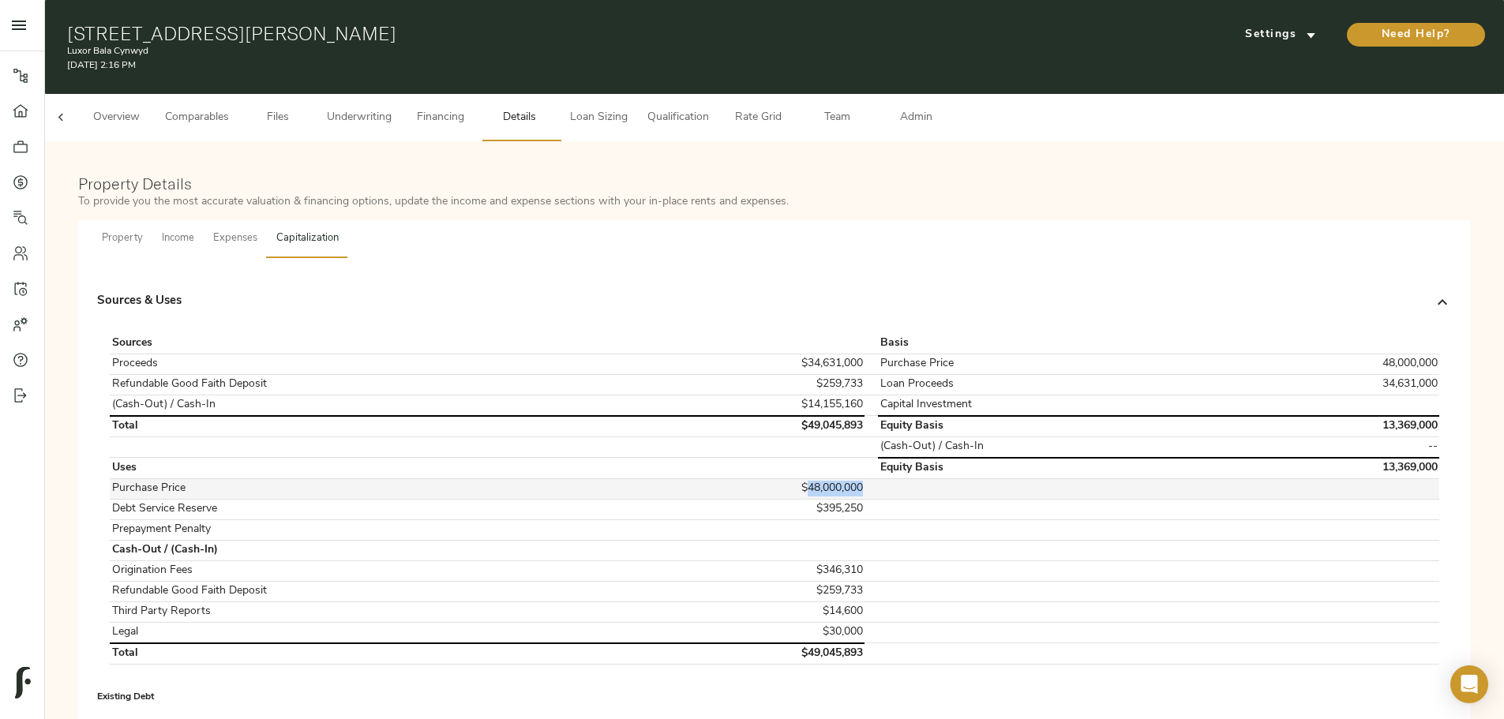
click at [778, 479] on td "$48,000,000" at bounding box center [754, 489] width 221 height 21
copy td "$48,000,000"
click at [792, 499] on td "$395,250" at bounding box center [754, 509] width 221 height 21
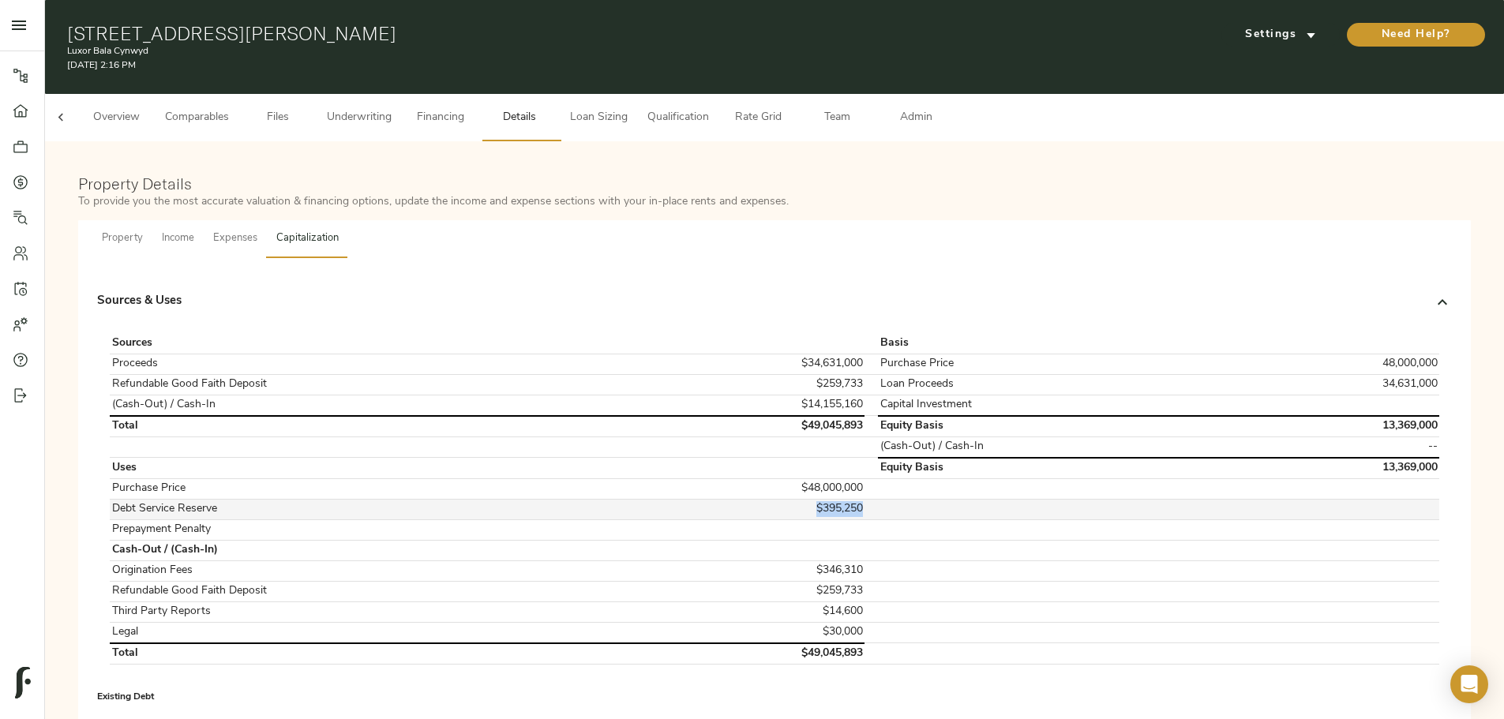
click at [792, 499] on td "$395,250" at bounding box center [754, 509] width 221 height 21
copy td "$395,250"
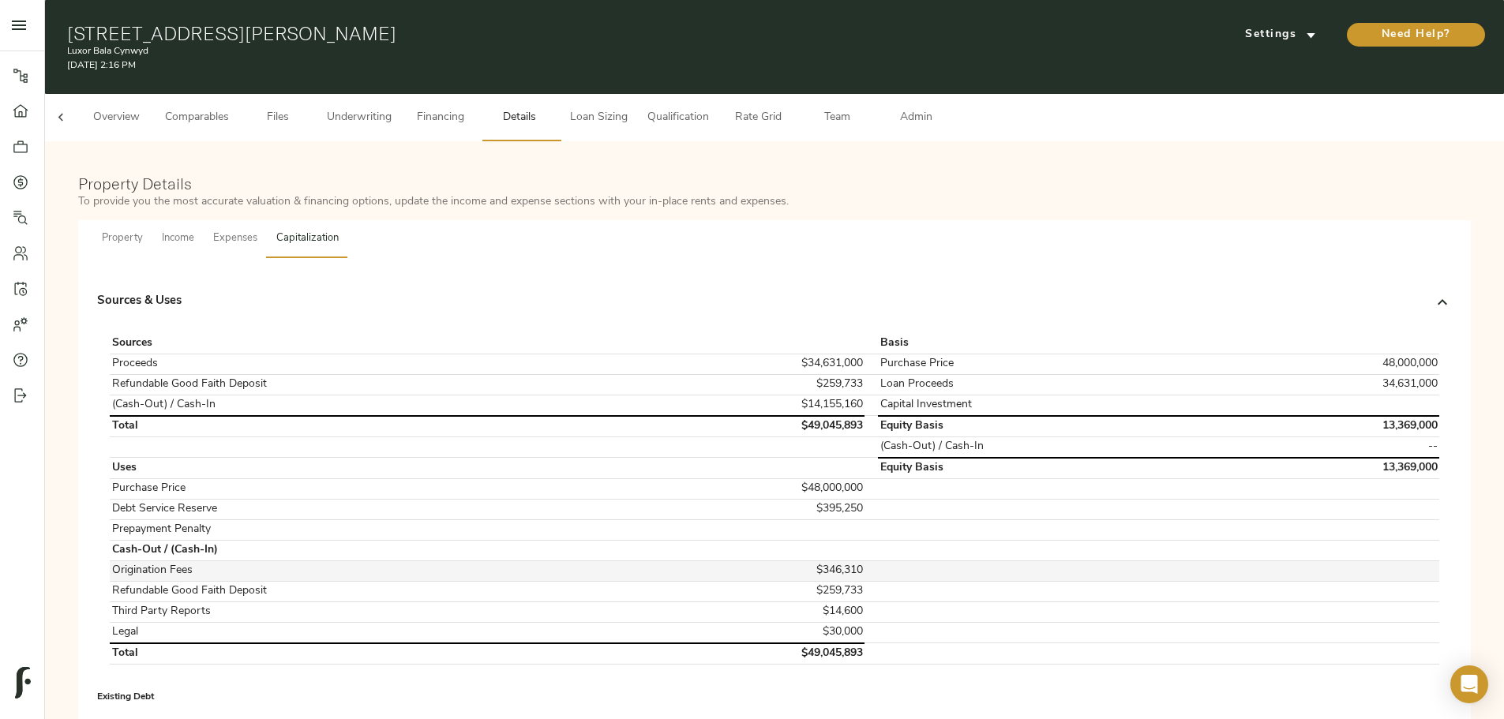
click at [787, 561] on td "$346,310" at bounding box center [754, 571] width 221 height 21
click at [785, 561] on td "$346,310" at bounding box center [754, 571] width 221 height 21
click at [784, 561] on td "$346,310" at bounding box center [754, 571] width 221 height 21
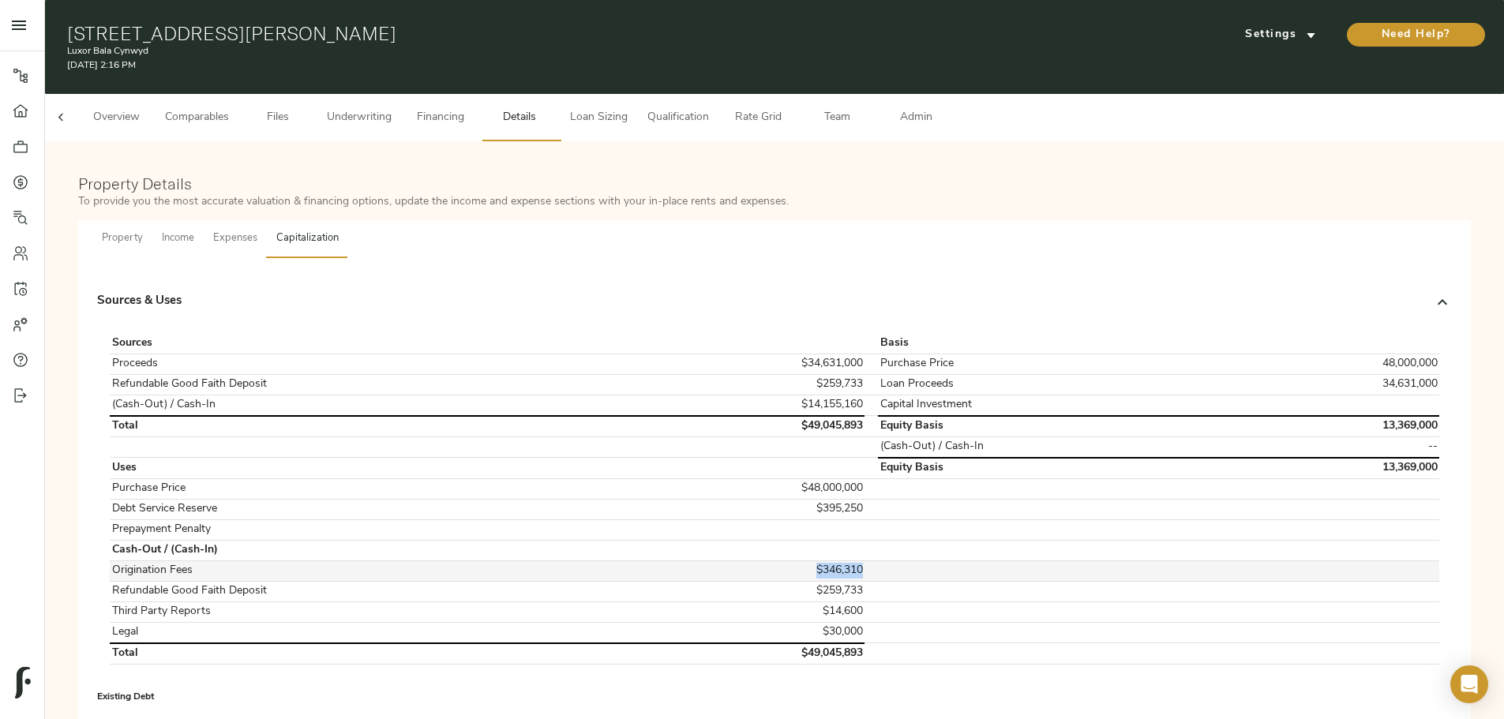
click at [784, 561] on td "$346,310" at bounding box center [754, 571] width 221 height 21
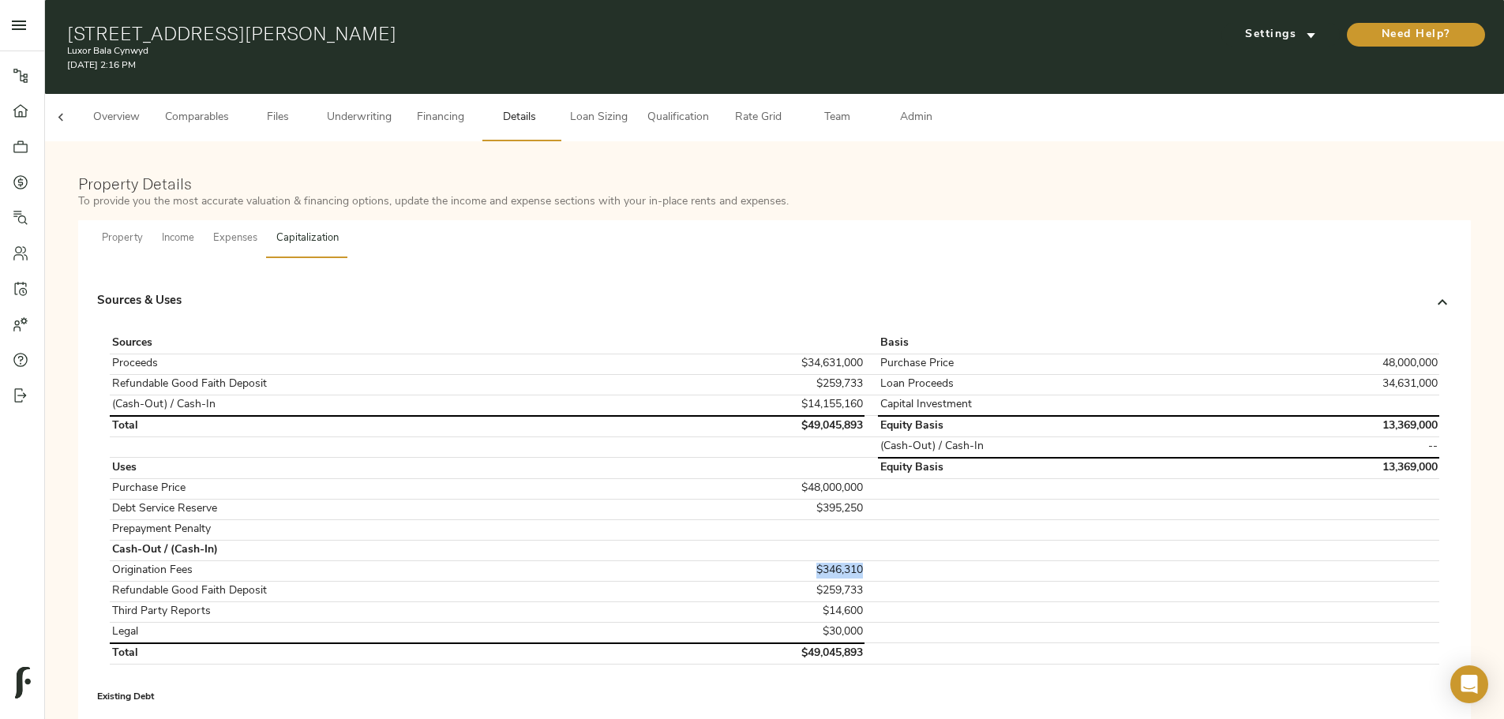
copy td "$346,310"
click at [789, 581] on td "$259,733" at bounding box center [754, 591] width 221 height 21
copy td "$259,733"
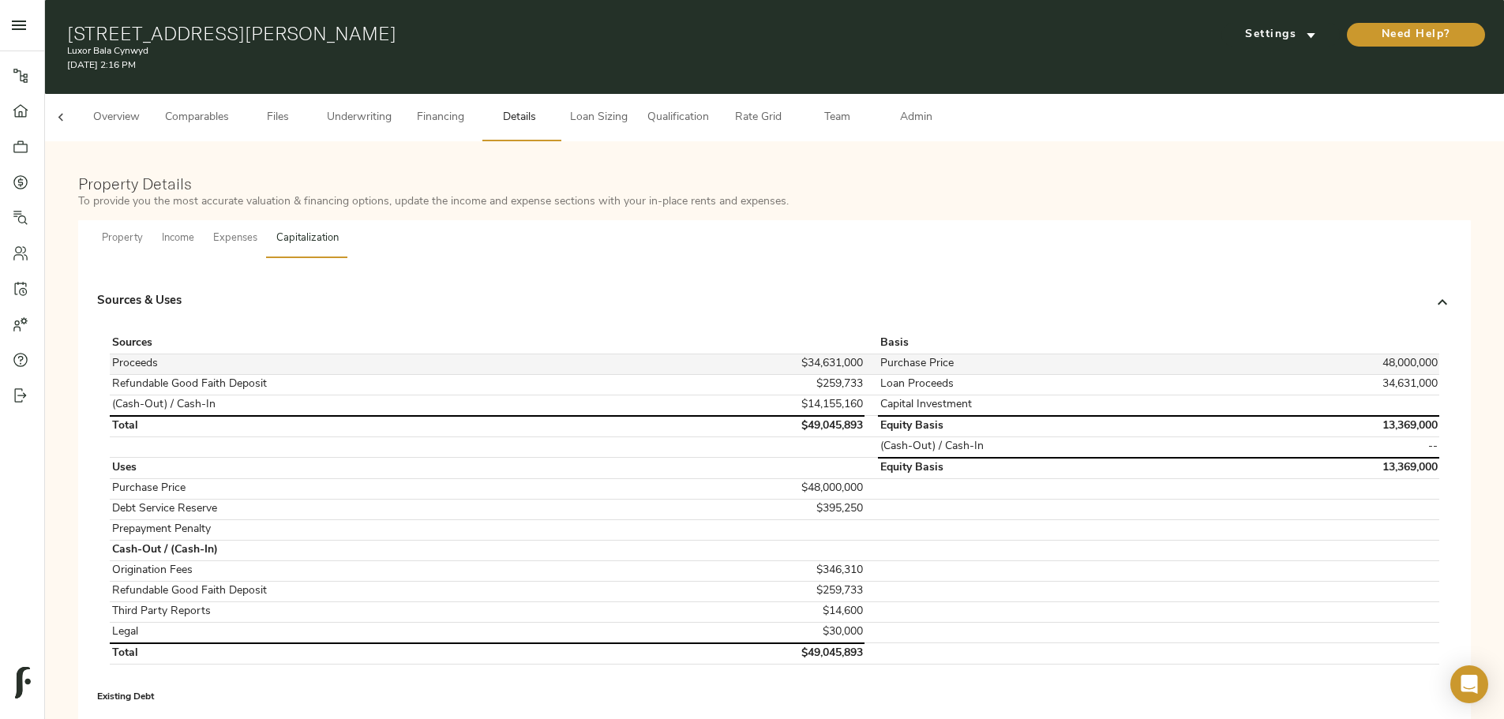
click at [1240, 354] on td "48,000,000" at bounding box center [1340, 364] width 200 height 21
copy td "48,000,000"
click at [1240, 374] on td "34,631,000" at bounding box center [1340, 384] width 200 height 21
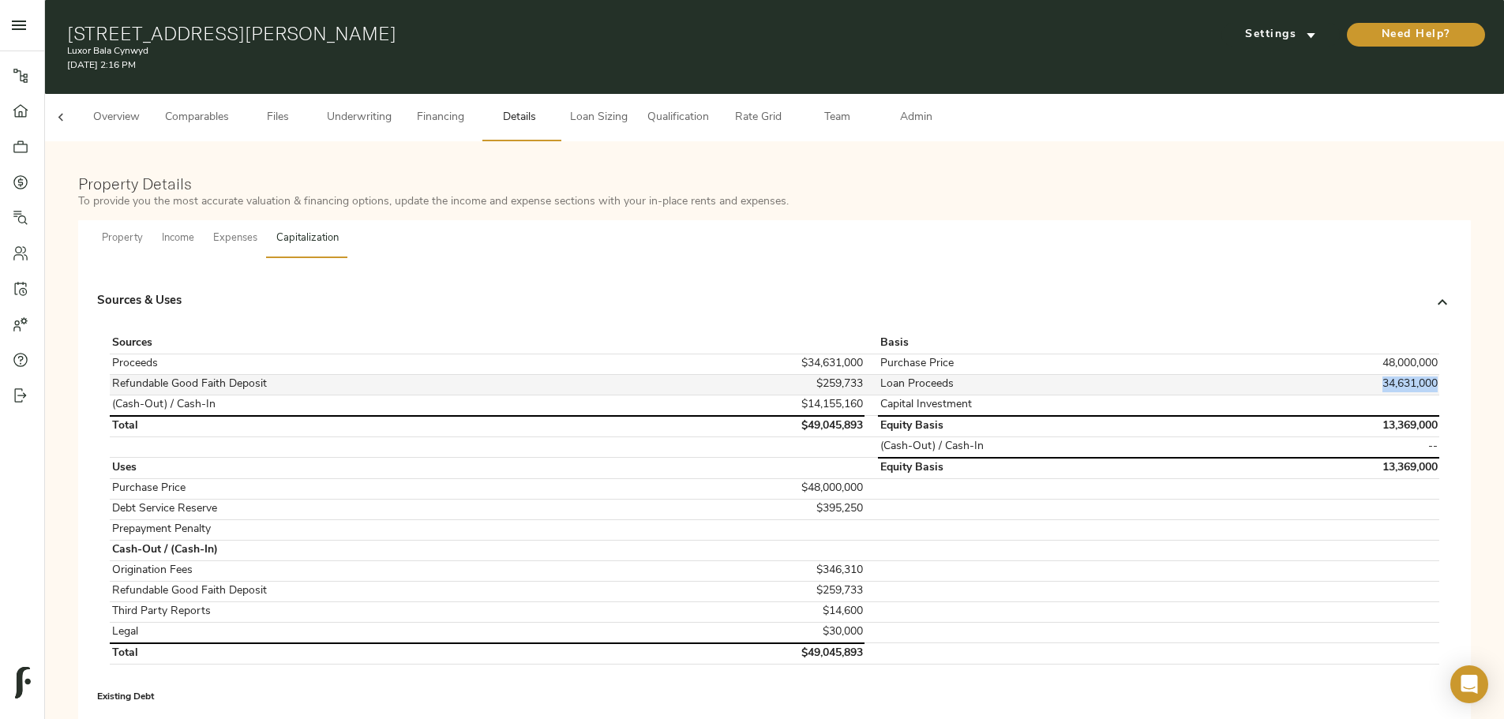
click at [1240, 374] on td "34,631,000" at bounding box center [1340, 384] width 200 height 21
copy td "34,631,000"
click at [392, 108] on span "Underwriting" at bounding box center [359, 118] width 65 height 20
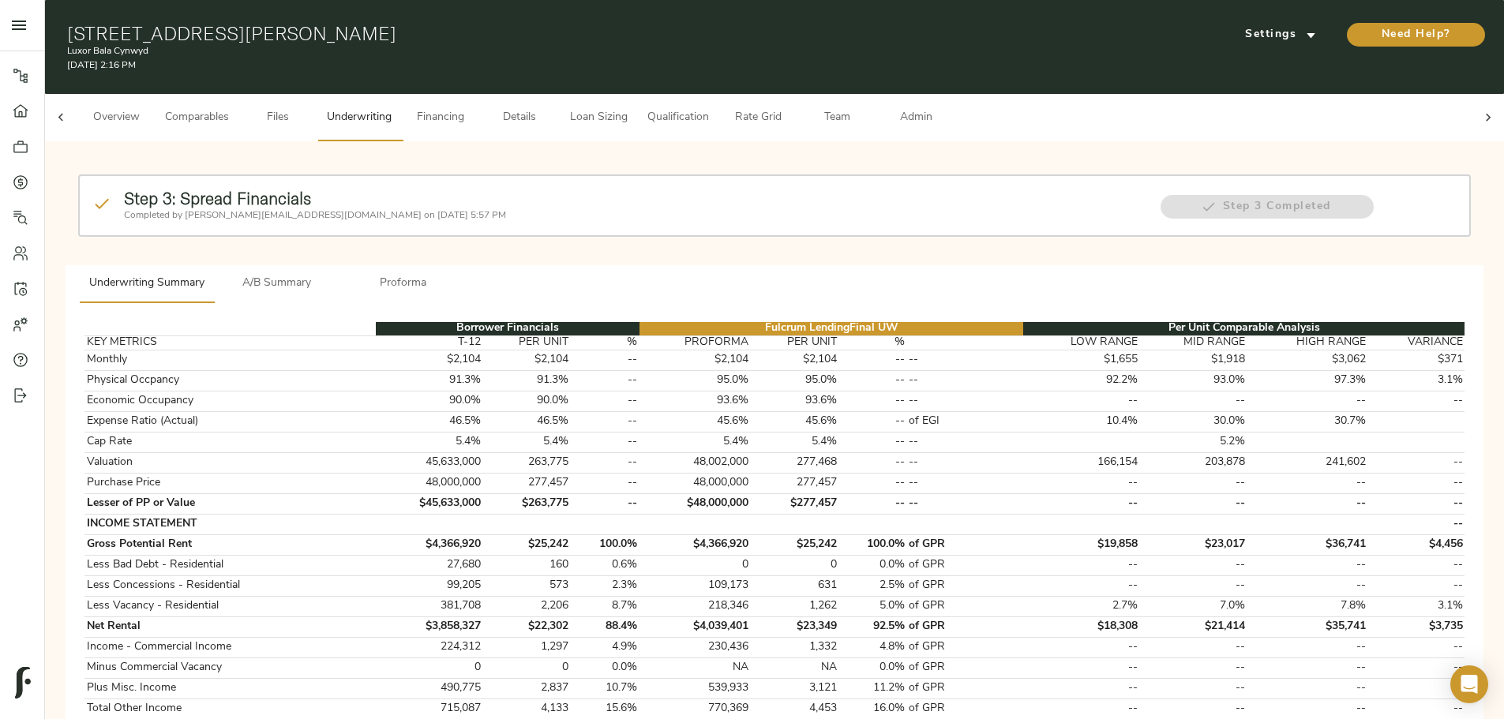
click at [331, 274] on span "A/B Summary" at bounding box center [276, 284] width 107 height 20
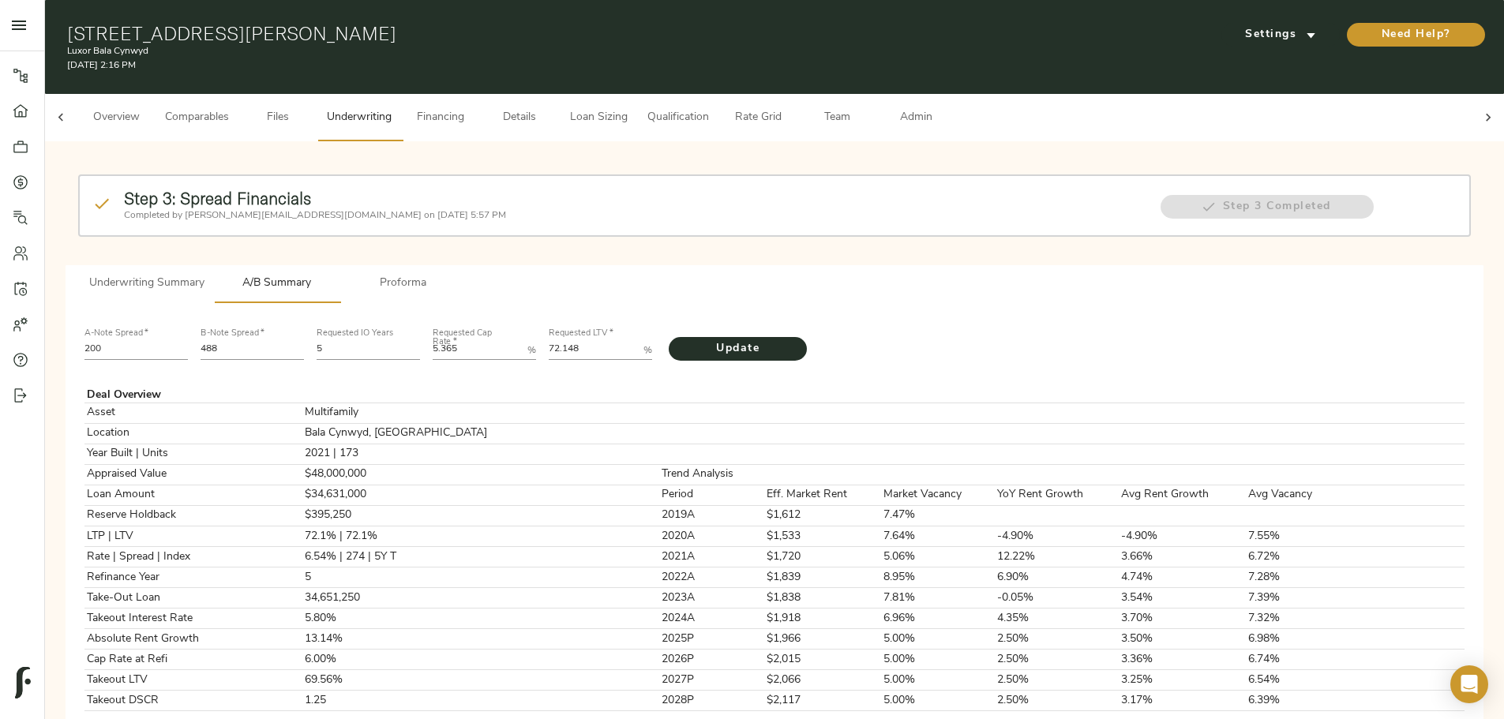
drag, startPoint x: 741, startPoint y: 95, endPoint x: 727, endPoint y: 118, distance: 27.2
click at [550, 108] on span "Details" at bounding box center [520, 118] width 60 height 20
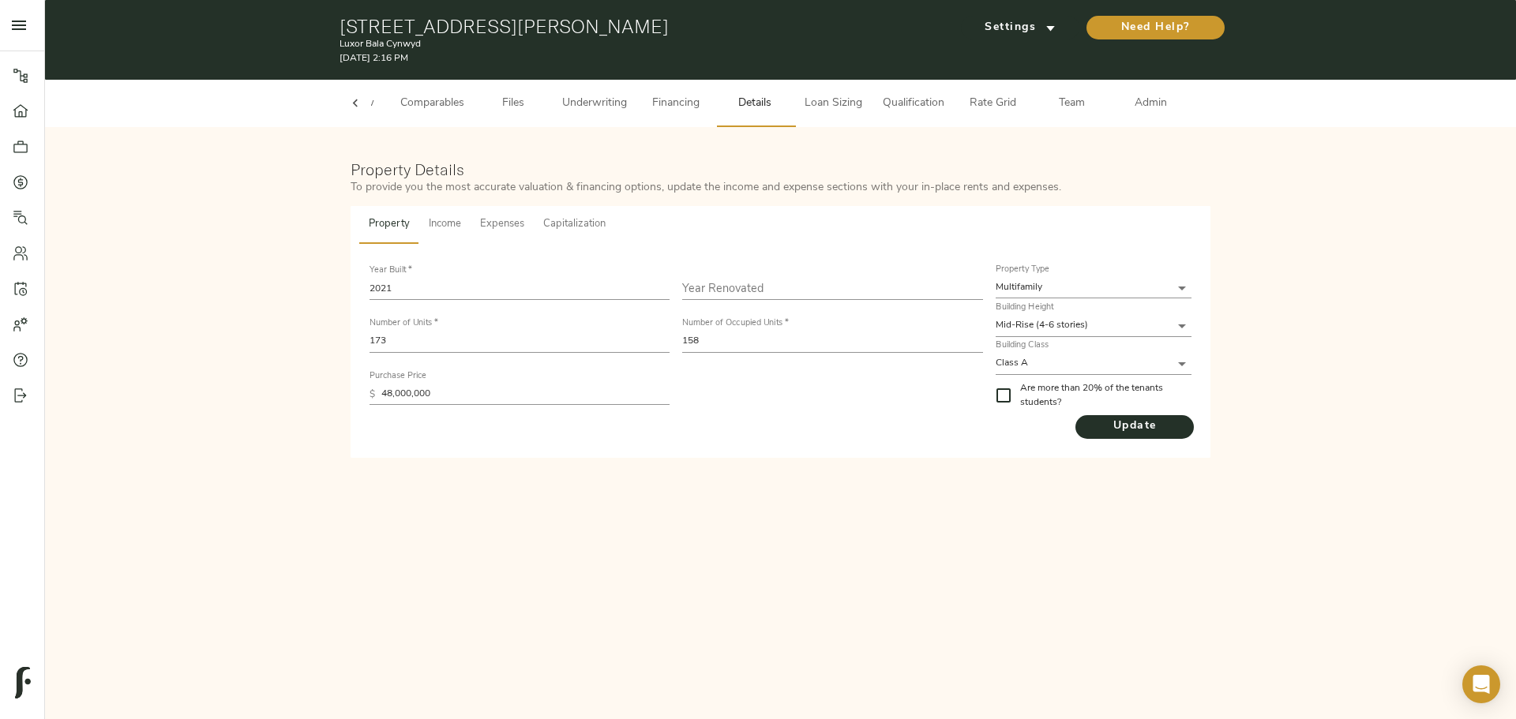
click at [457, 241] on button "Income" at bounding box center [444, 225] width 51 height 38
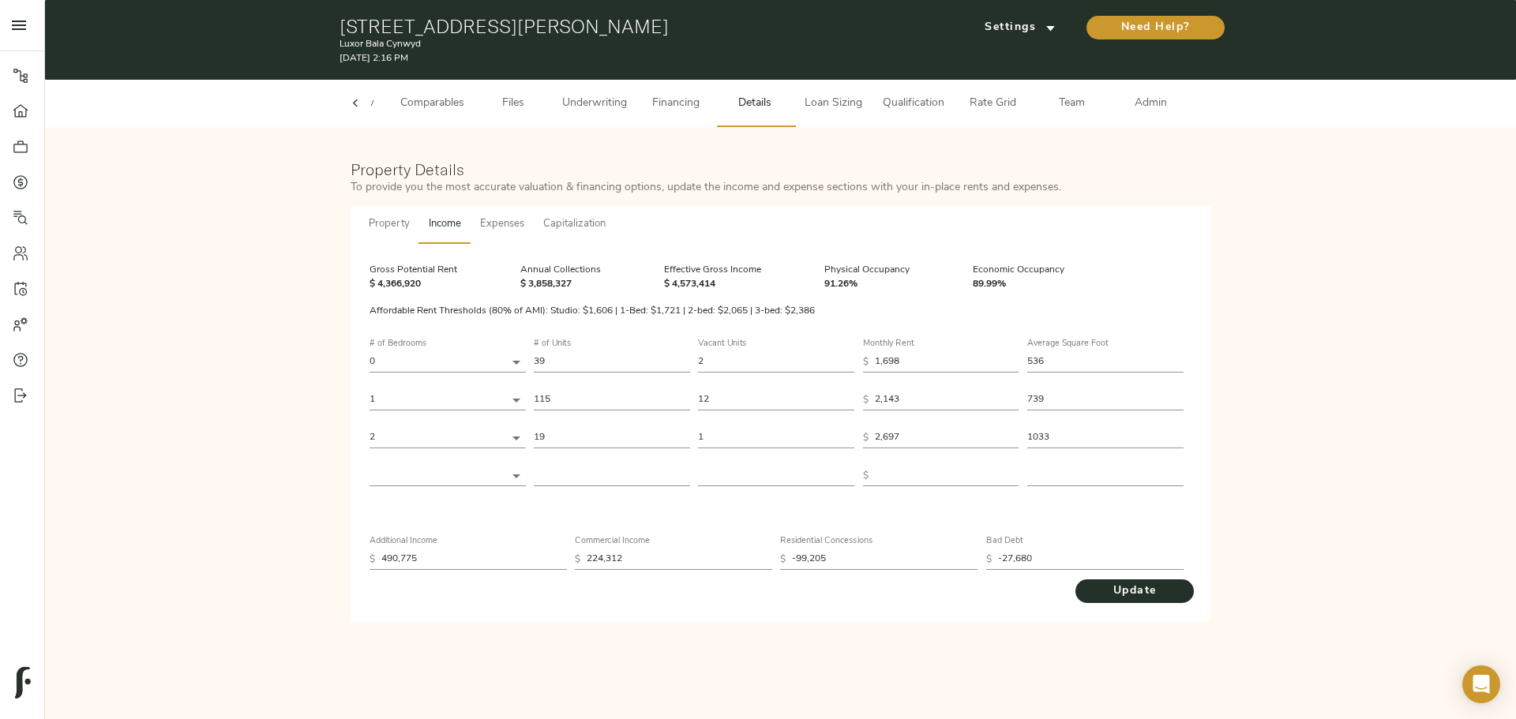
click at [614, 107] on span "Underwriting" at bounding box center [594, 104] width 65 height 20
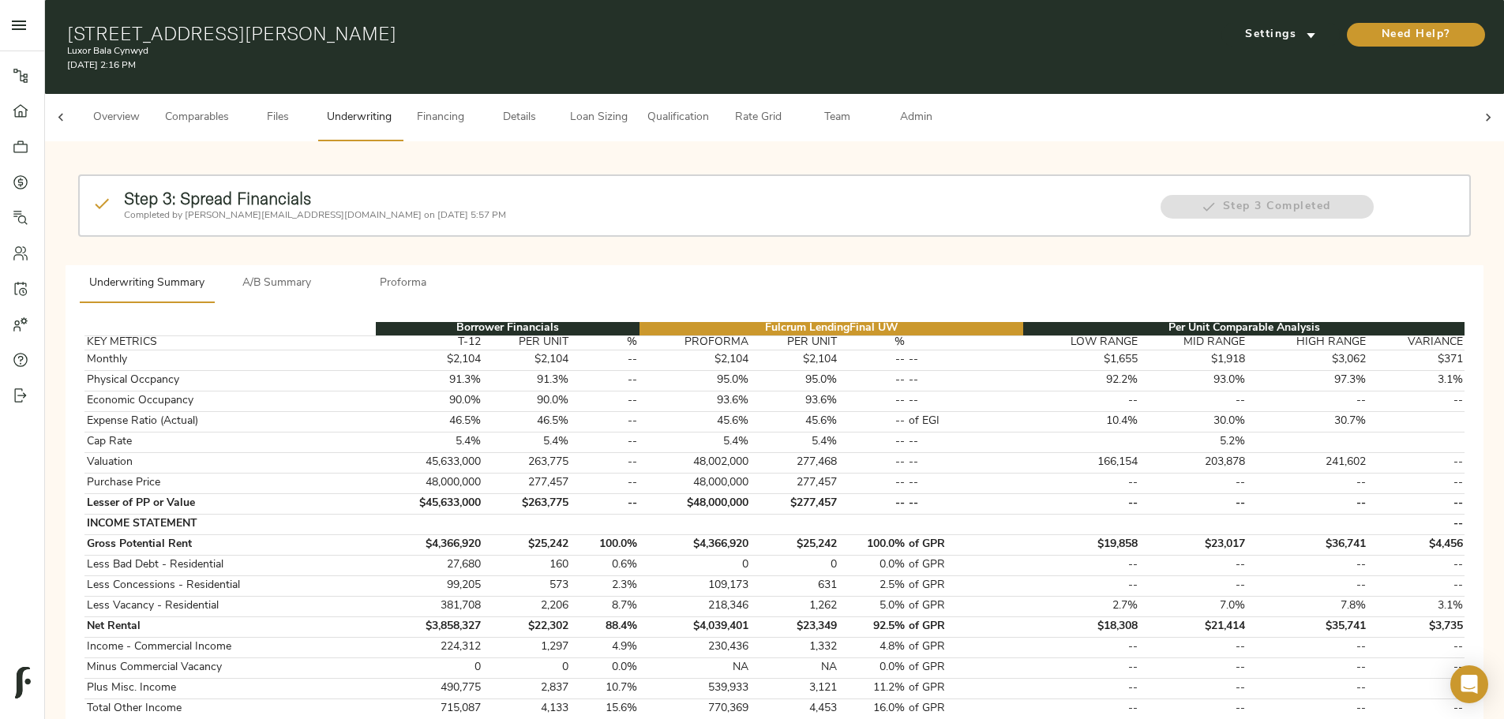
drag, startPoint x: 513, startPoint y: 280, endPoint x: 524, endPoint y: 254, distance: 28.3
click at [331, 274] on span "A/B Summary" at bounding box center [276, 284] width 107 height 20
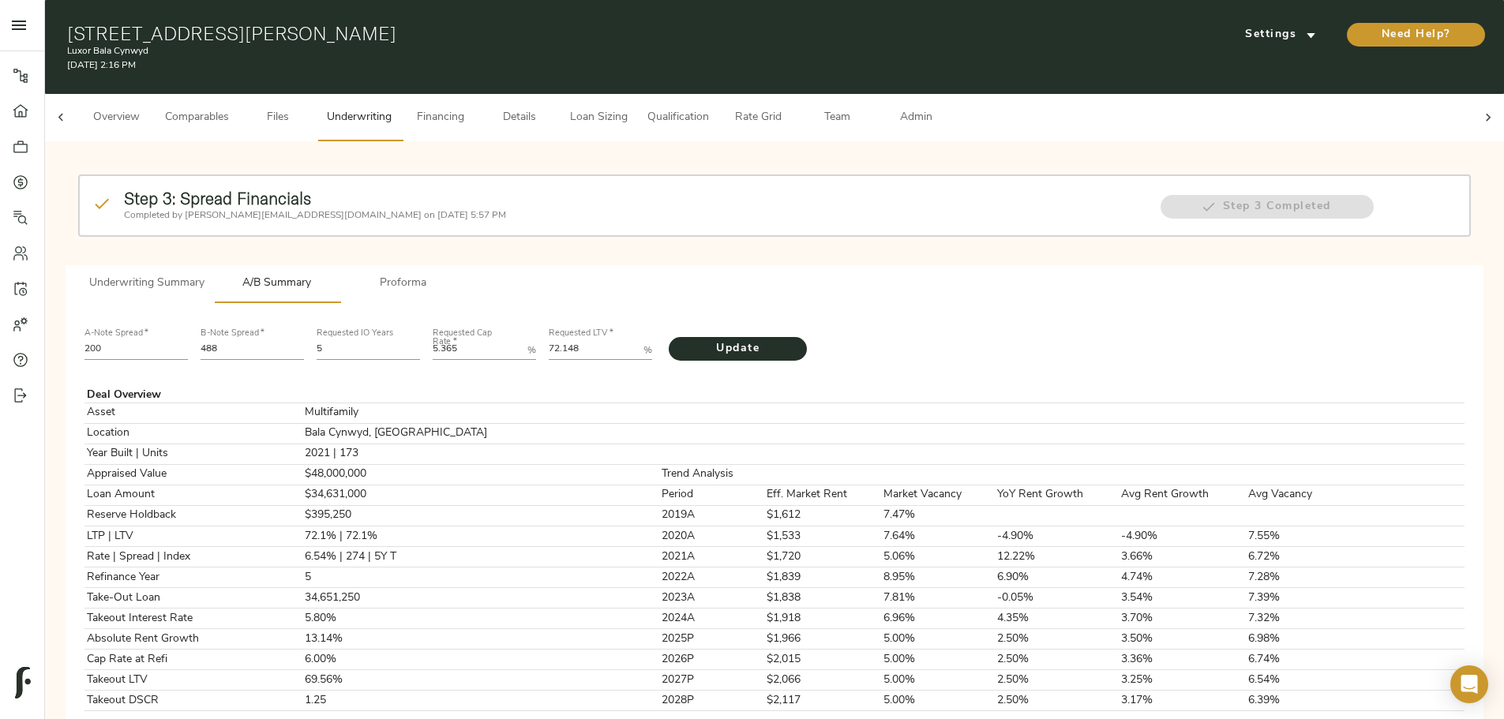
click at [229, 108] on span "Comparables" at bounding box center [197, 118] width 64 height 20
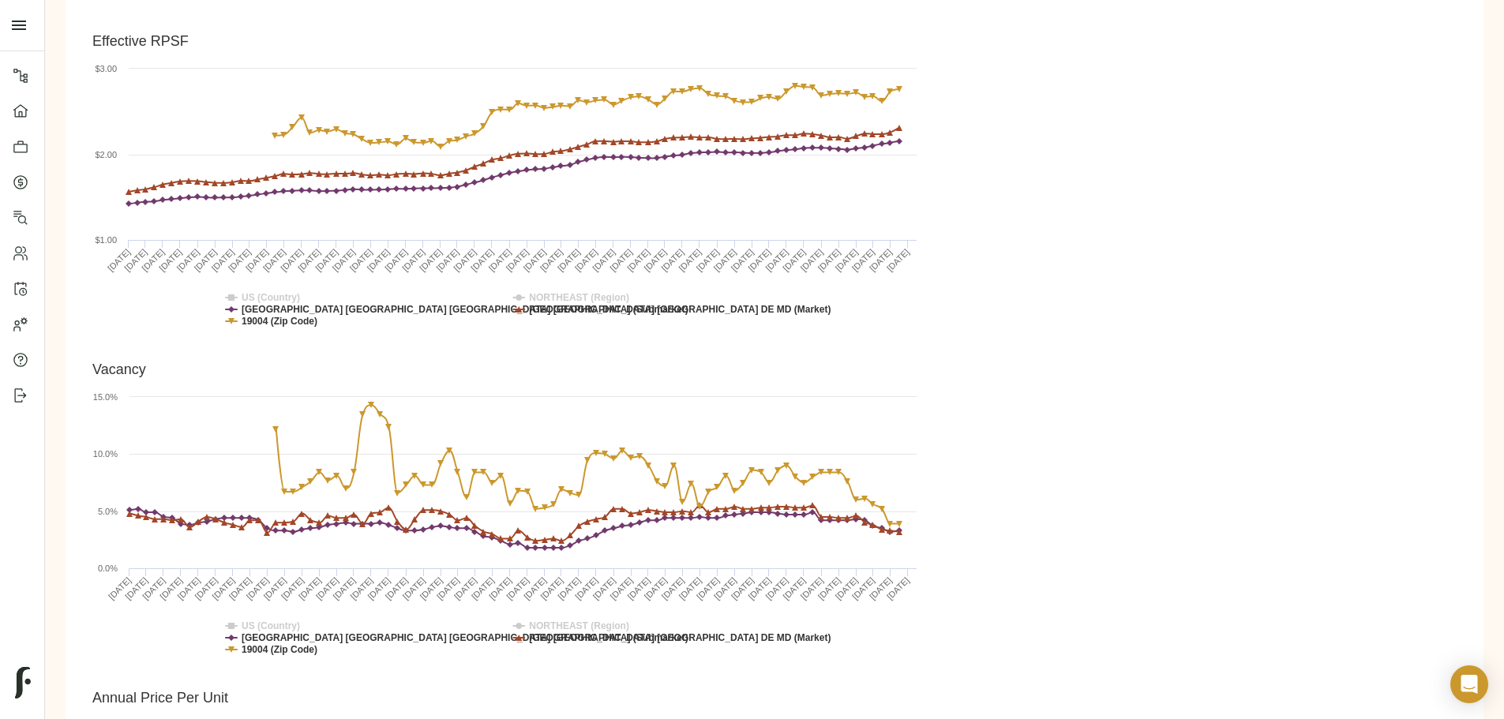
scroll to position [790, 0]
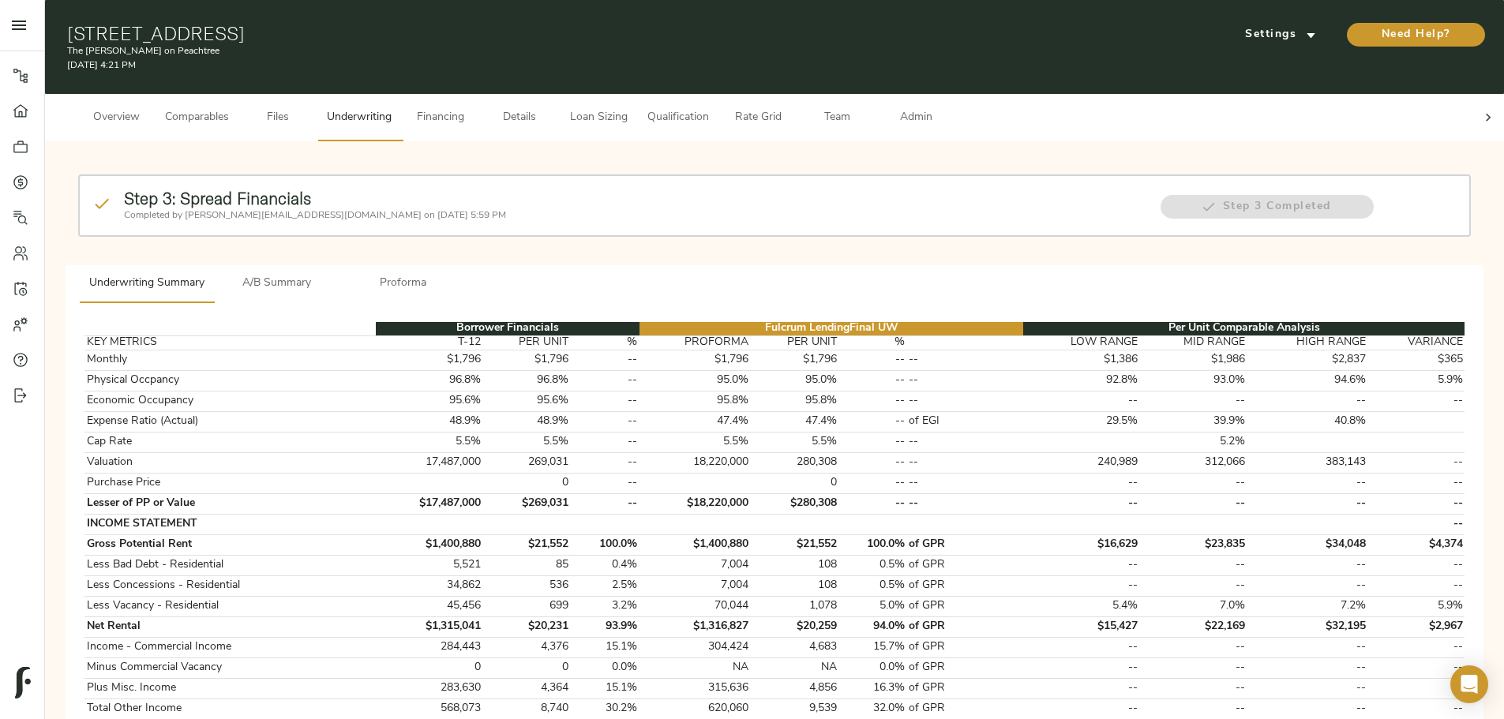
drag, startPoint x: 773, startPoint y: 96, endPoint x: 800, endPoint y: 106, distance: 28.5
click at [480, 96] on button "Financing" at bounding box center [440, 117] width 79 height 47
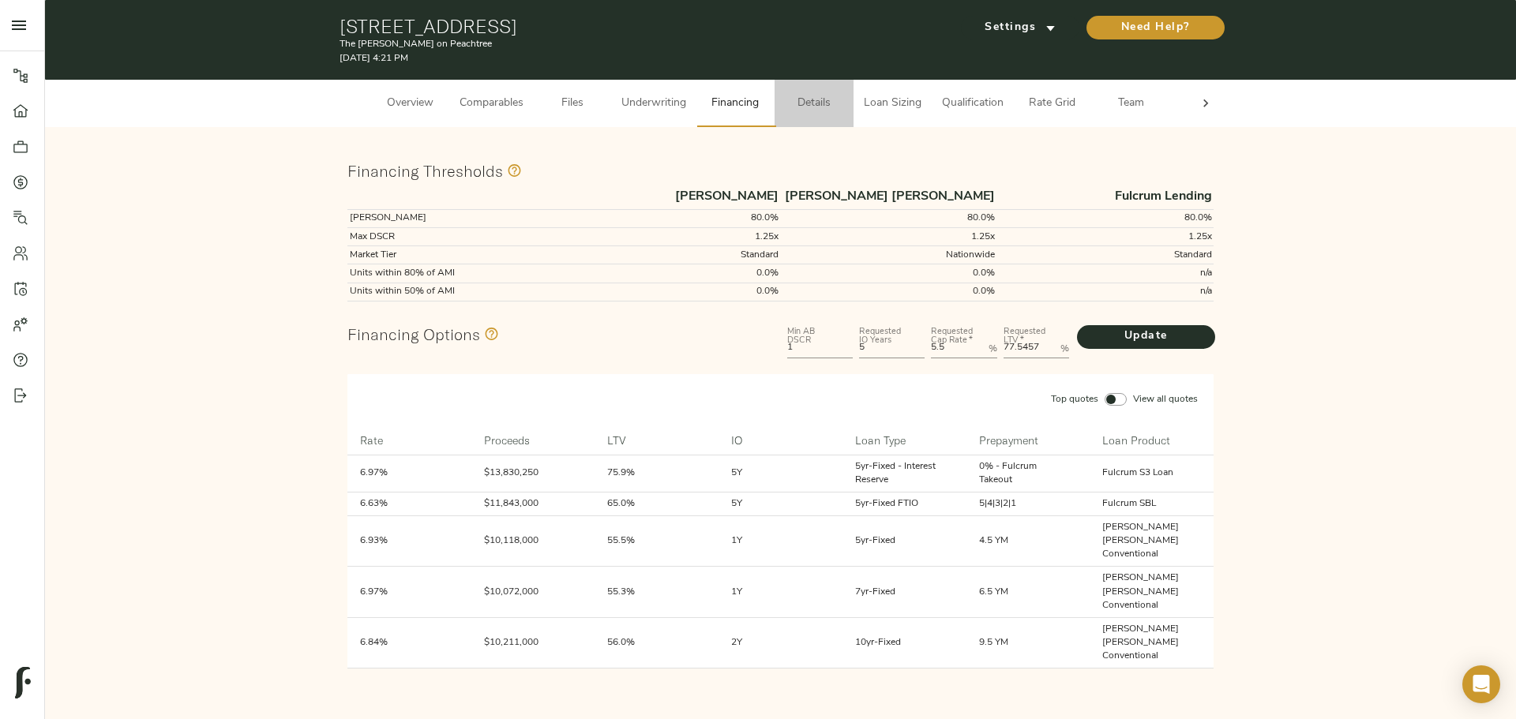
click at [744, 109] on span "Details" at bounding box center [814, 104] width 60 height 20
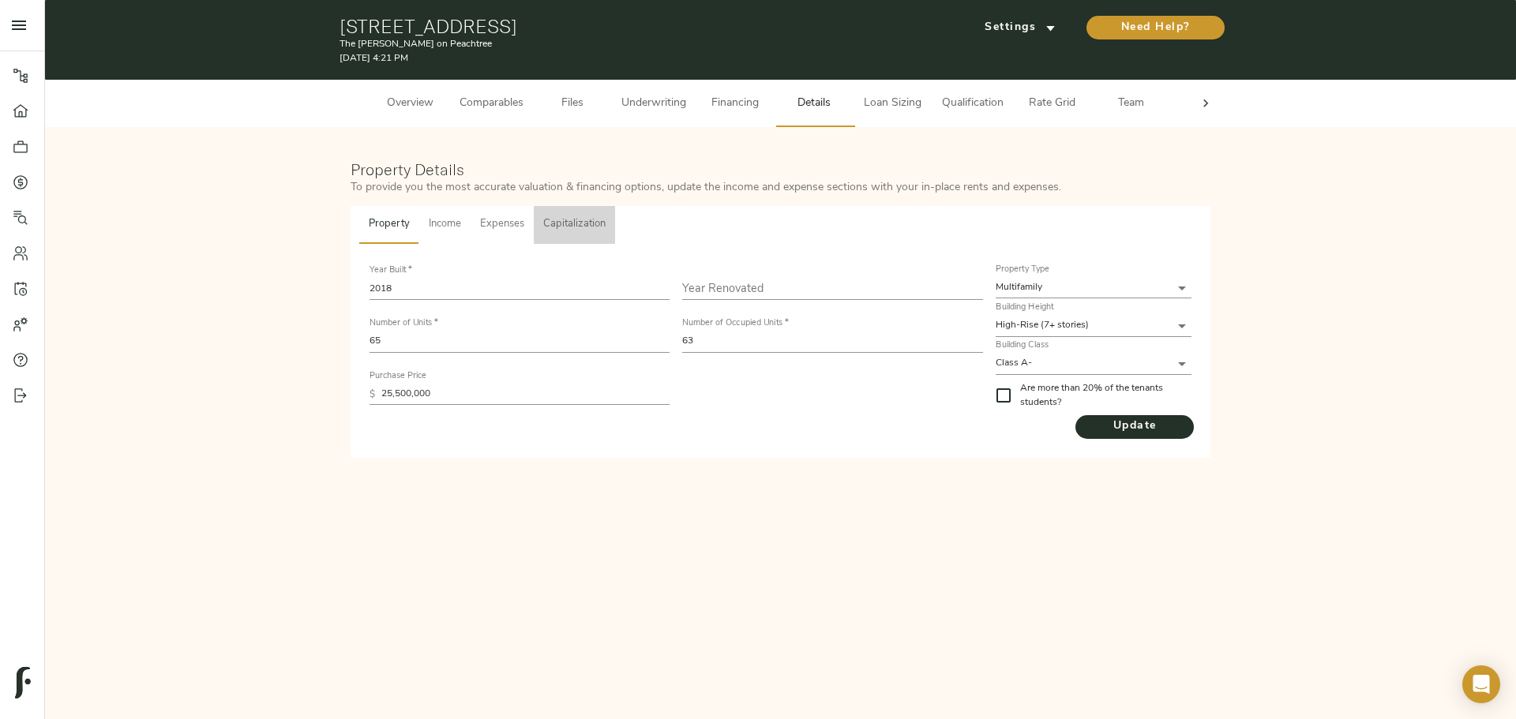
click at [589, 226] on span "Capitalization" at bounding box center [574, 225] width 62 height 18
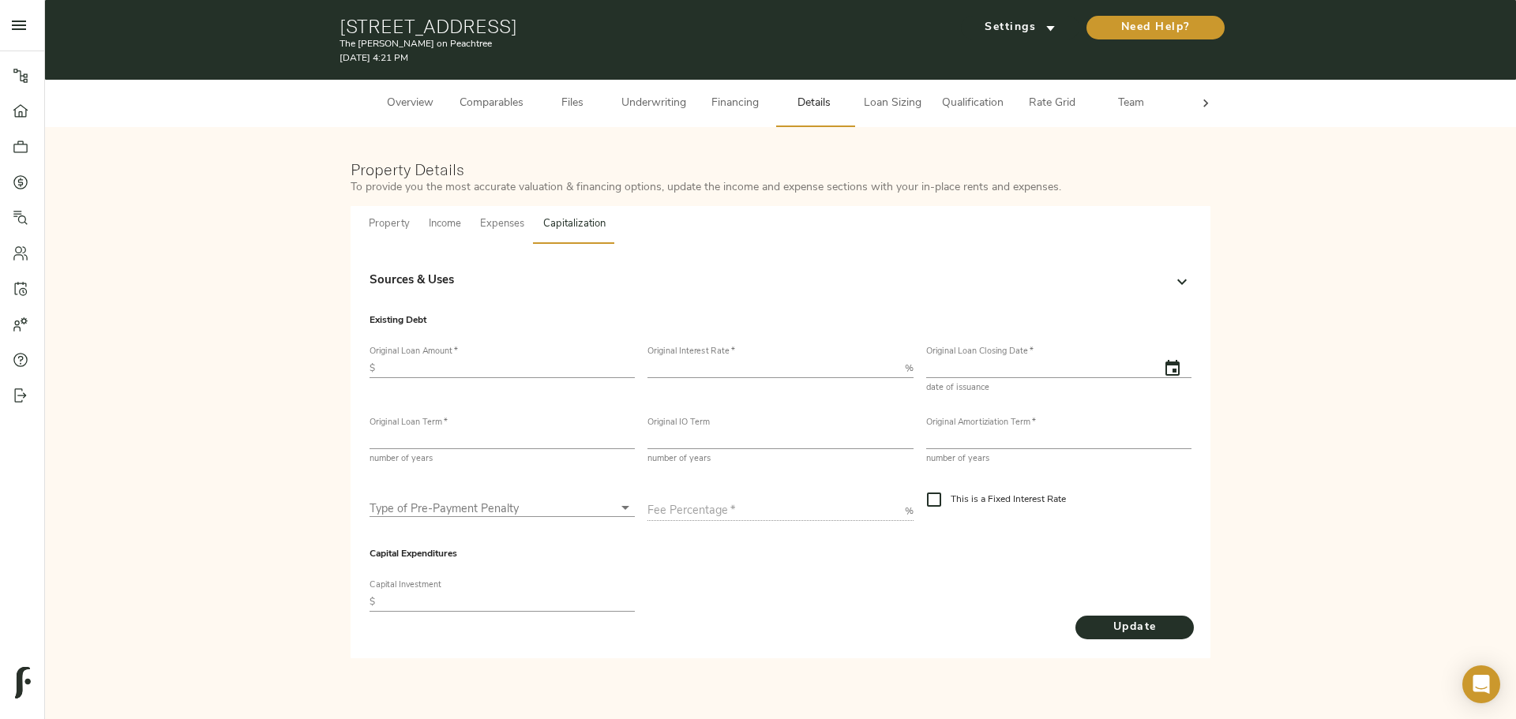
click at [437, 303] on label "Original Loan Amount   *" at bounding box center [414, 351] width 88 height 9
click at [436, 303] on input "text" at bounding box center [507, 368] width 253 height 19
type input "13,100,000"
click at [695, 303] on input "number" at bounding box center [773, 368] width 250 height 19
type input "7.25"
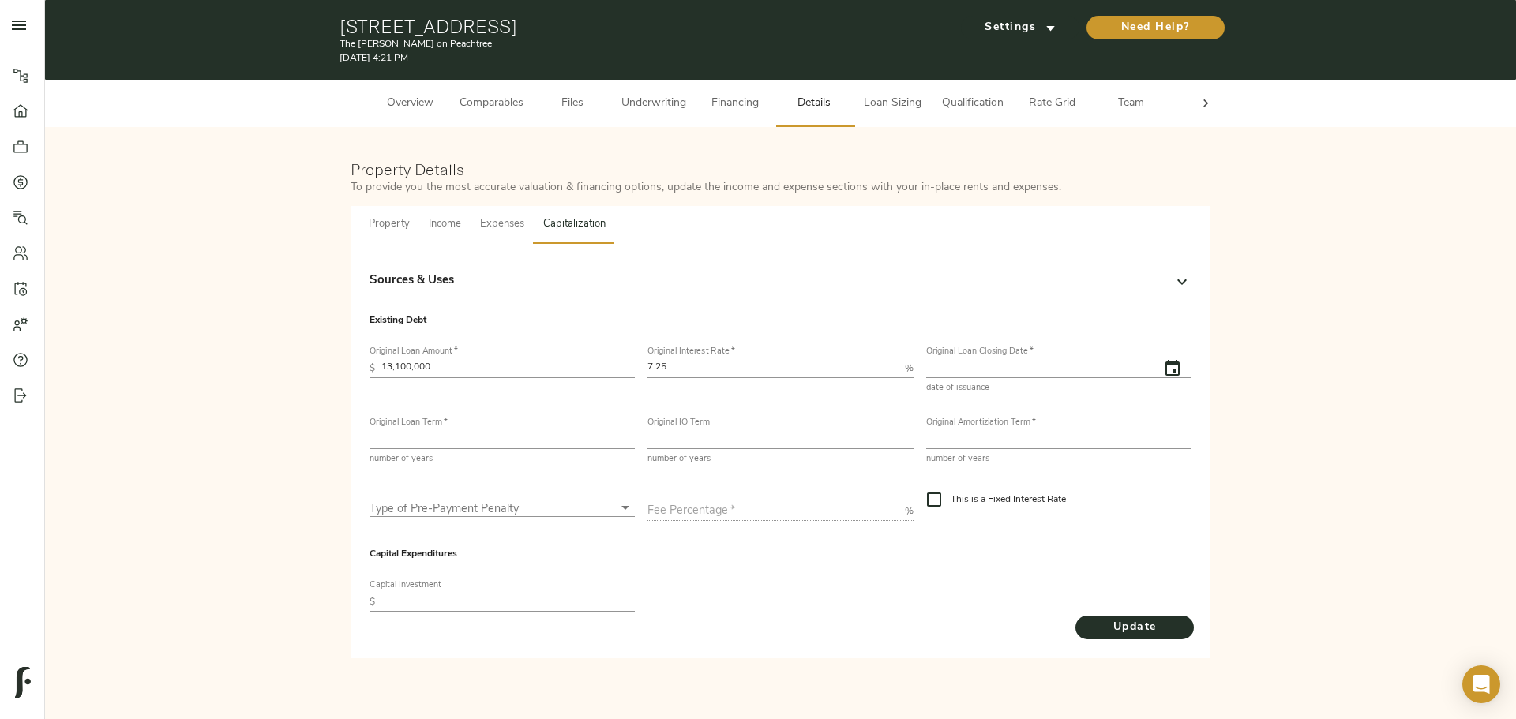
click at [744, 303] on div "Existing Debt Original Loan Amount   * $ 13,100,000 Original Interest Rate   * …" at bounding box center [780, 418] width 835 height 223
click at [744, 303] on input "text" at bounding box center [1036, 368] width 221 height 19
click at [744, 303] on icon "button" at bounding box center [1172, 368] width 19 height 19
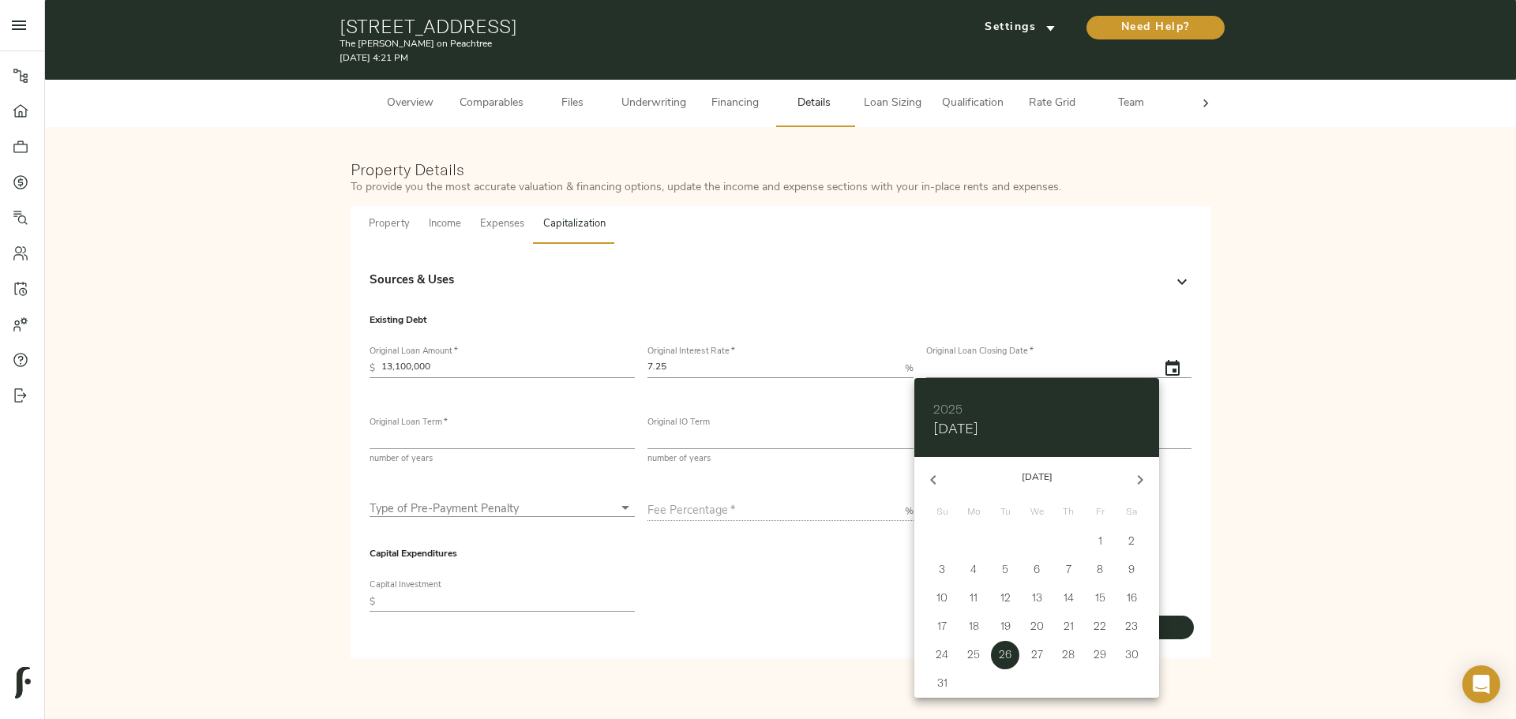
click at [744, 303] on icon "button" at bounding box center [933, 480] width 19 height 19
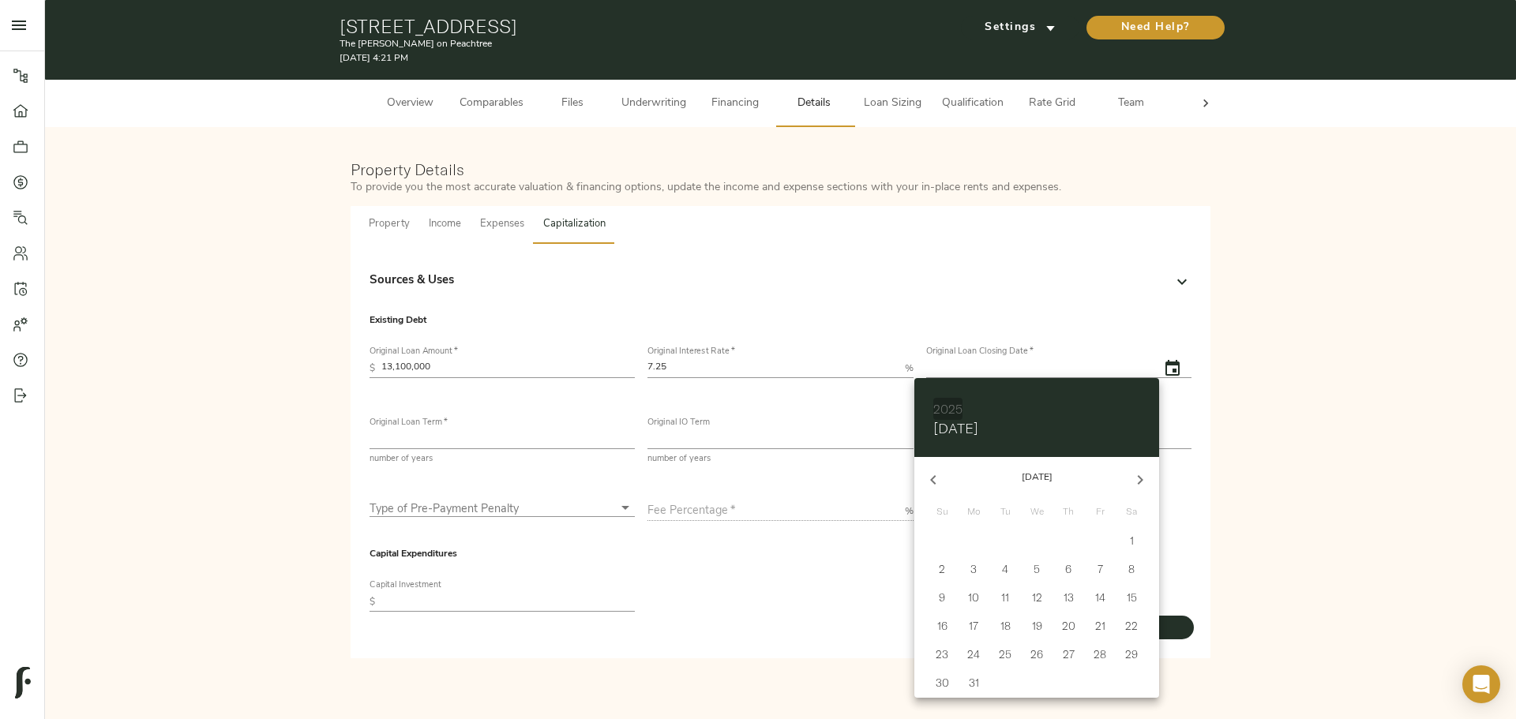
click at [744, 303] on h6 "2025" at bounding box center [947, 409] width 29 height 22
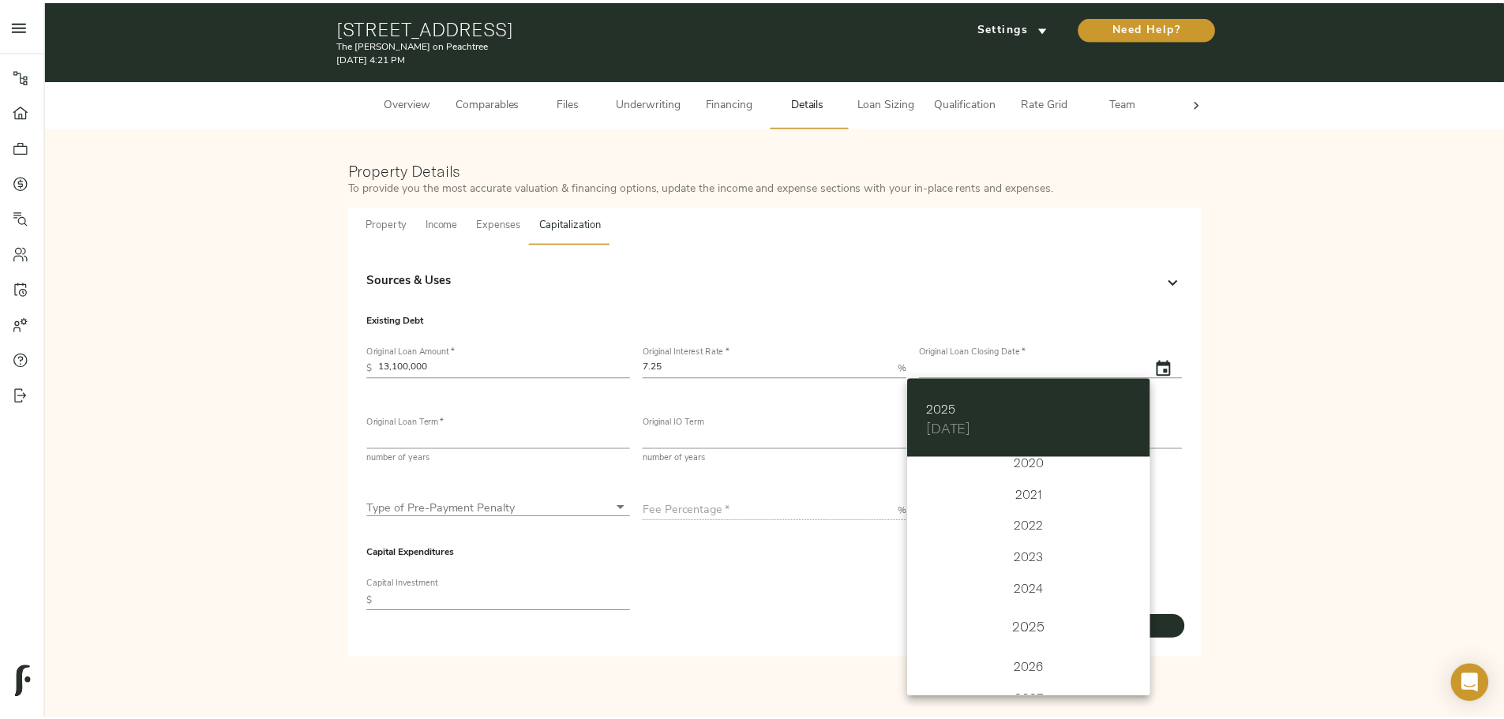
scroll to position [3806, 0]
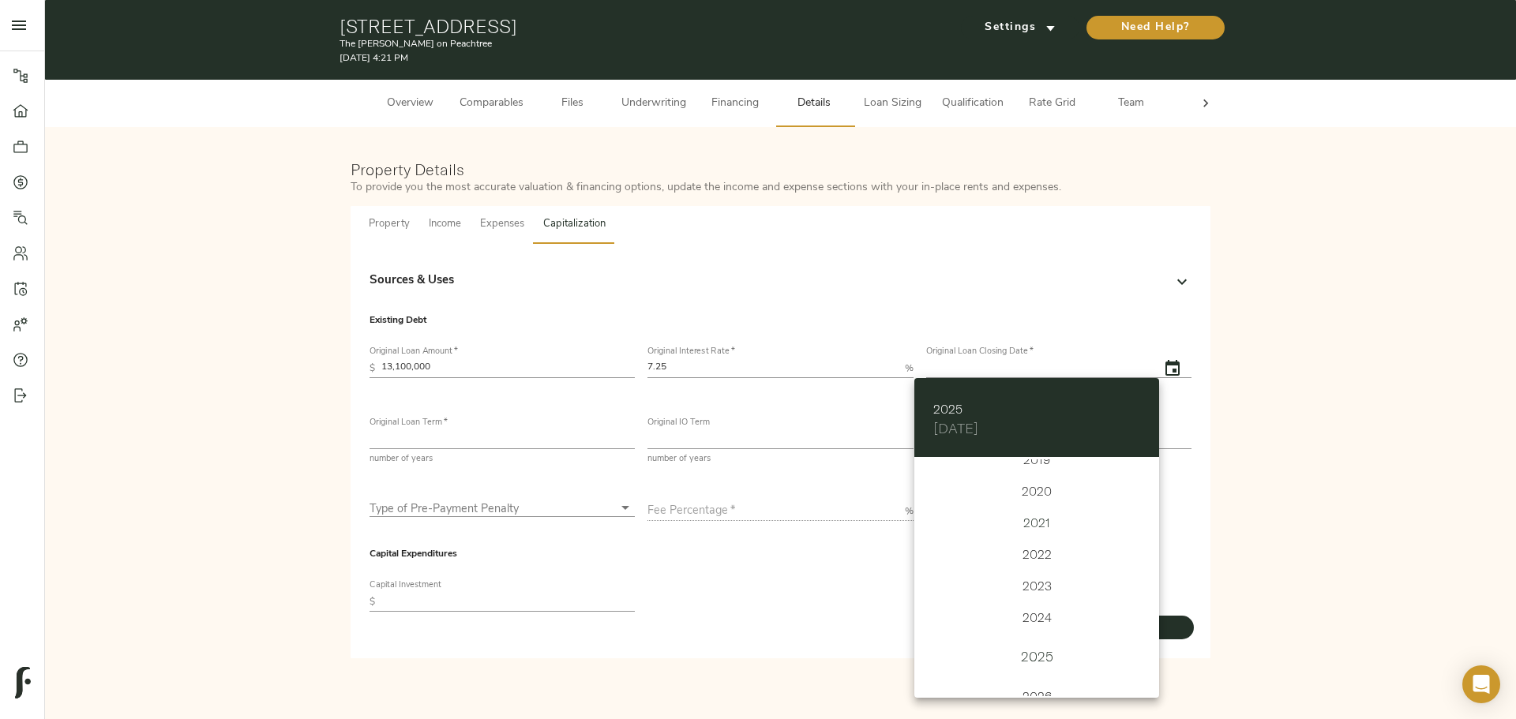
click at [744, 303] on div "2021" at bounding box center [1036, 523] width 245 height 32
click at [744, 303] on icon "button" at bounding box center [1140, 480] width 19 height 19
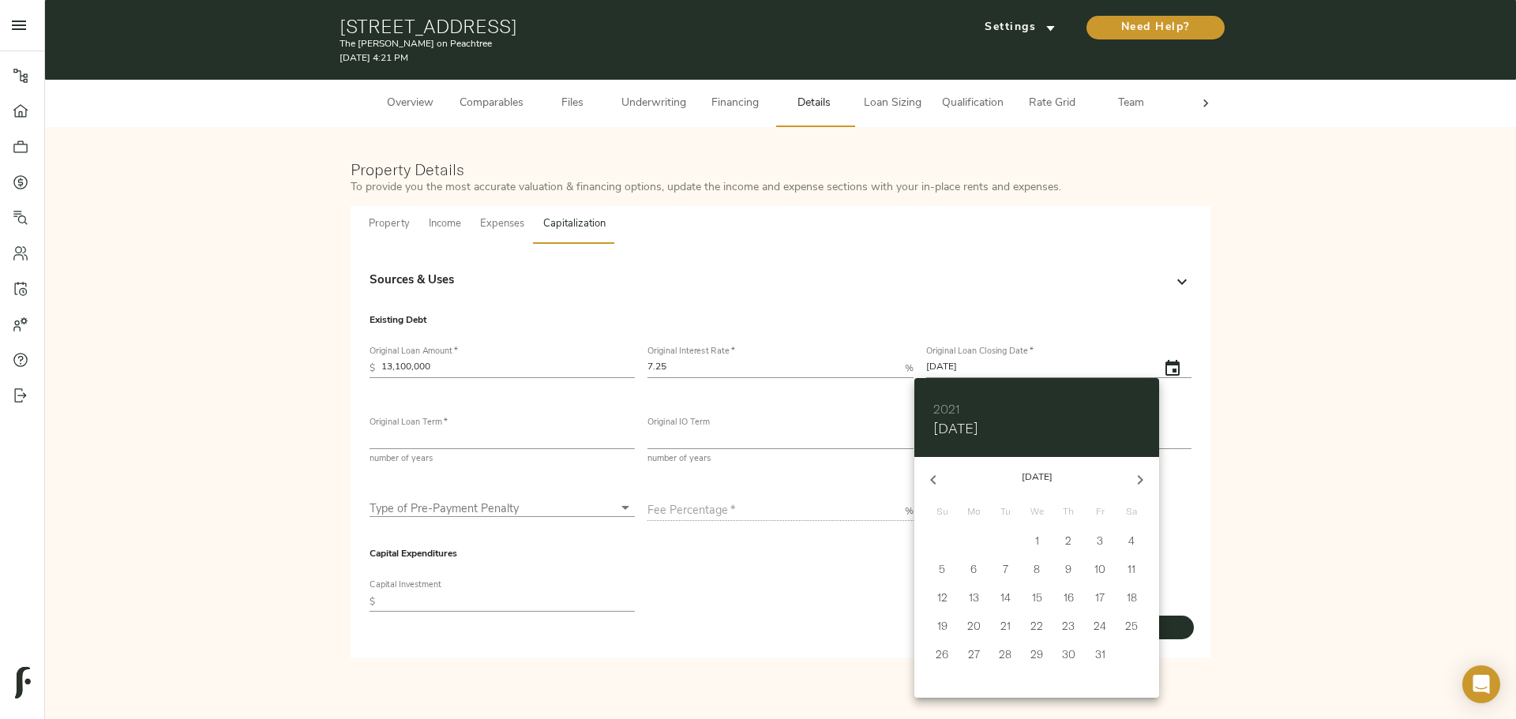
click at [744, 303] on span "7" at bounding box center [1005, 569] width 28 height 16
type input "12/06/2021"
click at [744, 303] on div at bounding box center [758, 359] width 1516 height 719
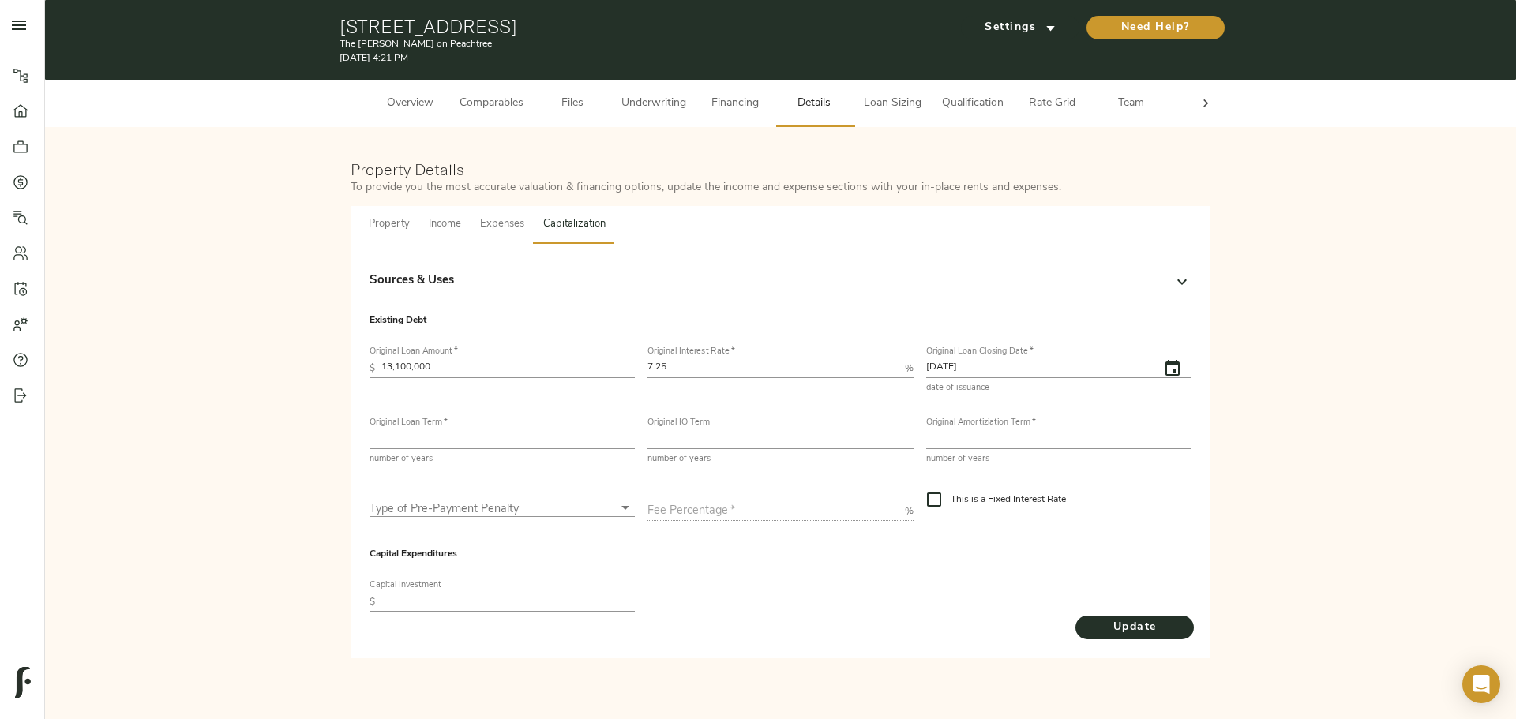
click at [406, 303] on input "number" at bounding box center [502, 439] width 265 height 19
type input "5"
click at [741, 303] on input "number" at bounding box center [780, 439] width 265 height 19
type input "5"
click at [744, 303] on input "number" at bounding box center [1058, 439] width 265 height 19
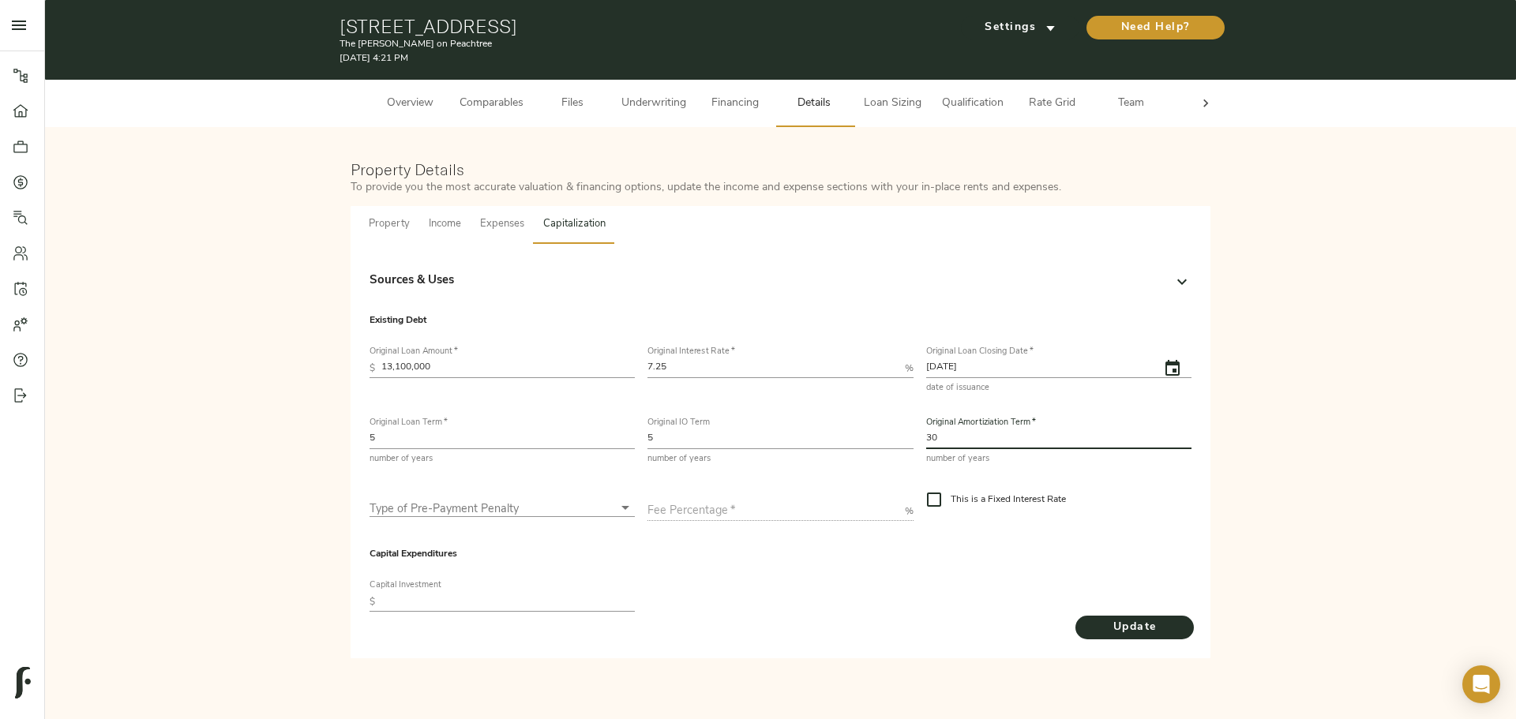
type input "30"
click at [510, 303] on body "The Byron on Peachtree - 549 Peachtree St NE, Atlanta, GA 30308 Pipeline Dashbo…" at bounding box center [758, 359] width 1516 height 719
click at [487, 303] on li "None" at bounding box center [502, 579] width 265 height 24
type input "none"
click at [471, 303] on input "text" at bounding box center [507, 602] width 253 height 19
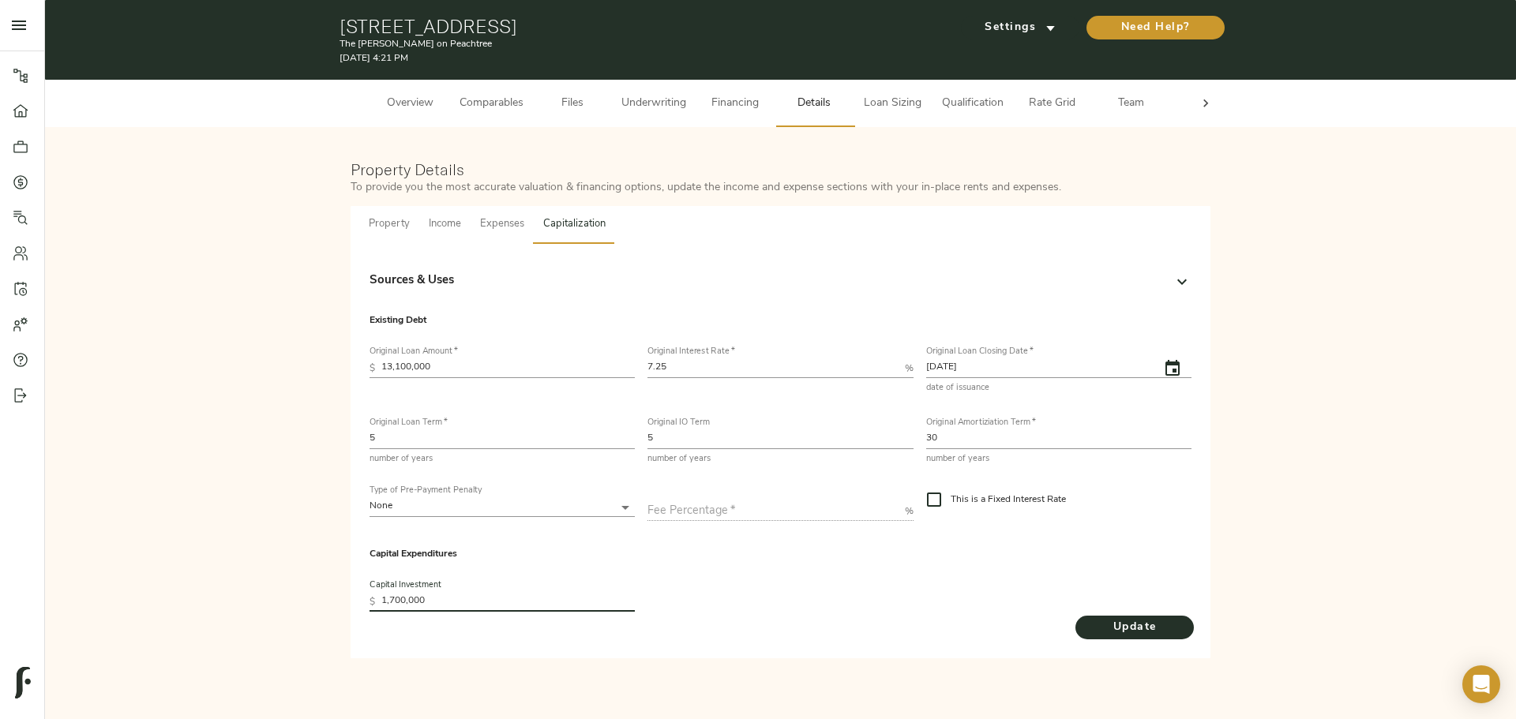
type input "1,700,000"
click at [744, 303] on span "Update" at bounding box center [1134, 628] width 87 height 20
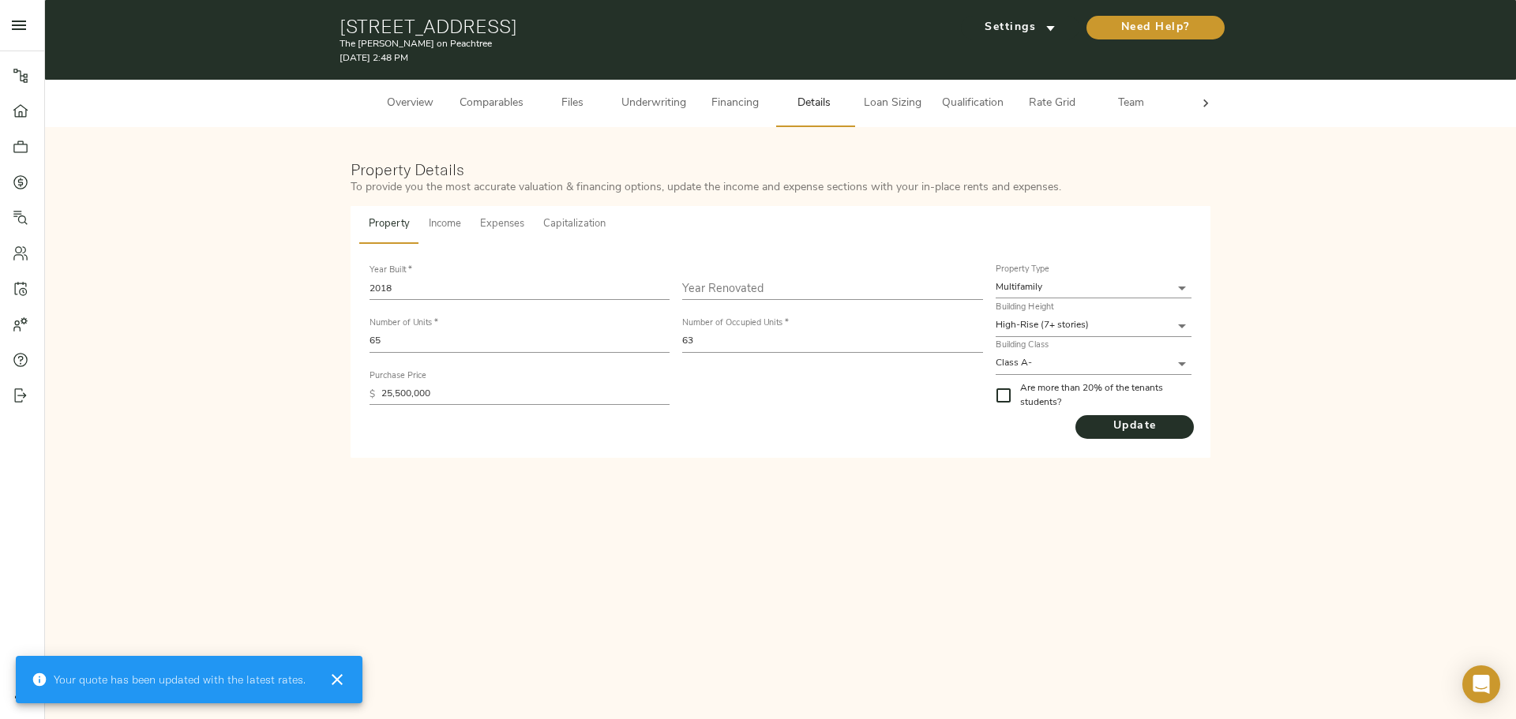
click at [744, 281] on input "text" at bounding box center [832, 288] width 300 height 21
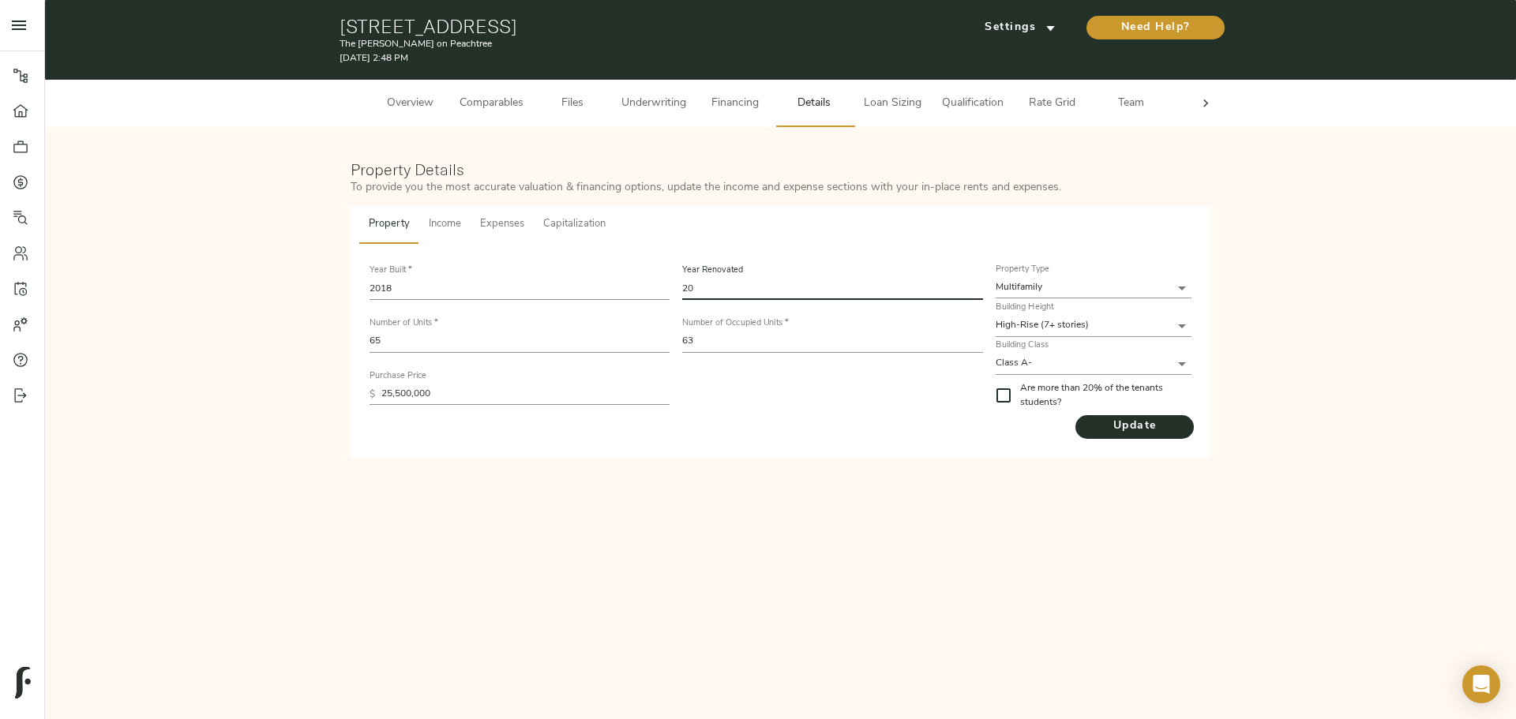
type input "2"
type input "2021"
click at [744, 303] on span "Update" at bounding box center [1135, 427] width 118 height 20
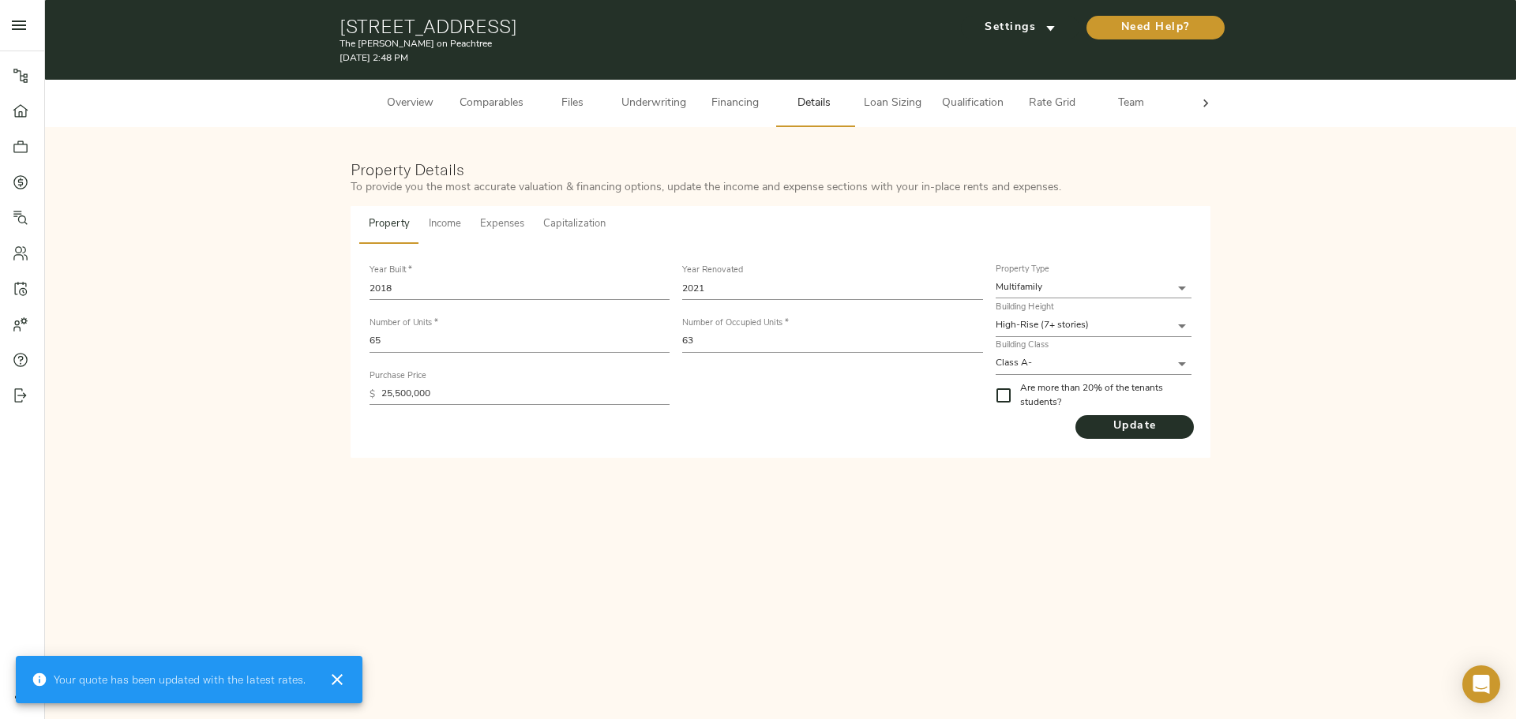
click at [673, 111] on span "Underwriting" at bounding box center [653, 104] width 65 height 20
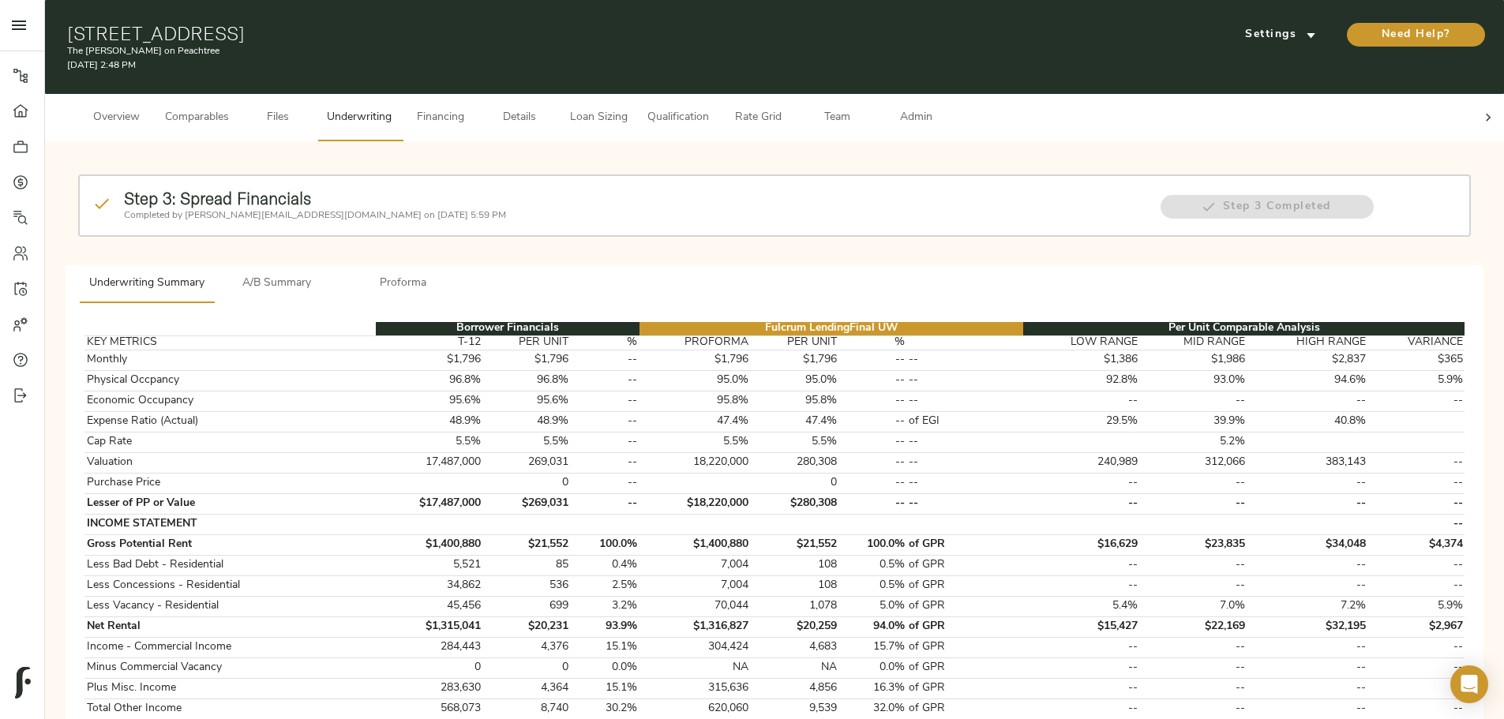
click at [543, 208] on p "Completed by [PERSON_NAME][EMAIL_ADDRESS][DOMAIN_NAME] on [DATE] 5:59 PM" at bounding box center [634, 215] width 1020 height 14
click at [331, 274] on span "A/B Summary" at bounding box center [276, 284] width 107 height 20
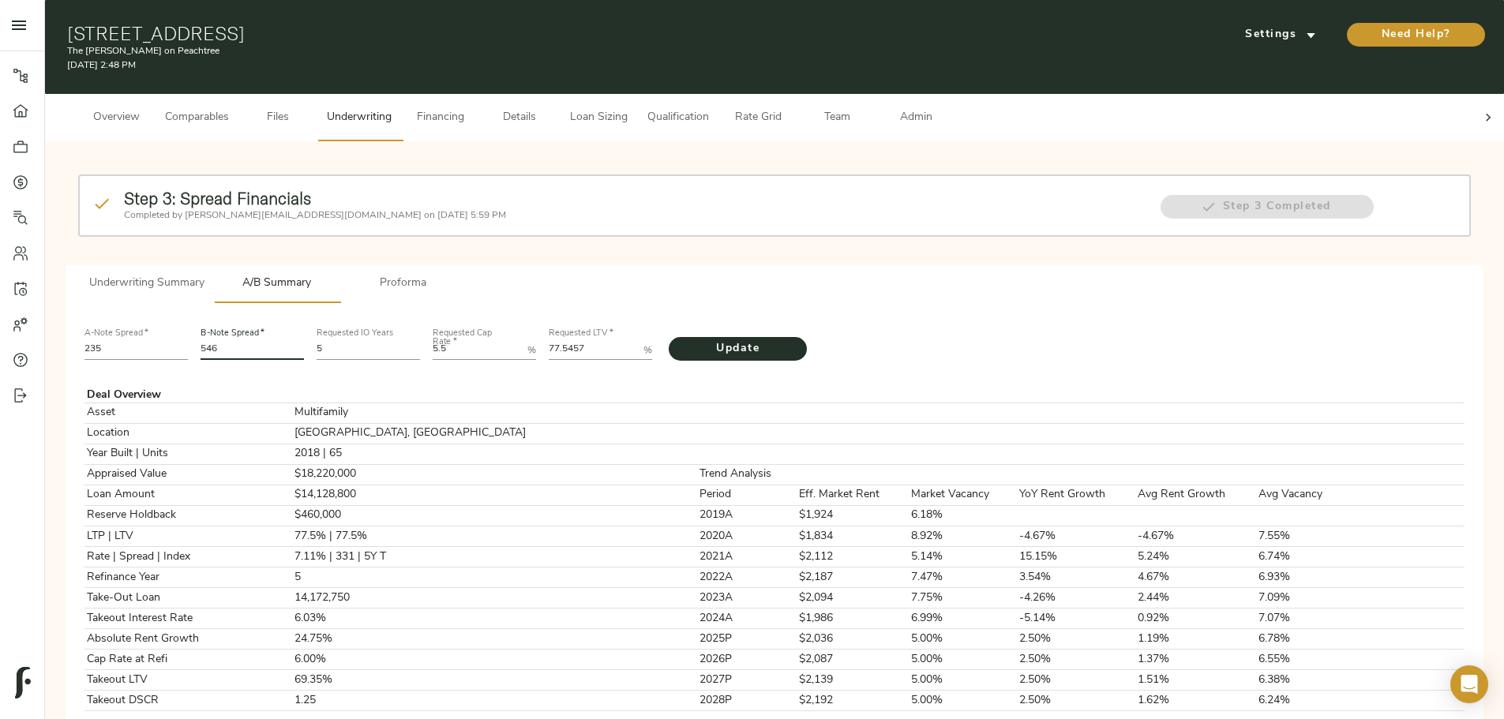
click at [304, 303] on input "546" at bounding box center [252, 350] width 103 height 19
type input "536"
click at [188, 303] on input "235" at bounding box center [135, 350] width 103 height 19
click at [521, 303] on Rate "5.5" at bounding box center [477, 350] width 88 height 19
type Rate "5.50"
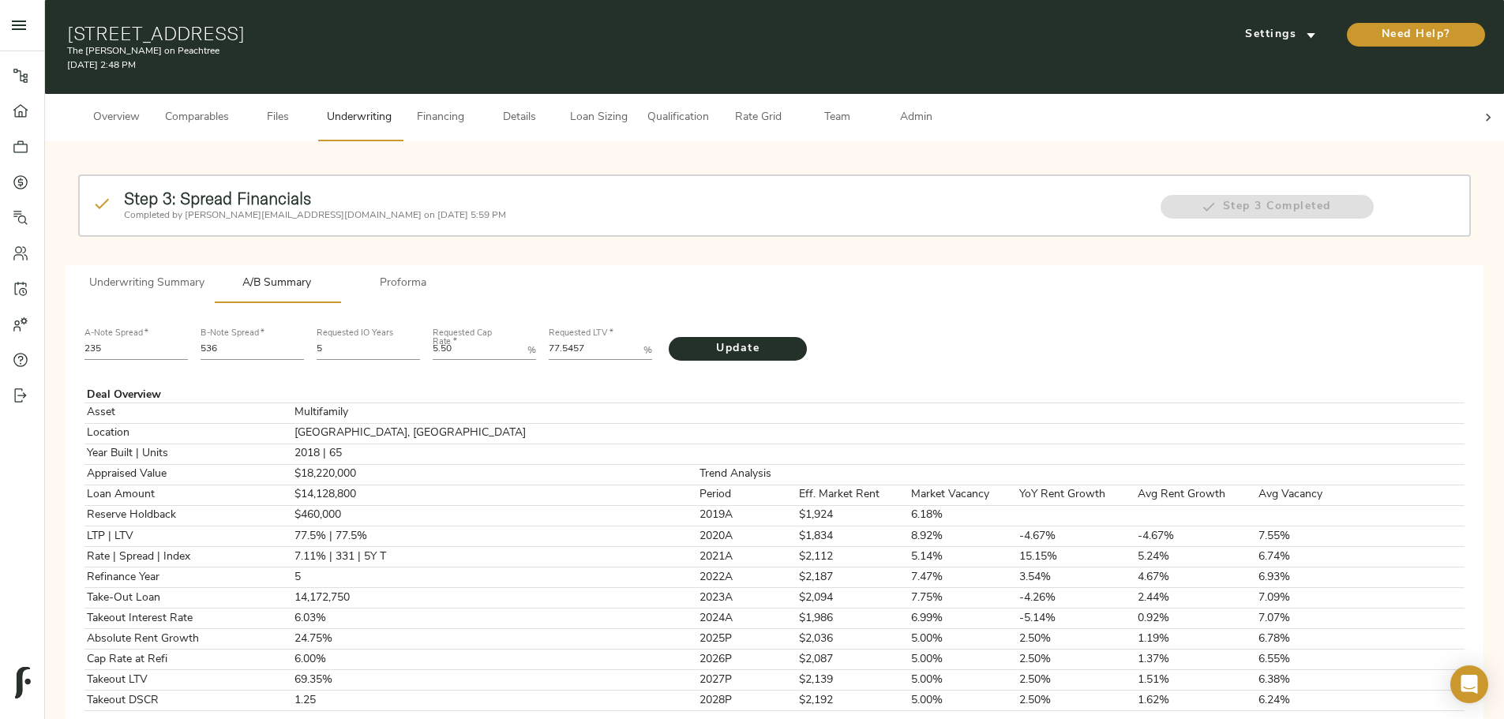
click at [637, 303] on LTV "77.5457" at bounding box center [593, 350] width 88 height 19
type LTV "77.505"
click at [744, 303] on span "Update" at bounding box center [738, 350] width 107 height 20
click at [744, 110] on icon at bounding box center [1489, 118] width 16 height 16
click at [744, 108] on span "Admin" at bounding box center [916, 118] width 60 height 20
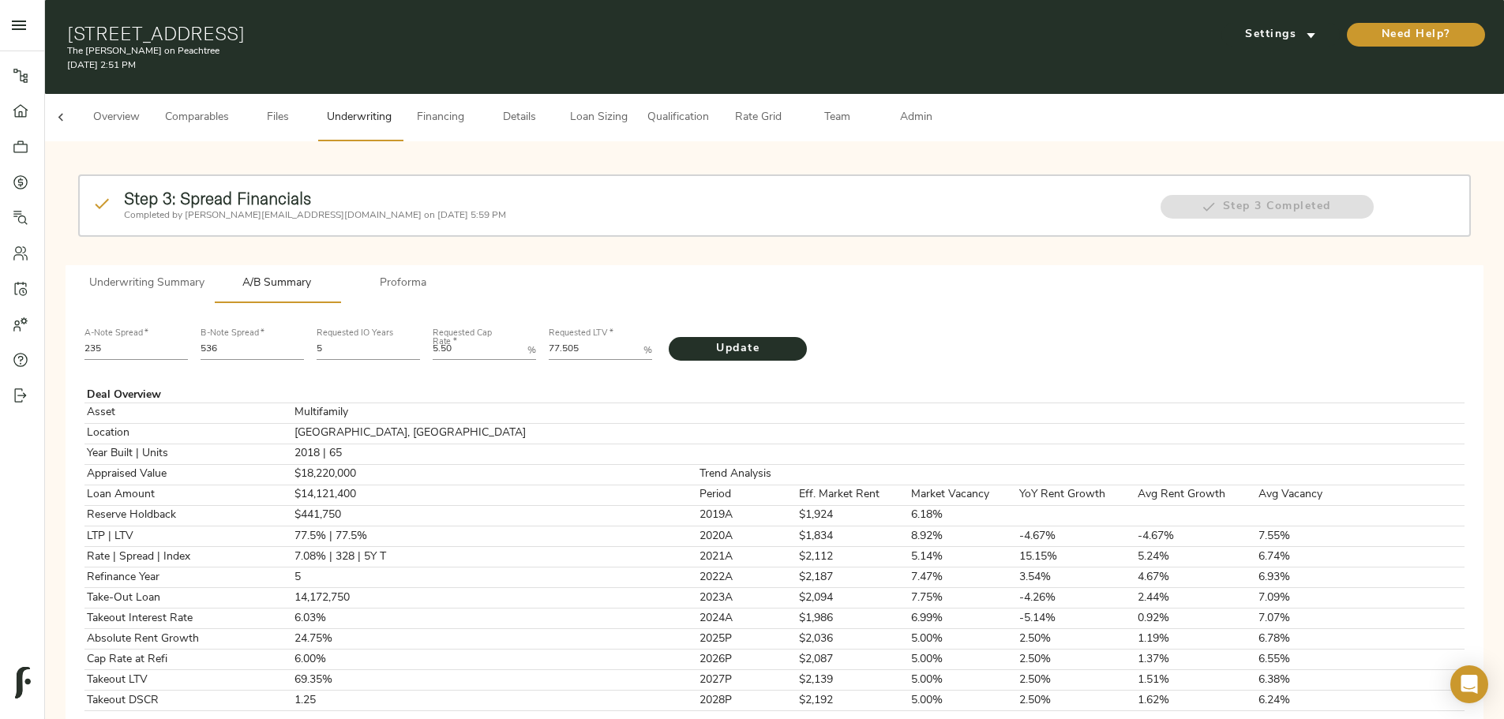
scroll to position [0, 62]
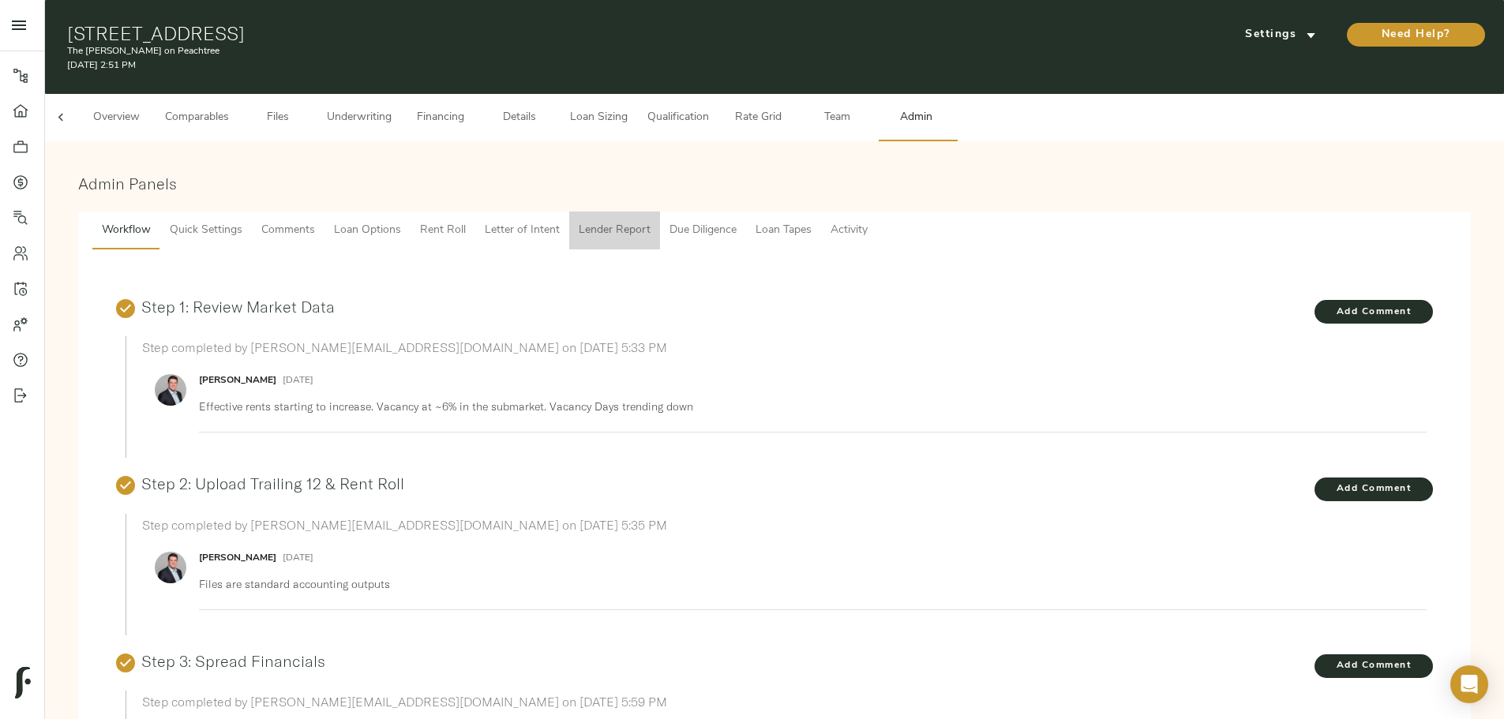
click at [651, 221] on span "Lender Report" at bounding box center [615, 231] width 72 height 20
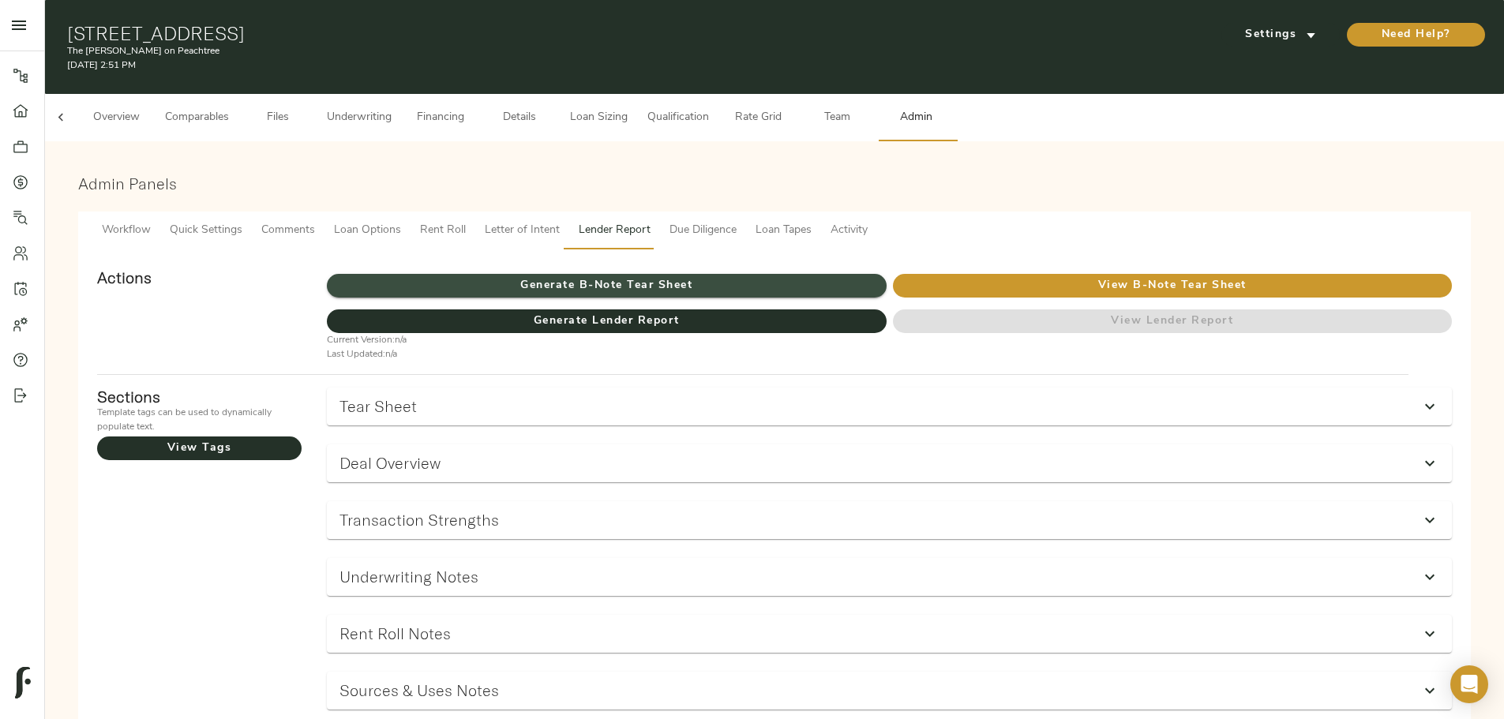
click at [660, 276] on span "Generate B-Note Tear Sheet" at bounding box center [606, 286] width 559 height 20
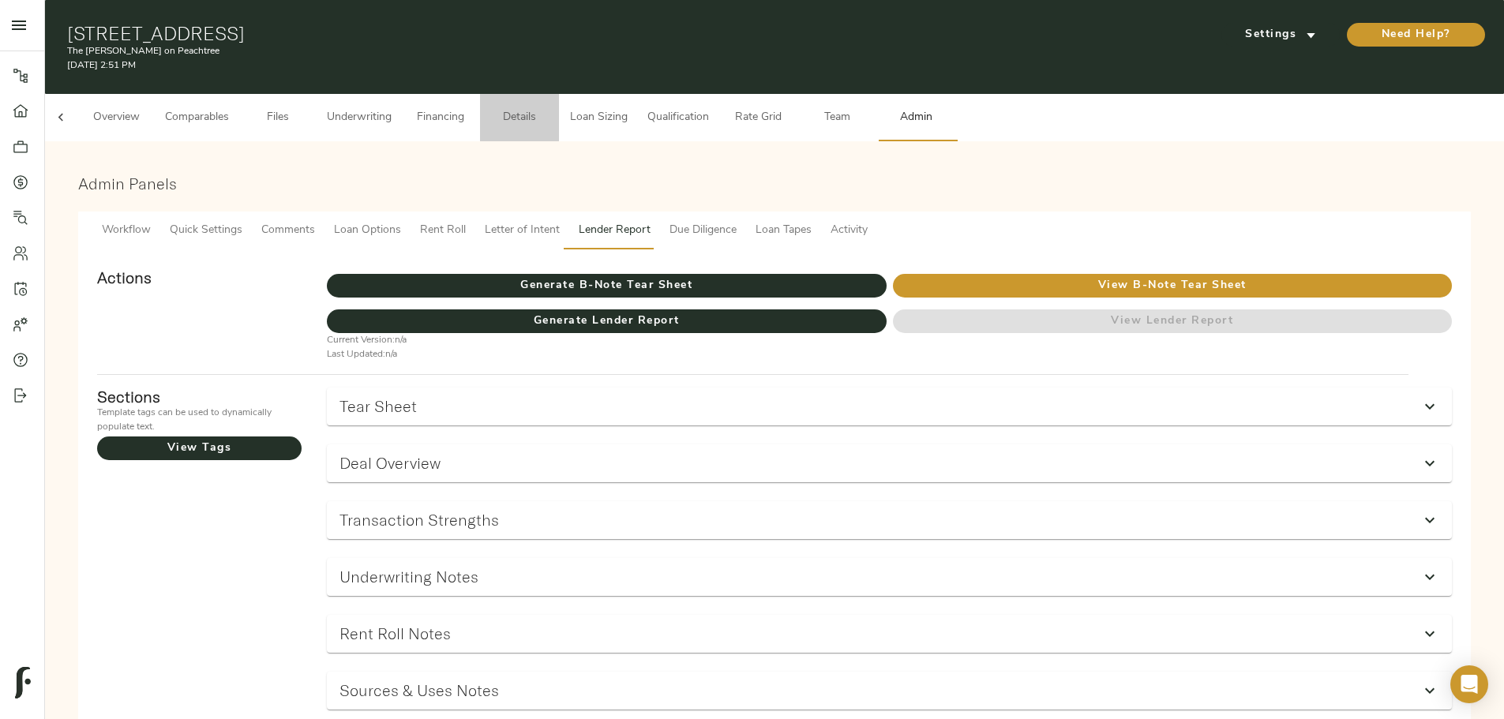
click at [550, 108] on span "Details" at bounding box center [520, 118] width 60 height 20
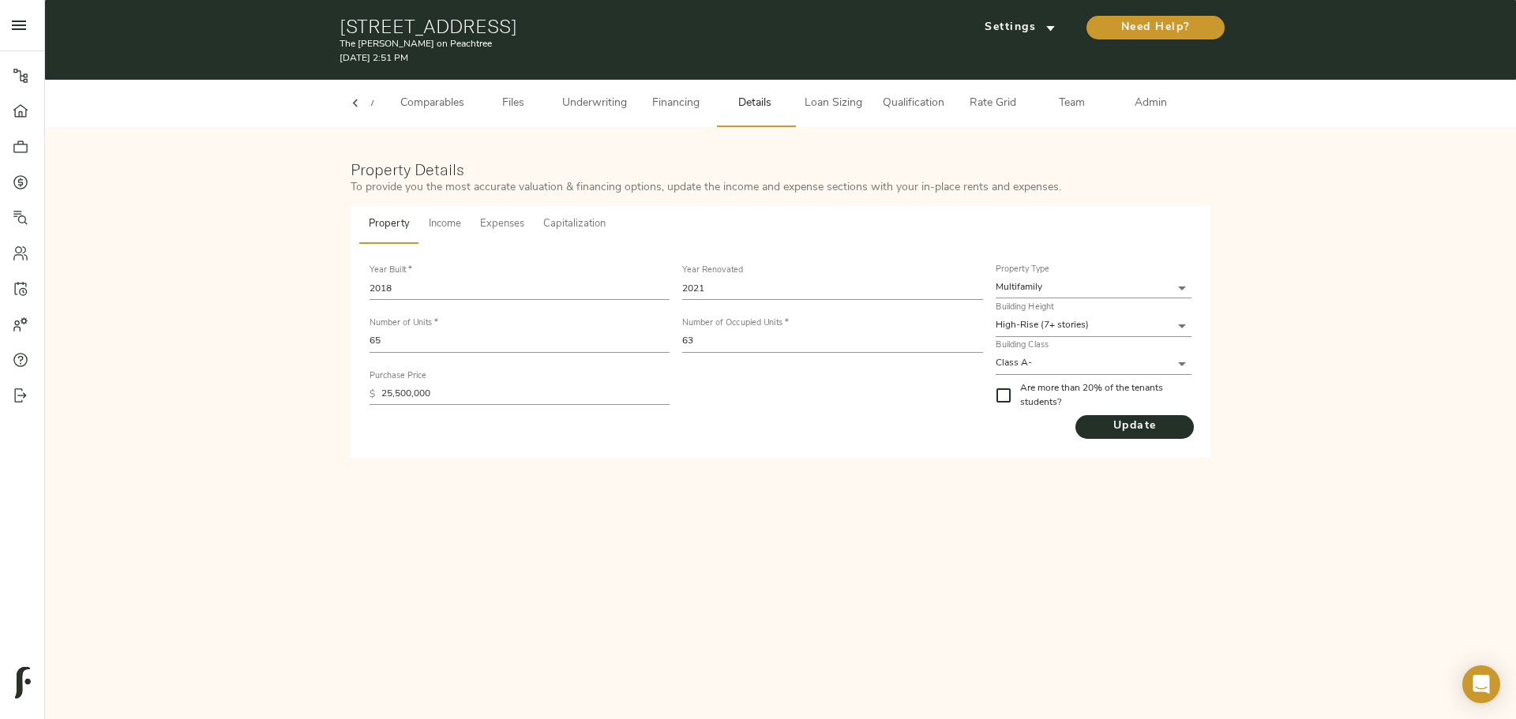
click at [606, 232] on button "Capitalization" at bounding box center [574, 225] width 81 height 38
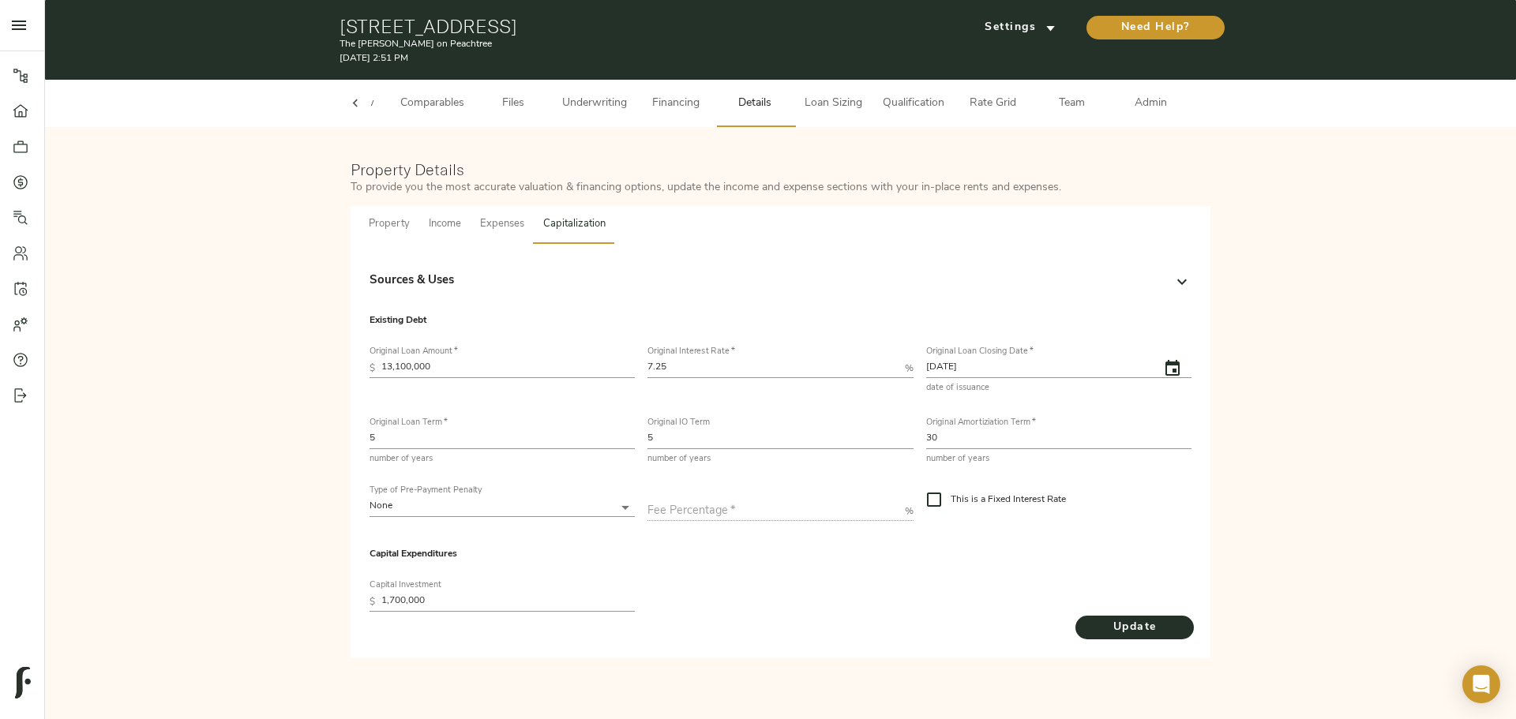
click at [479, 278] on div "Sources & Uses" at bounding box center [767, 281] width 794 height 18
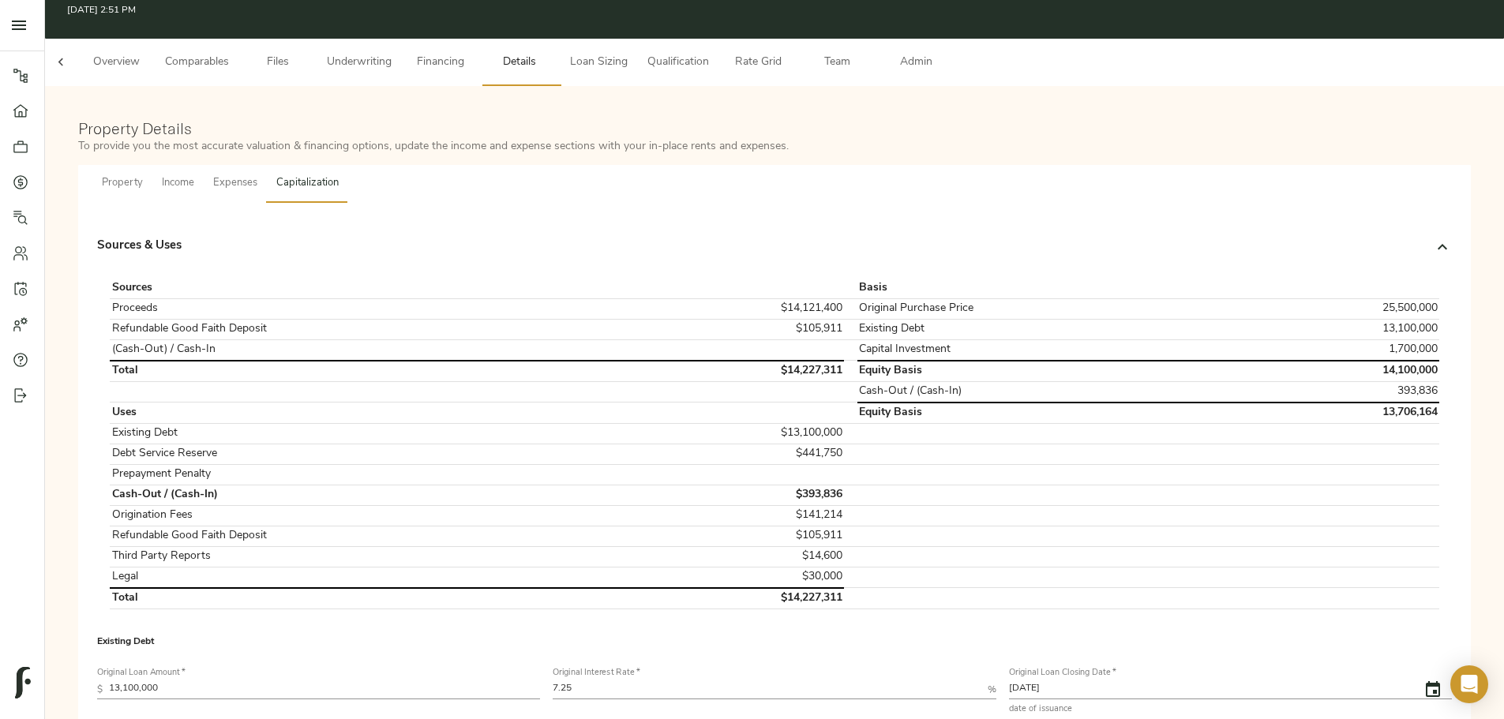
scroll to position [79, 0]
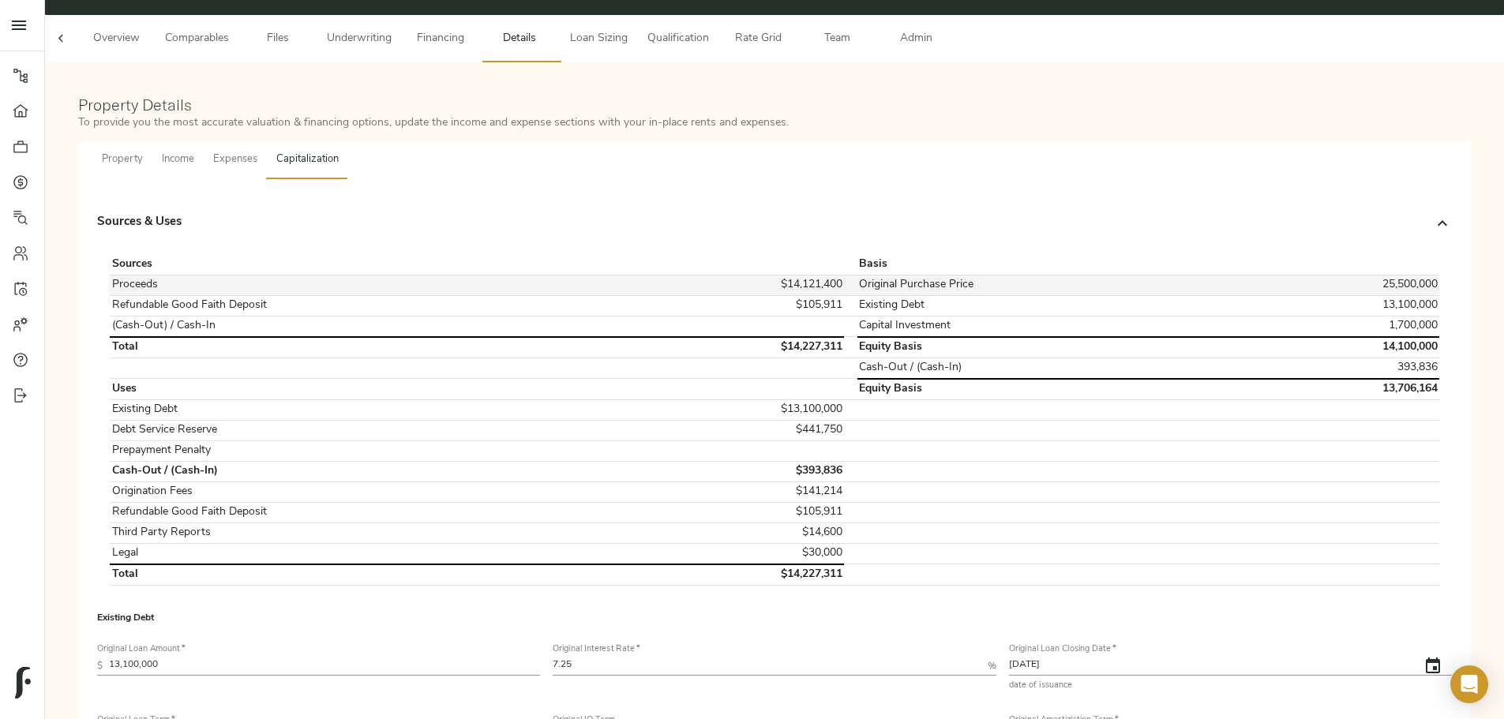
click at [744, 275] on td "$14,121,400" at bounding box center [737, 285] width 215 height 21
copy td "$14,121,400"
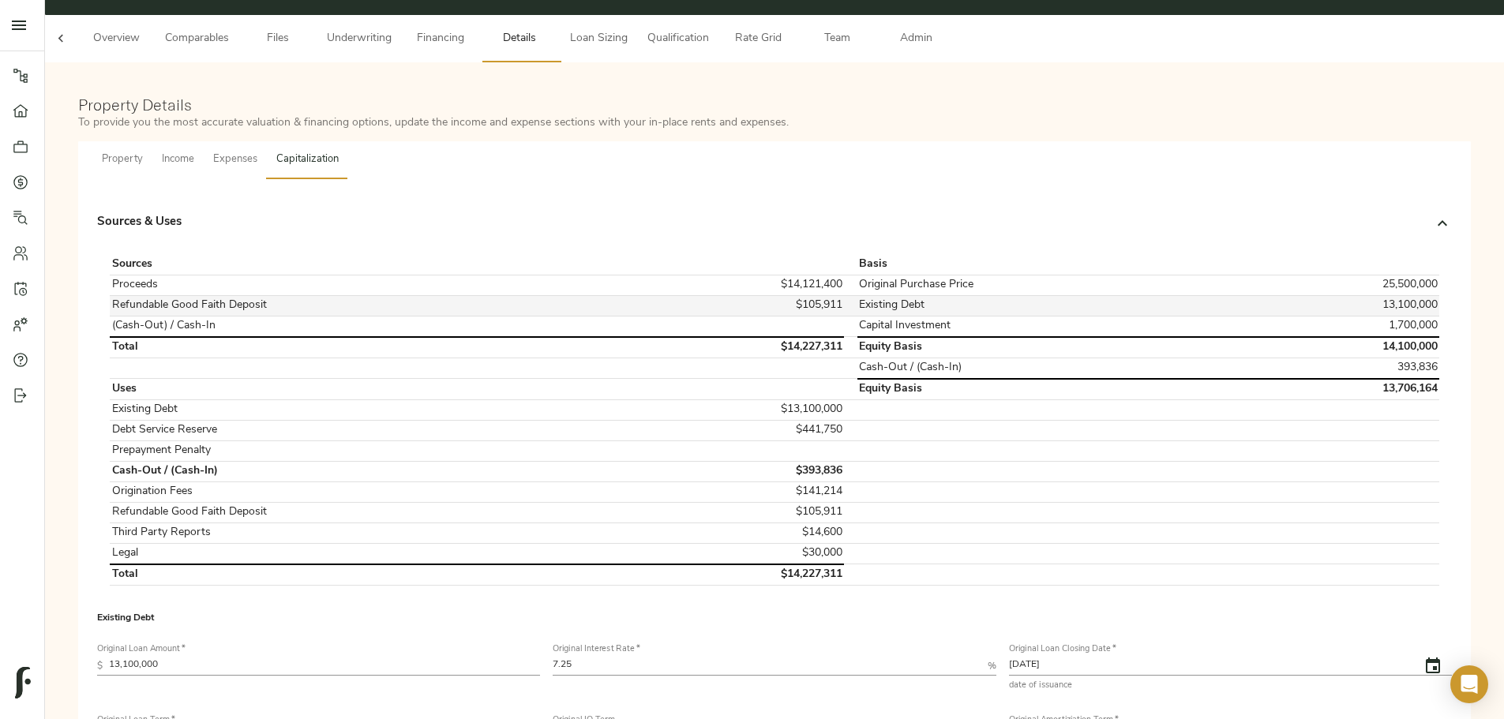
click at [744, 295] on td "$105,911" at bounding box center [737, 305] width 215 height 21
copy td "$105,911"
click at [744, 303] on td "$13,100,000" at bounding box center [737, 410] width 215 height 21
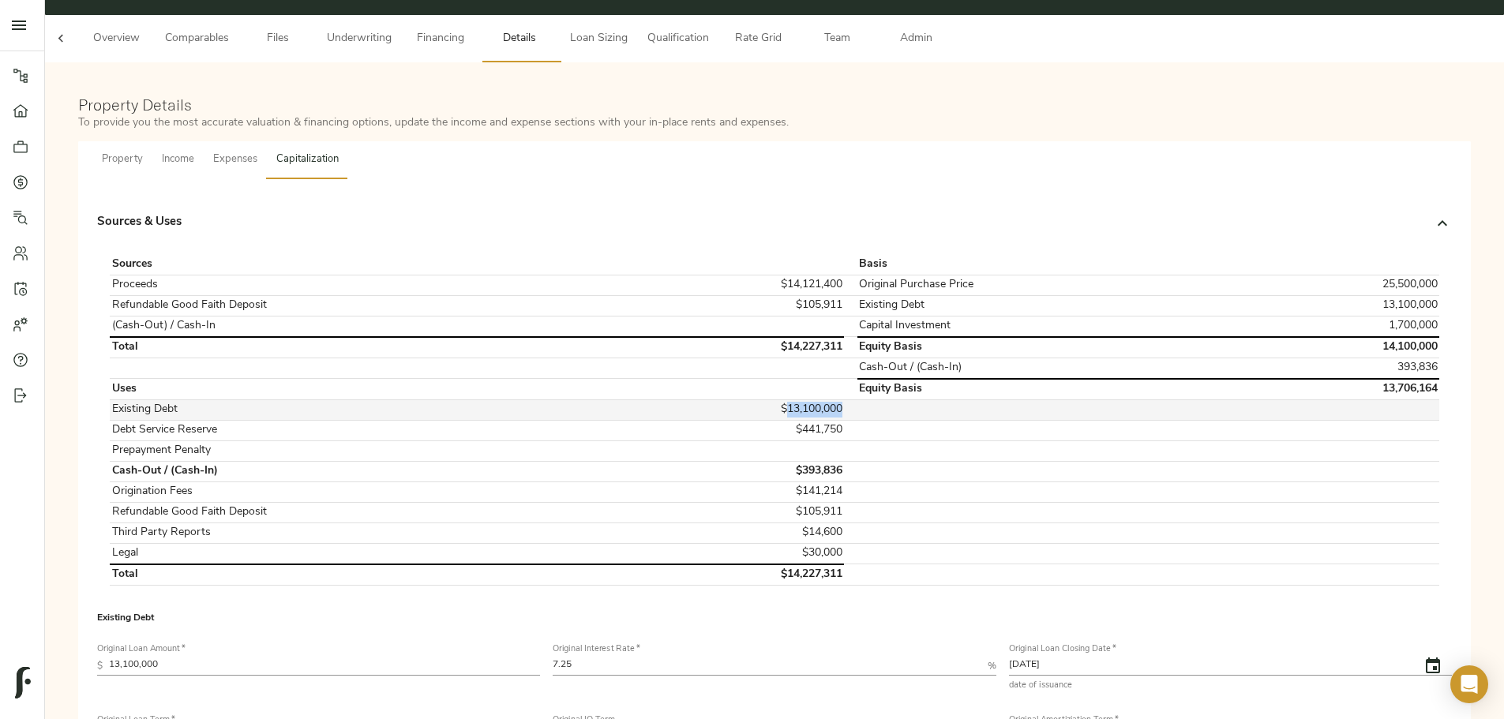
click at [744, 303] on td "$13,100,000" at bounding box center [737, 410] width 215 height 21
copy td "$13,100,000"
click at [744, 303] on td "$441,750" at bounding box center [737, 430] width 215 height 21
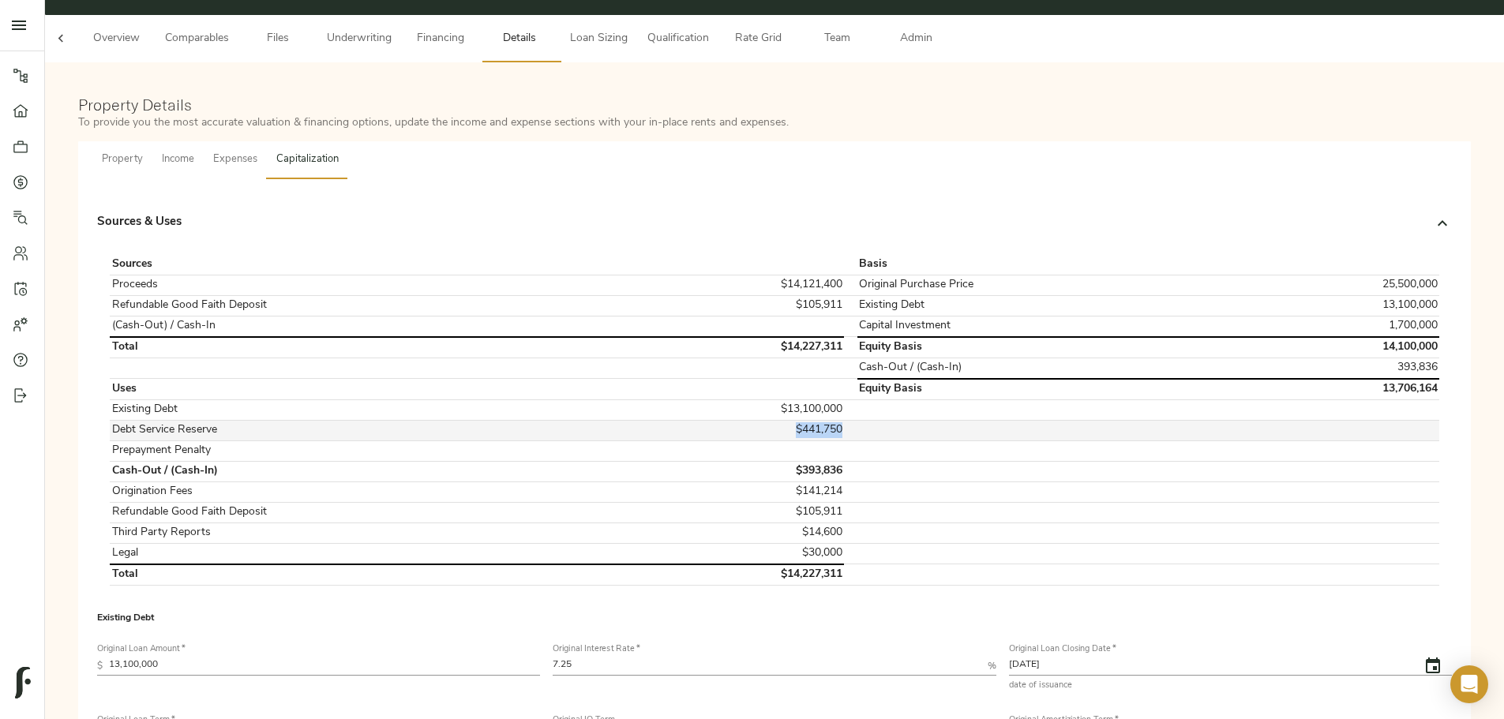
click at [744, 303] on td "$441,750" at bounding box center [737, 430] width 215 height 21
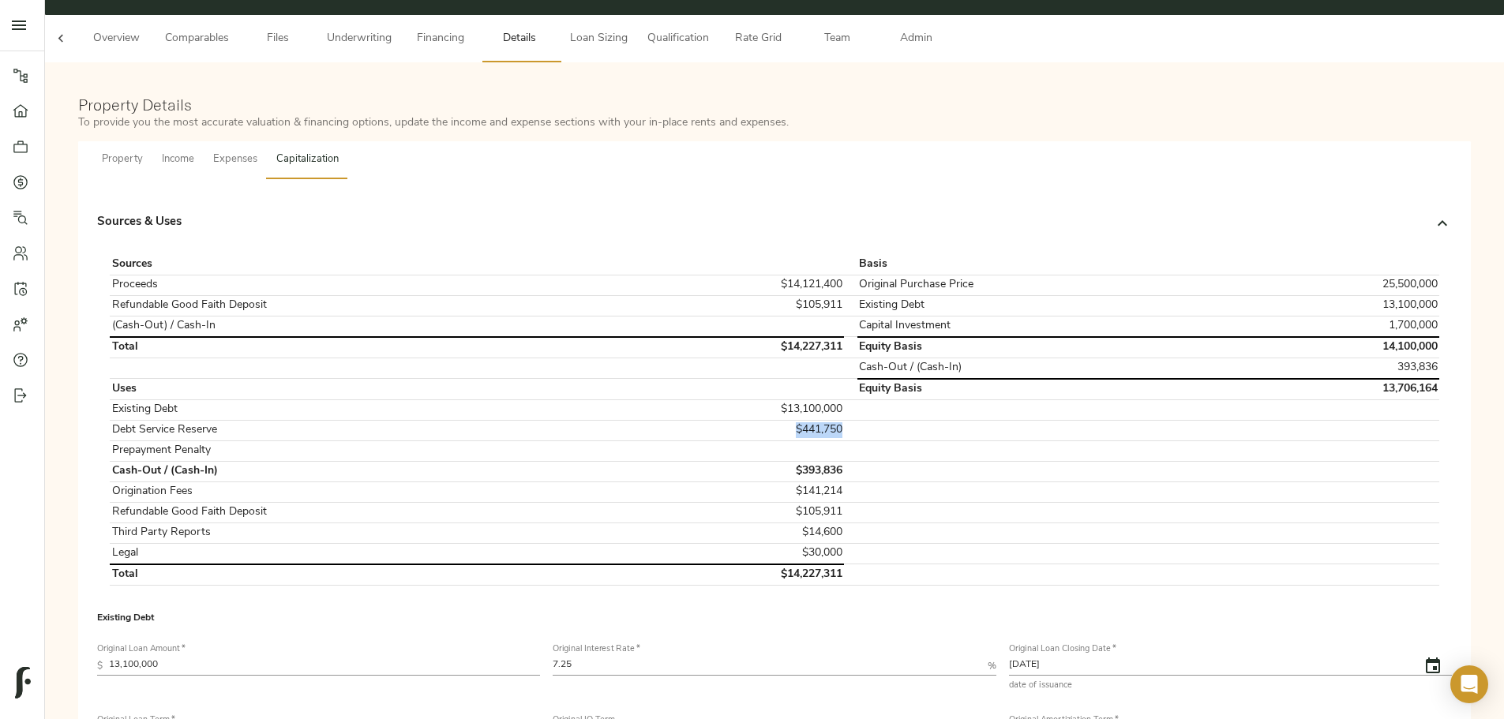
copy td "$441,750"
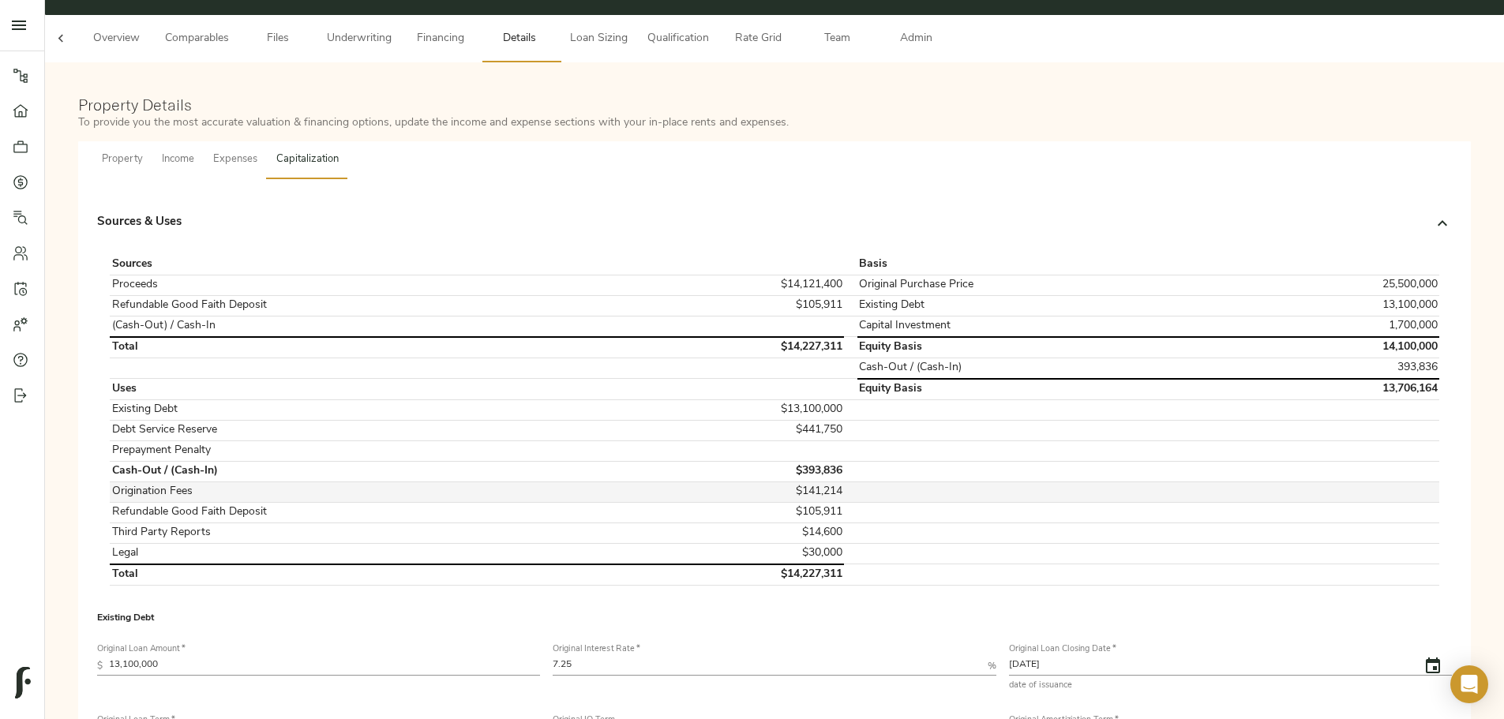
click at [744, 303] on td "$141,214" at bounding box center [737, 492] width 215 height 21
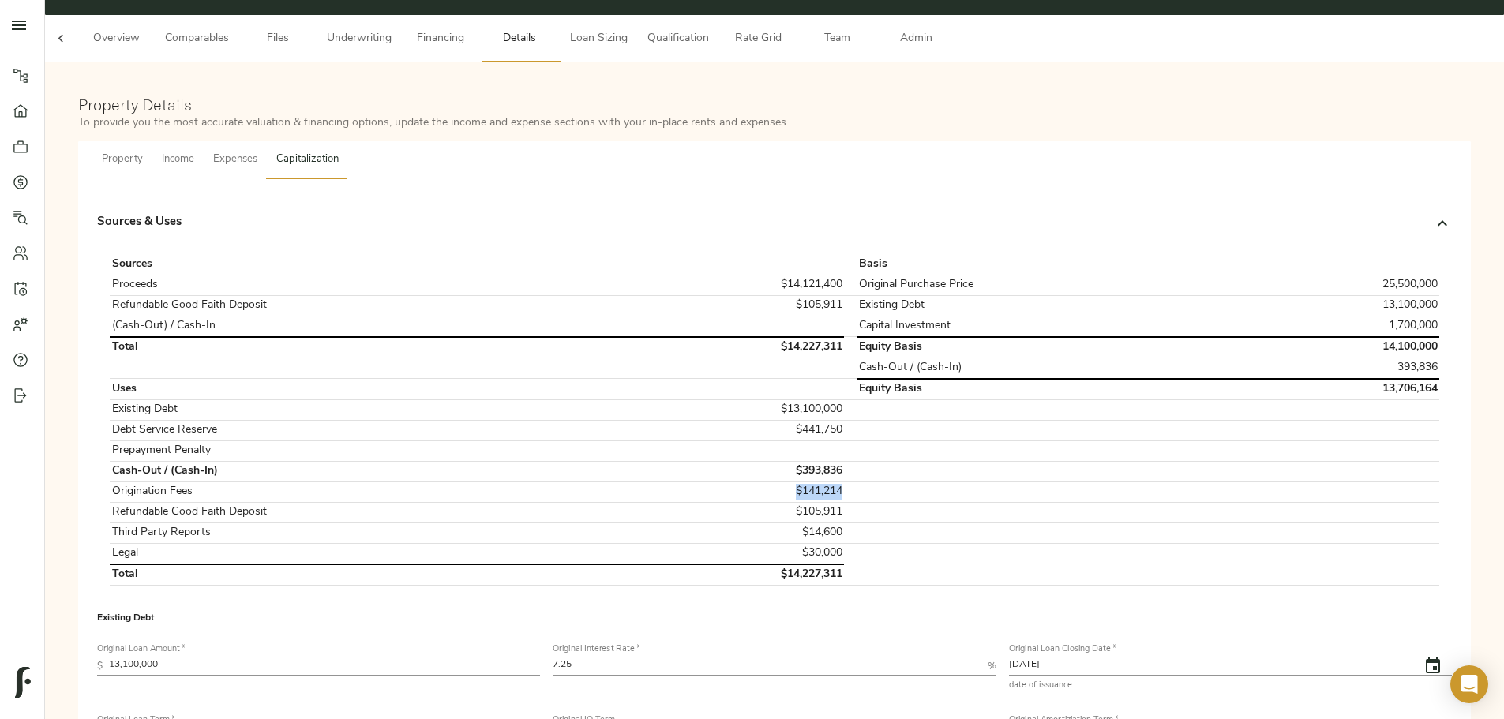
copy td "$141,214"
click at [744, 303] on td "$105,911" at bounding box center [737, 512] width 215 height 21
click at [364, 303] on div "Sources & Uses Sources Basis Proceeds $14,121,400 Original Purchase Price 25,50…" at bounding box center [775, 398] width 1368 height 413
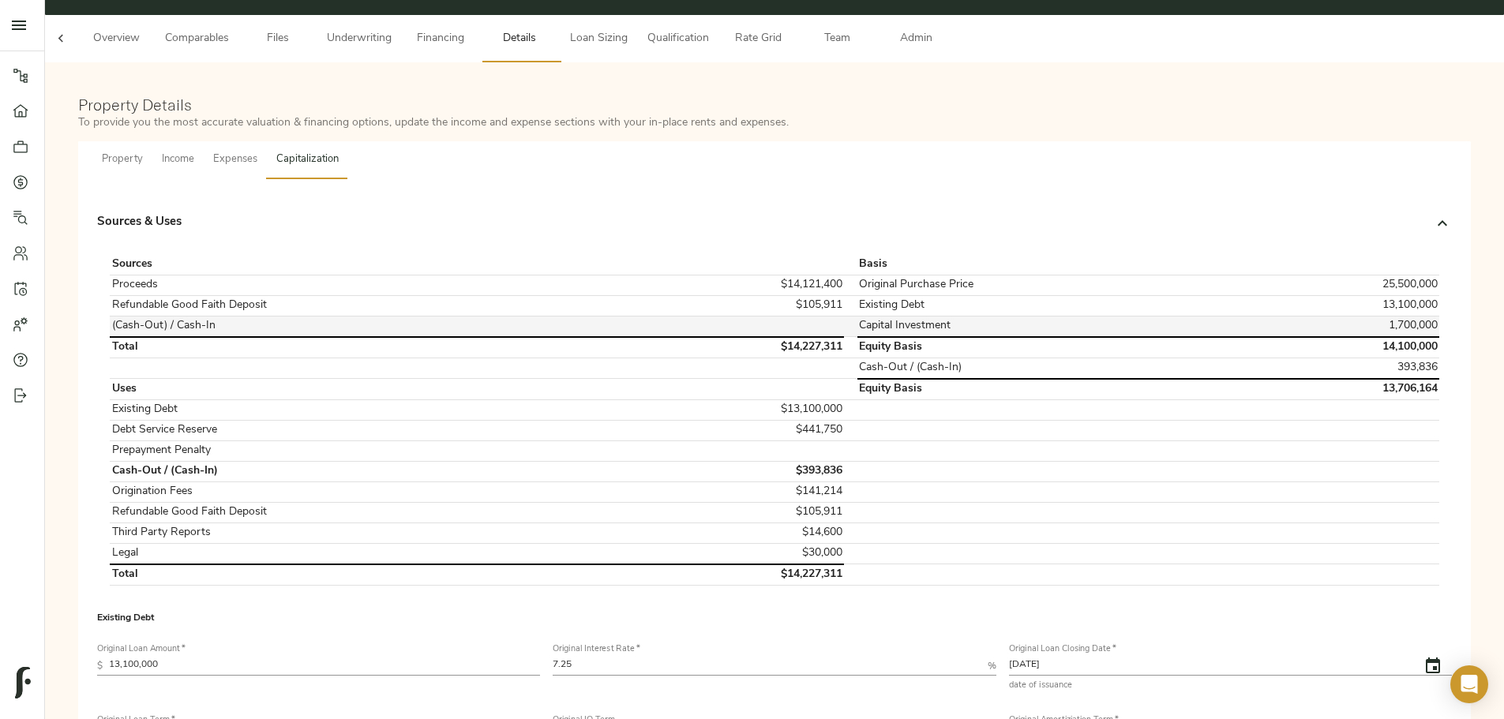
click at [744, 303] on td at bounding box center [737, 326] width 215 height 21
click at [392, 29] on span "Underwriting" at bounding box center [359, 39] width 65 height 20
